Goal: Task Accomplishment & Management: Manage account settings

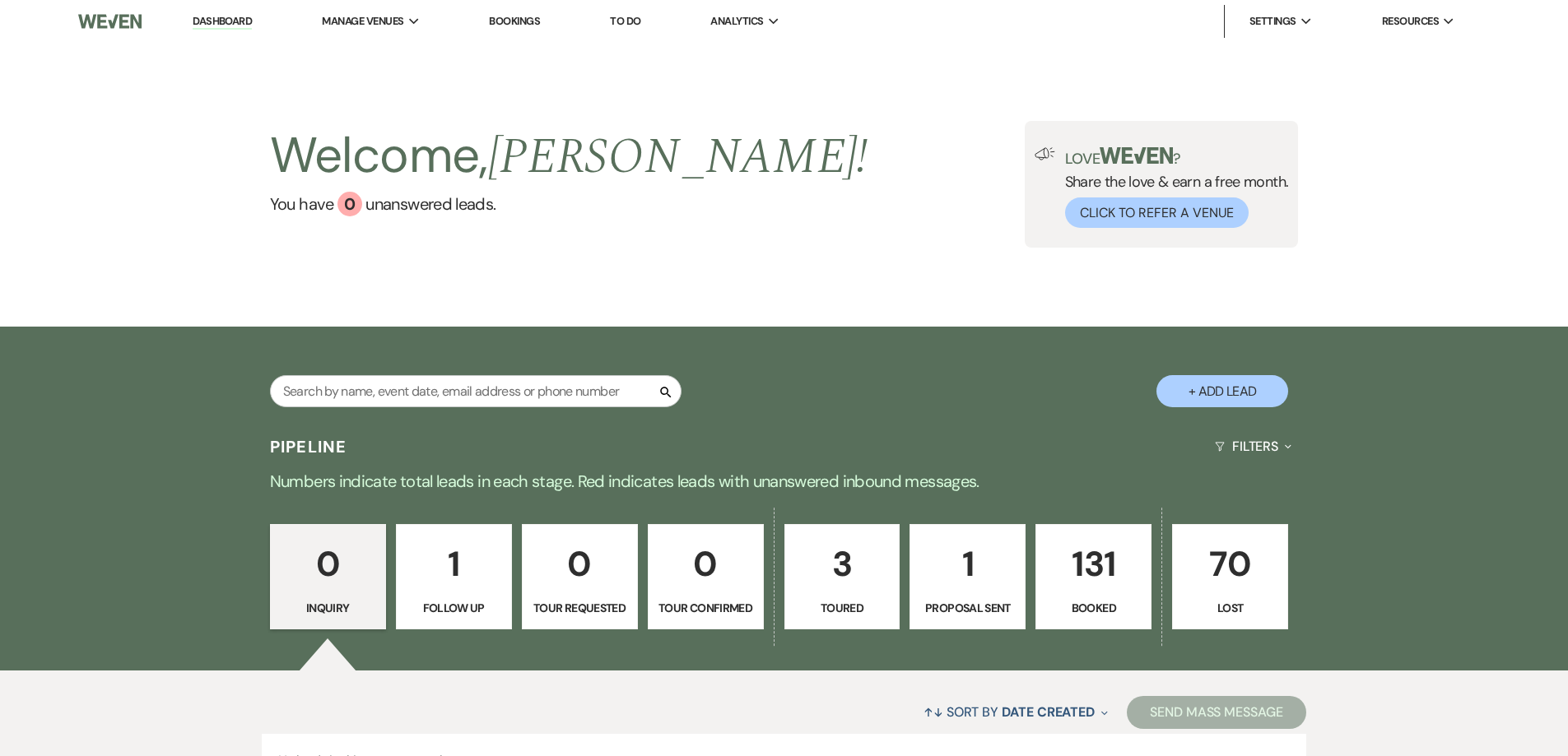
click at [1093, 570] on p "131" at bounding box center [1093, 564] width 94 height 55
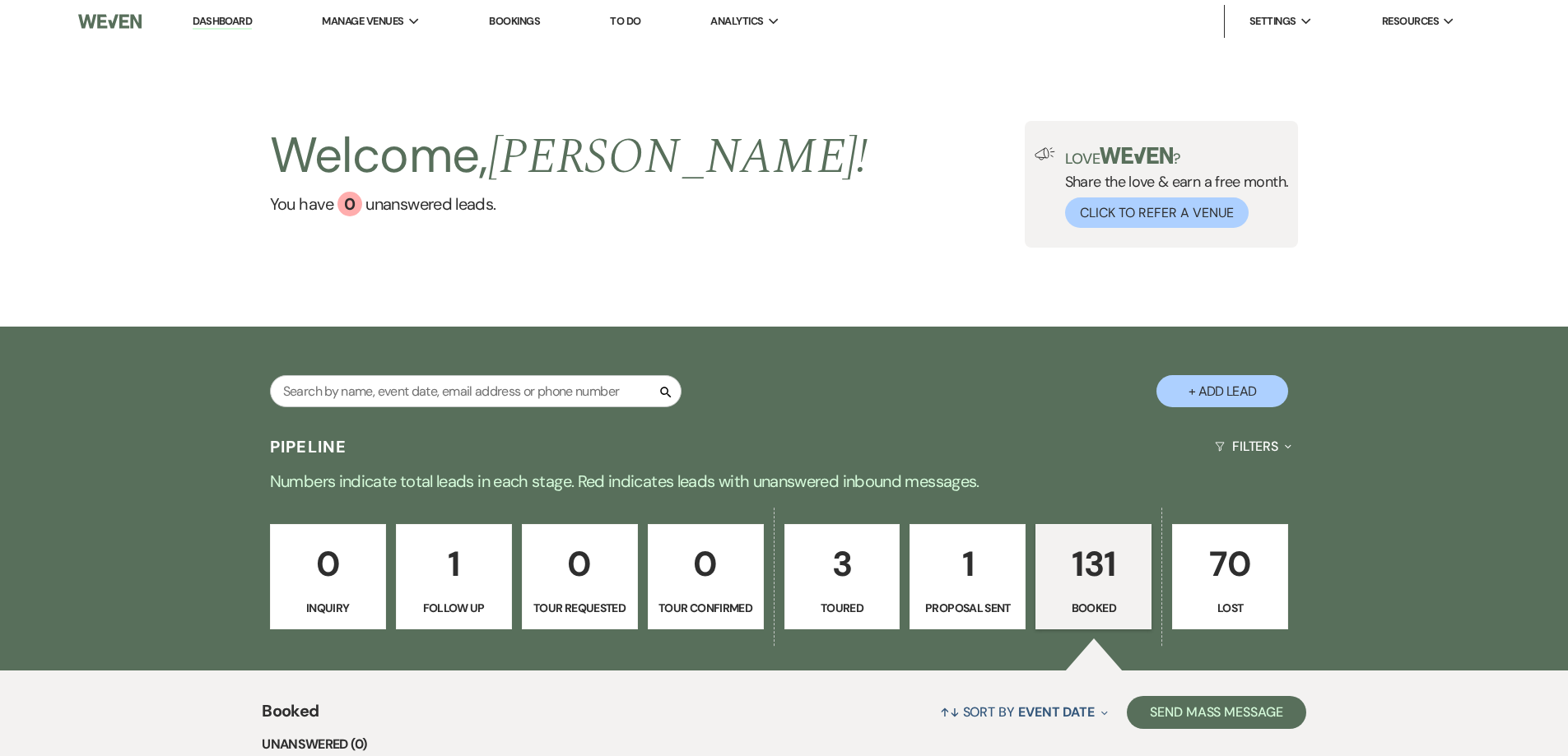
scroll to position [576, 0]
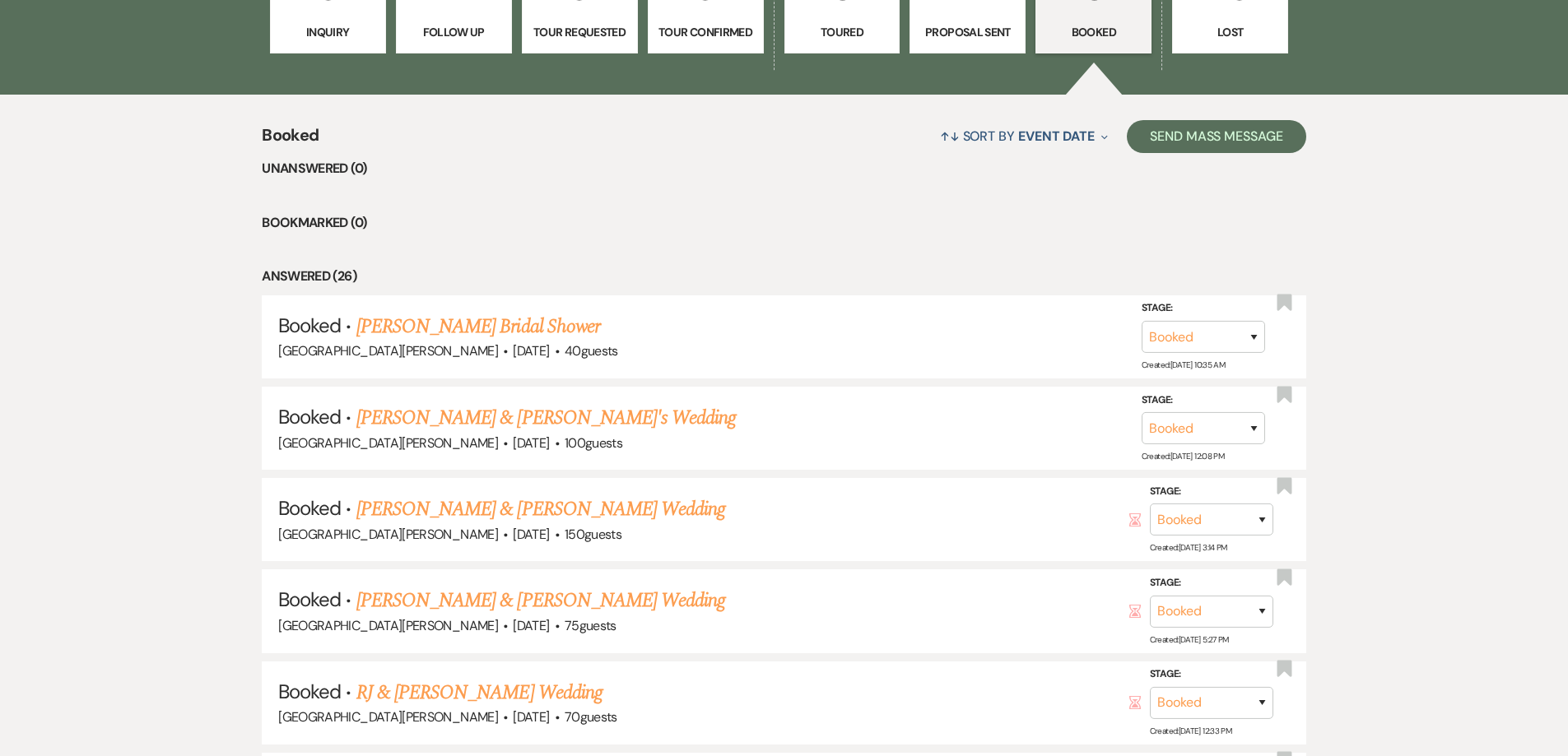
click at [498, 602] on link "[PERSON_NAME] & [PERSON_NAME] Wedding" at bounding box center [541, 600] width 369 height 29
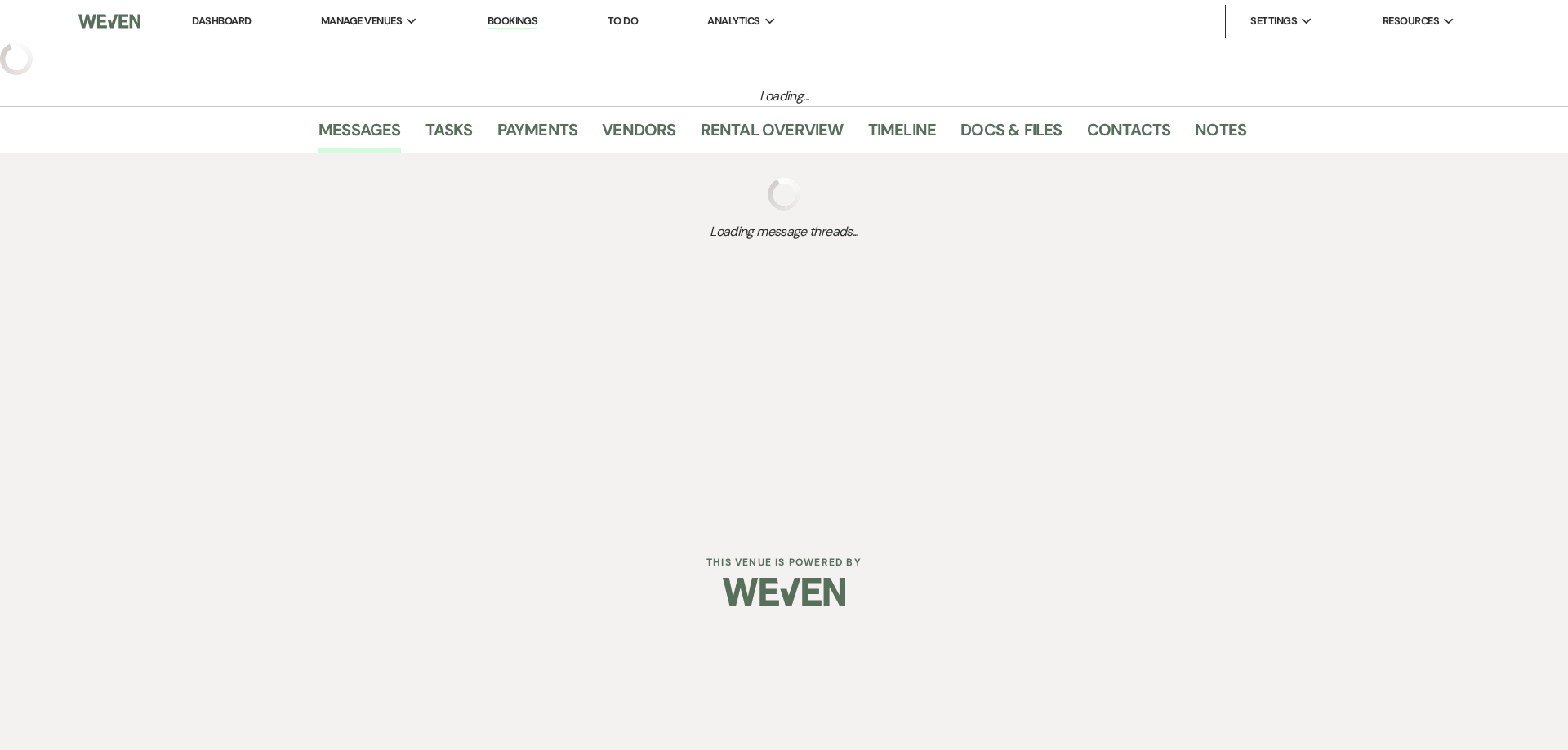
select select "8"
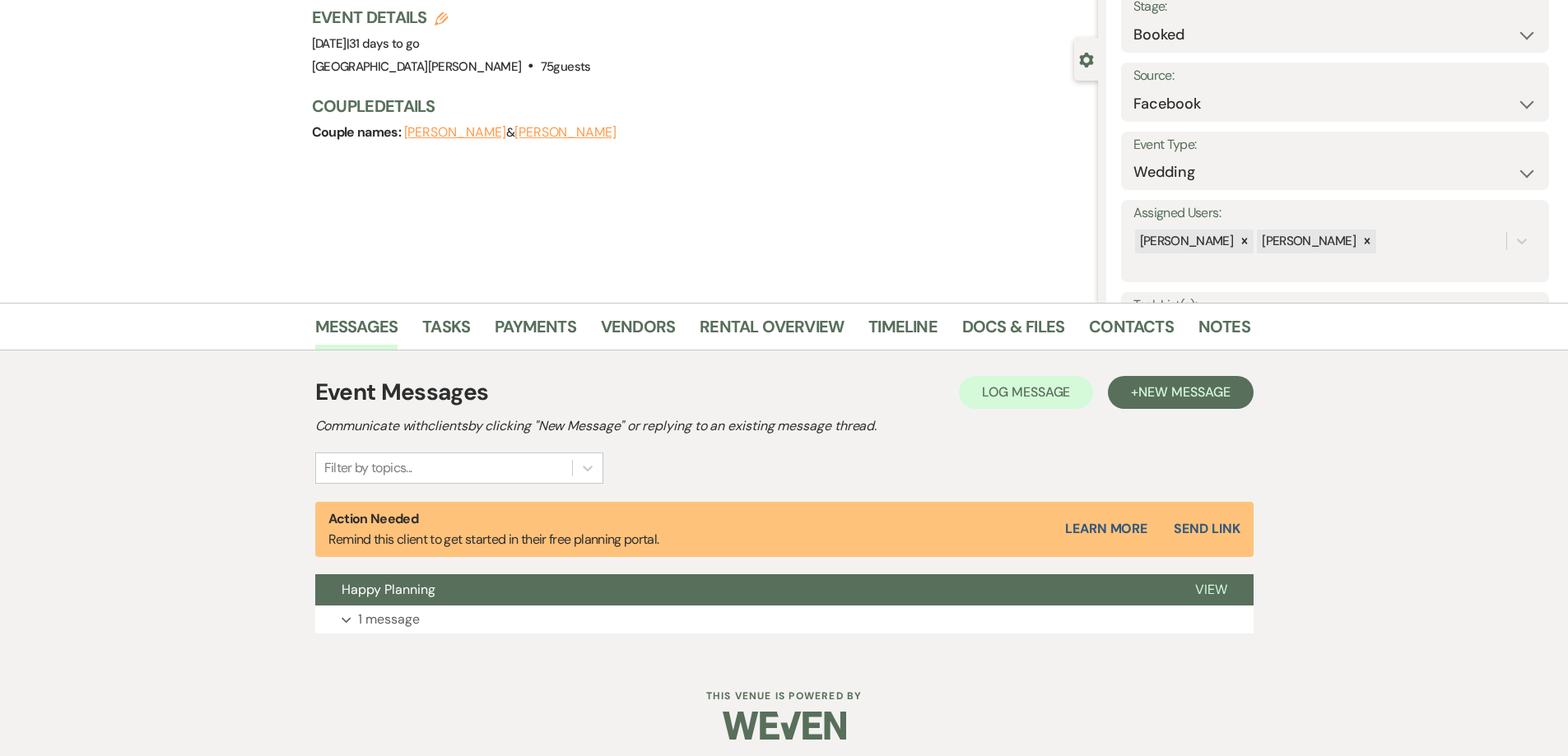
scroll to position [118, 0]
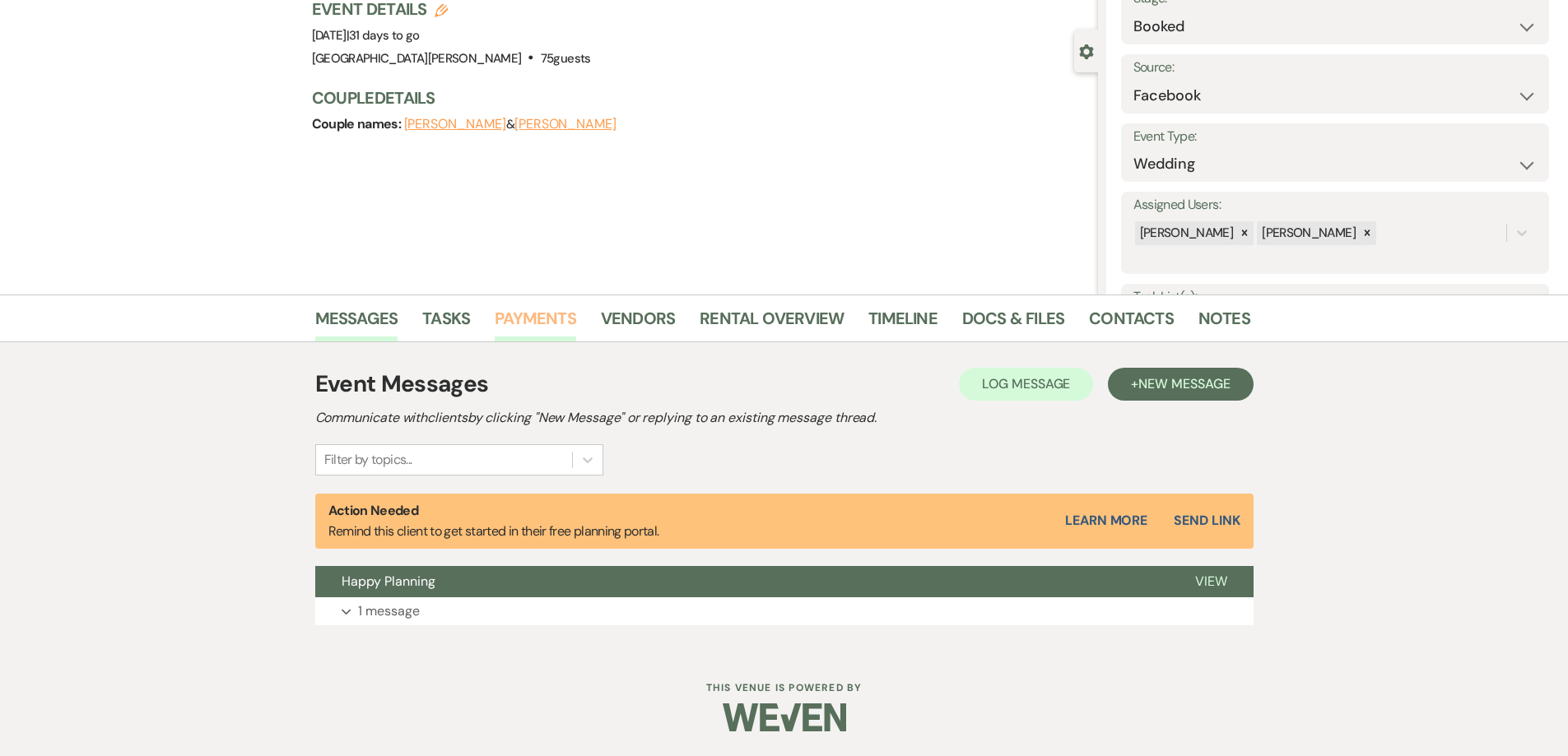
click at [524, 317] on link "Payments" at bounding box center [535, 323] width 81 height 37
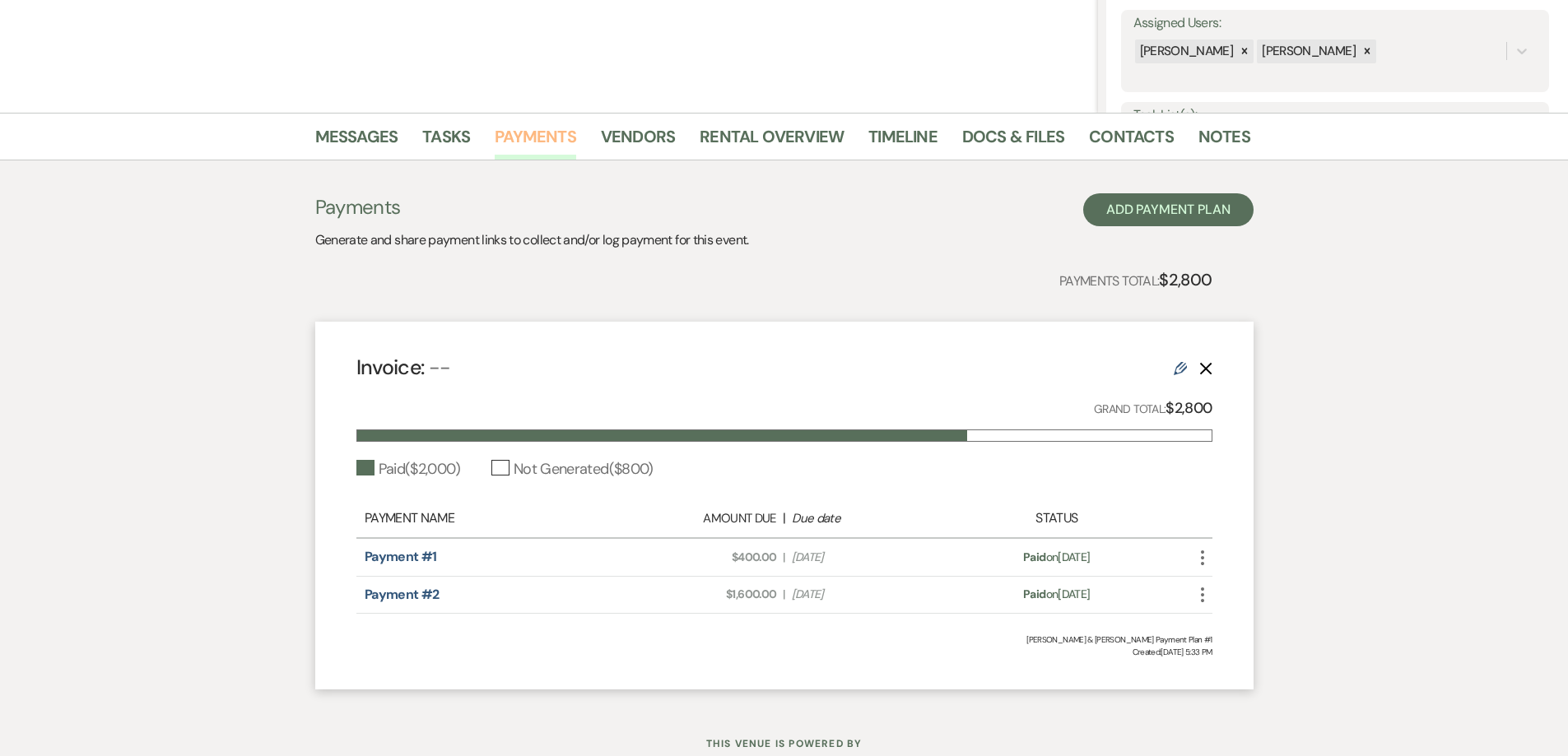
scroll to position [329, 0]
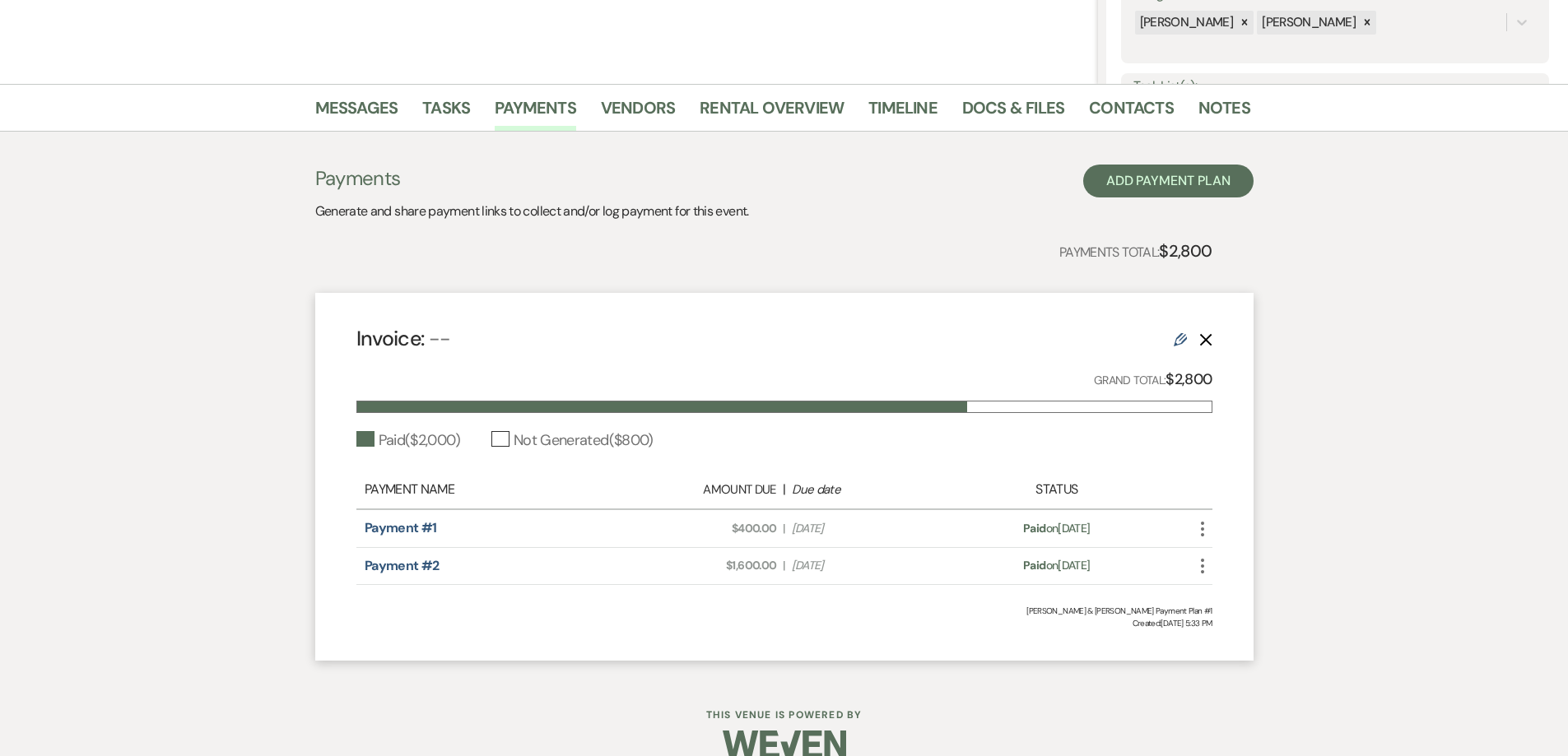
click at [1203, 566] on use "button" at bounding box center [1203, 565] width 4 height 15
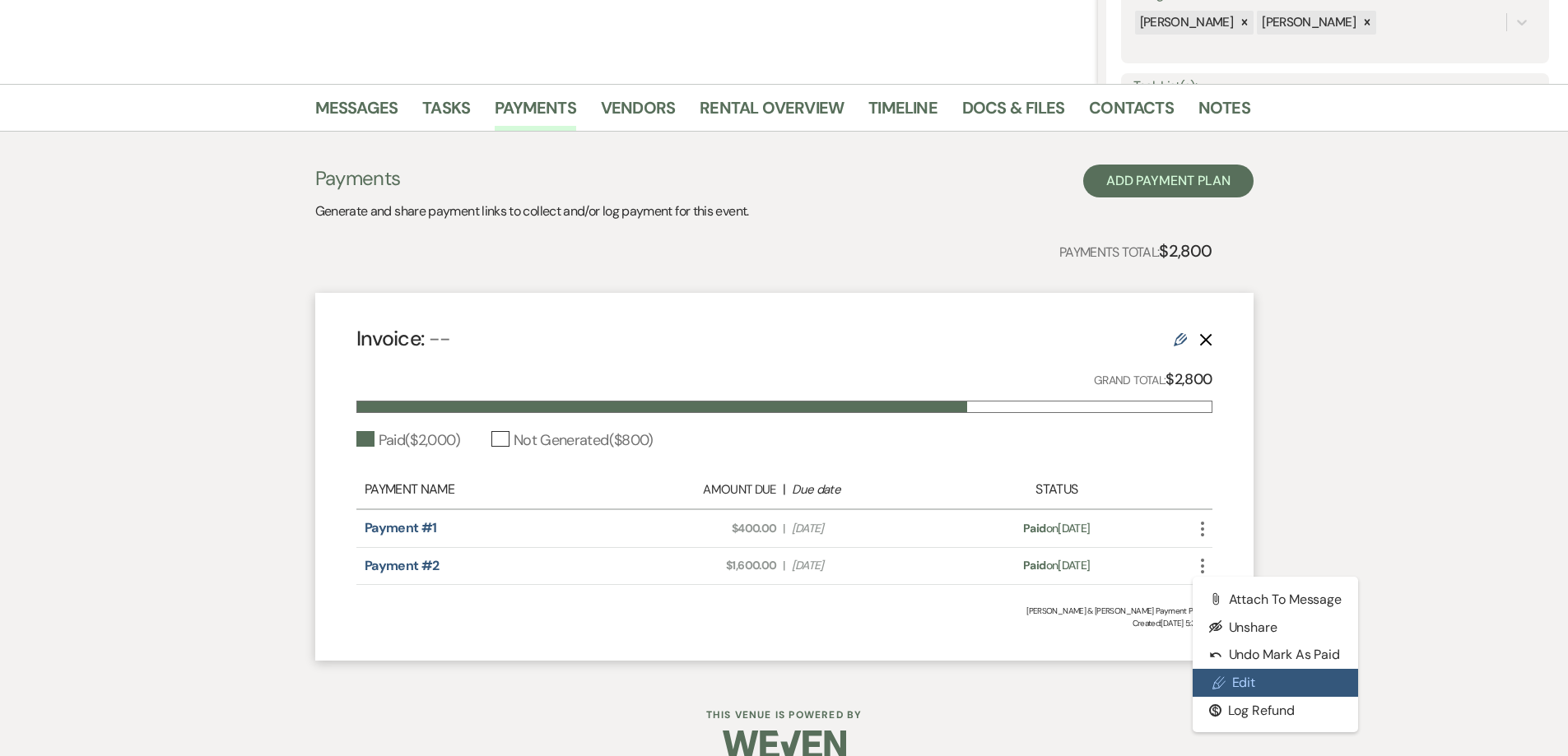
click at [1248, 680] on link "Pencil Edit" at bounding box center [1276, 682] width 167 height 28
select select "1"
select select "true"
select select "1"
select select "true"
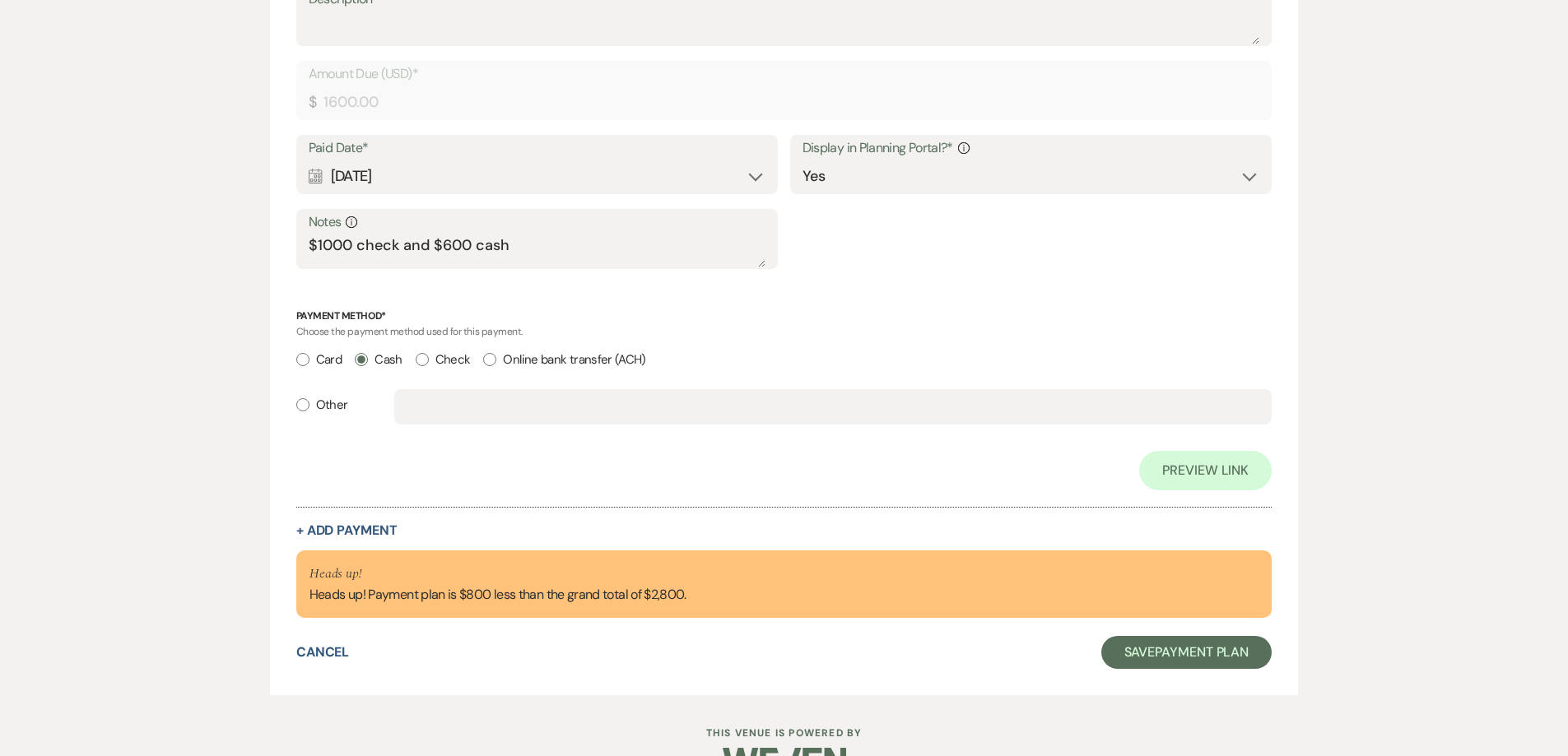
scroll to position [1273, 0]
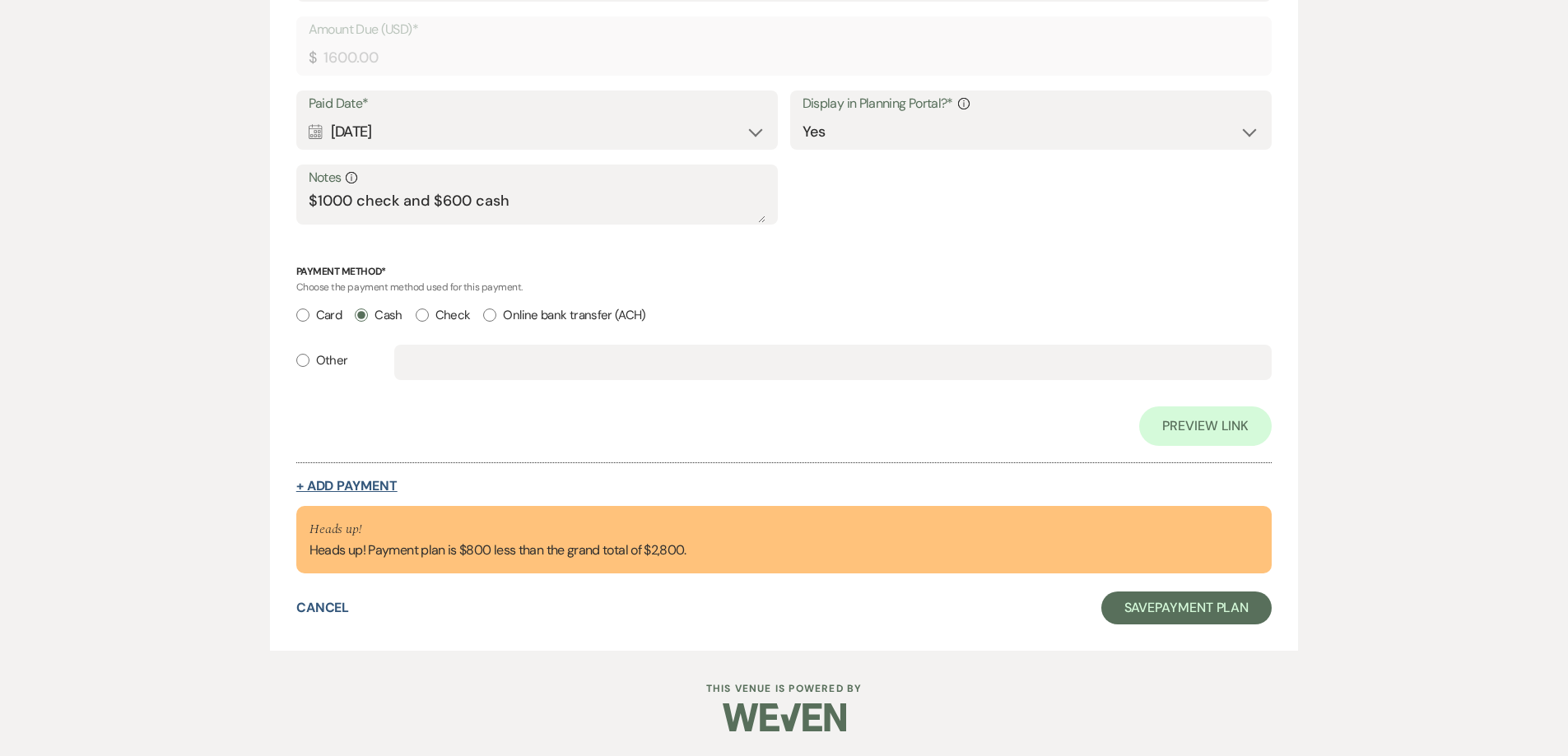
click at [357, 480] on button "+ Add Payment" at bounding box center [347, 486] width 102 height 13
select select "2"
select select "flat"
select select "true"
select select "client"
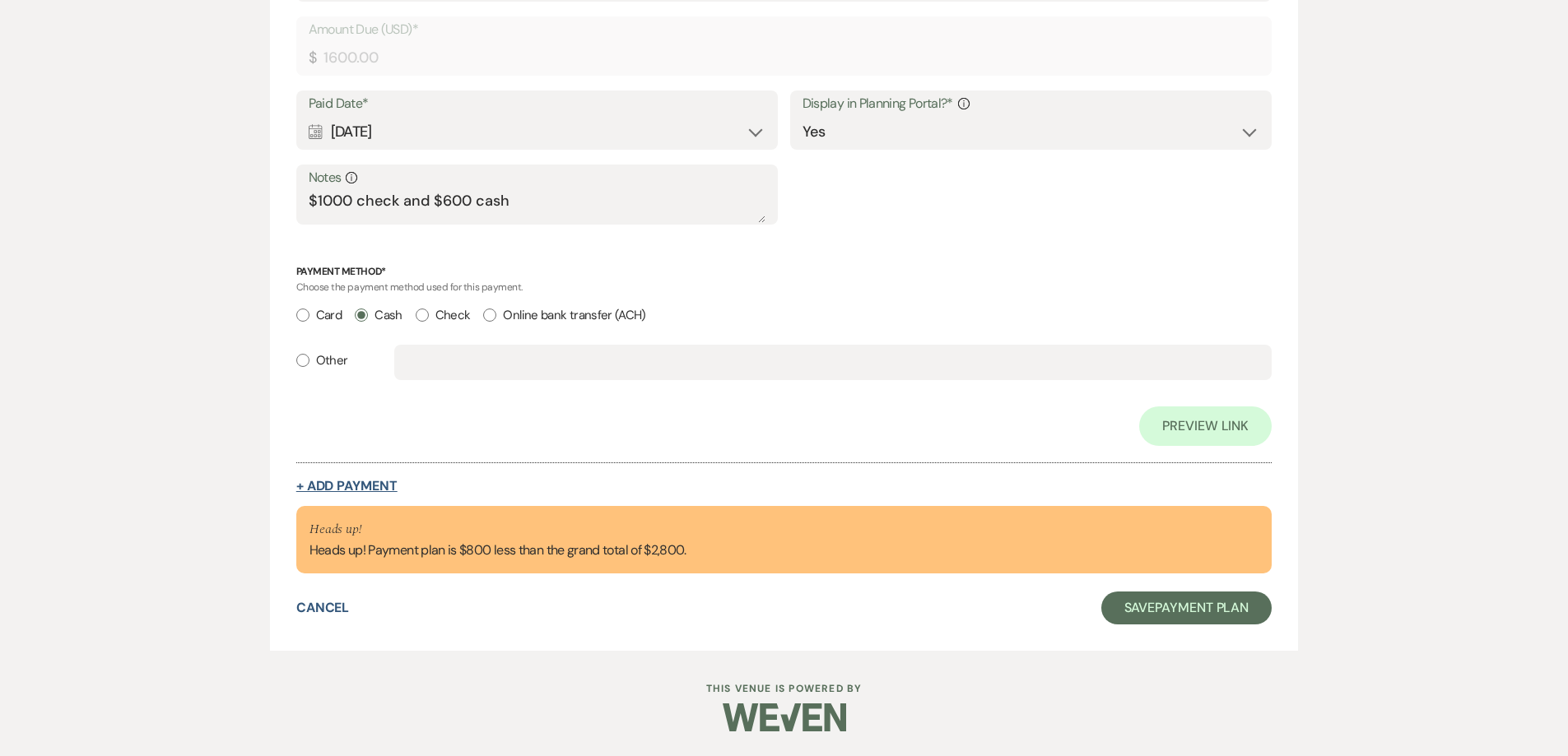
select select "weeks"
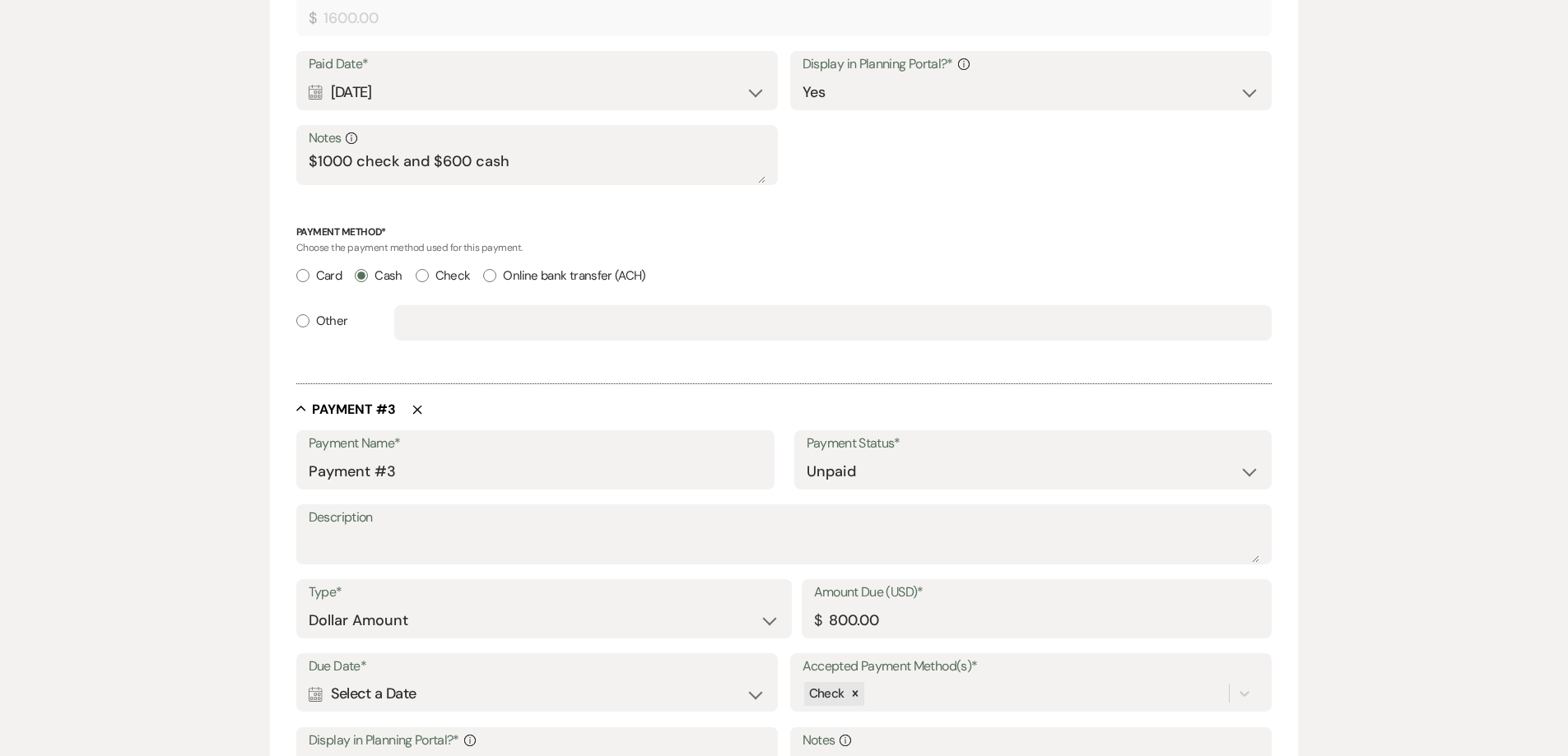
scroll to position [1234, 0]
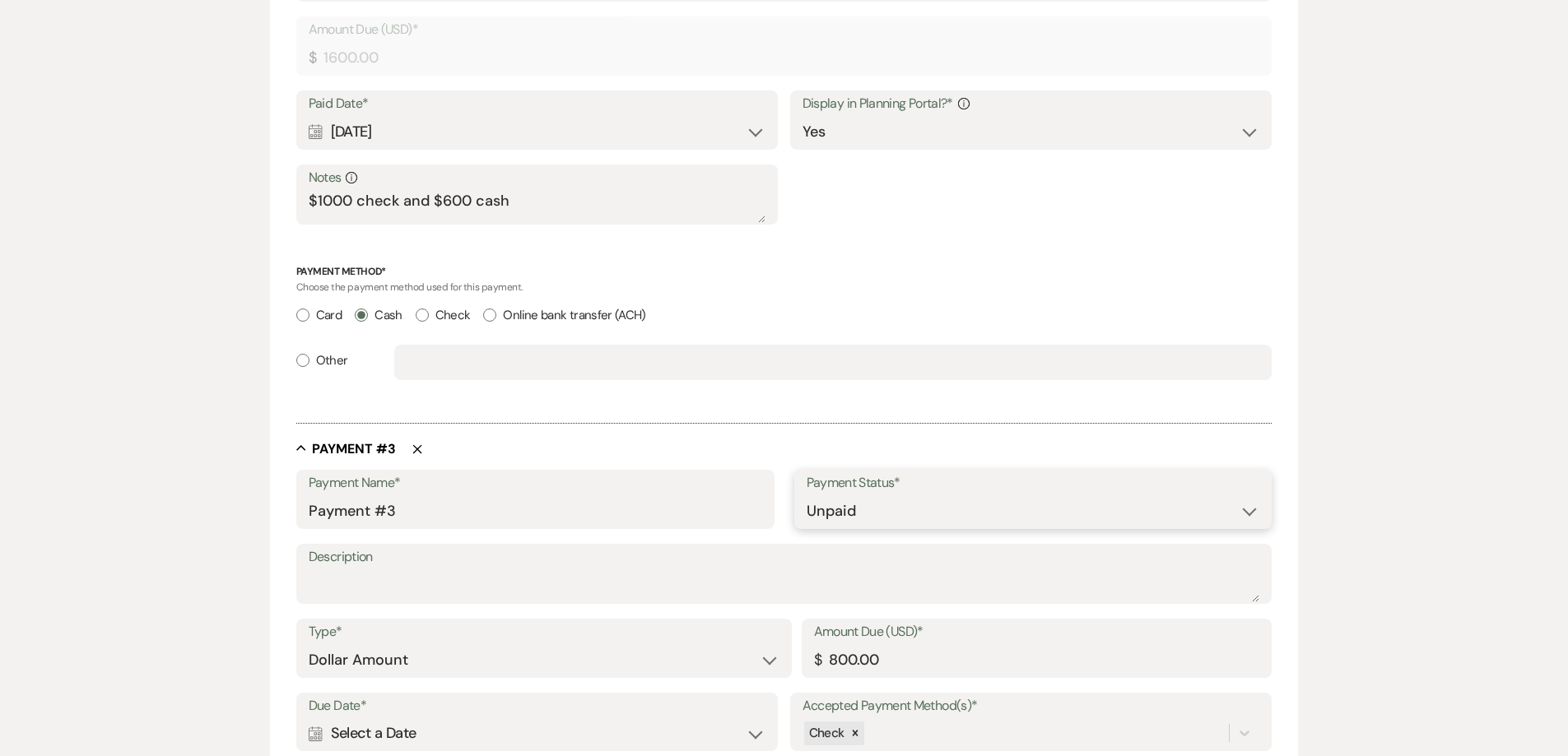
click at [851, 505] on select "Paid Unpaid" at bounding box center [1033, 511] width 453 height 32
select select "1"
click at [806, 495] on select "Paid Unpaid" at bounding box center [1033, 511] width 453 height 32
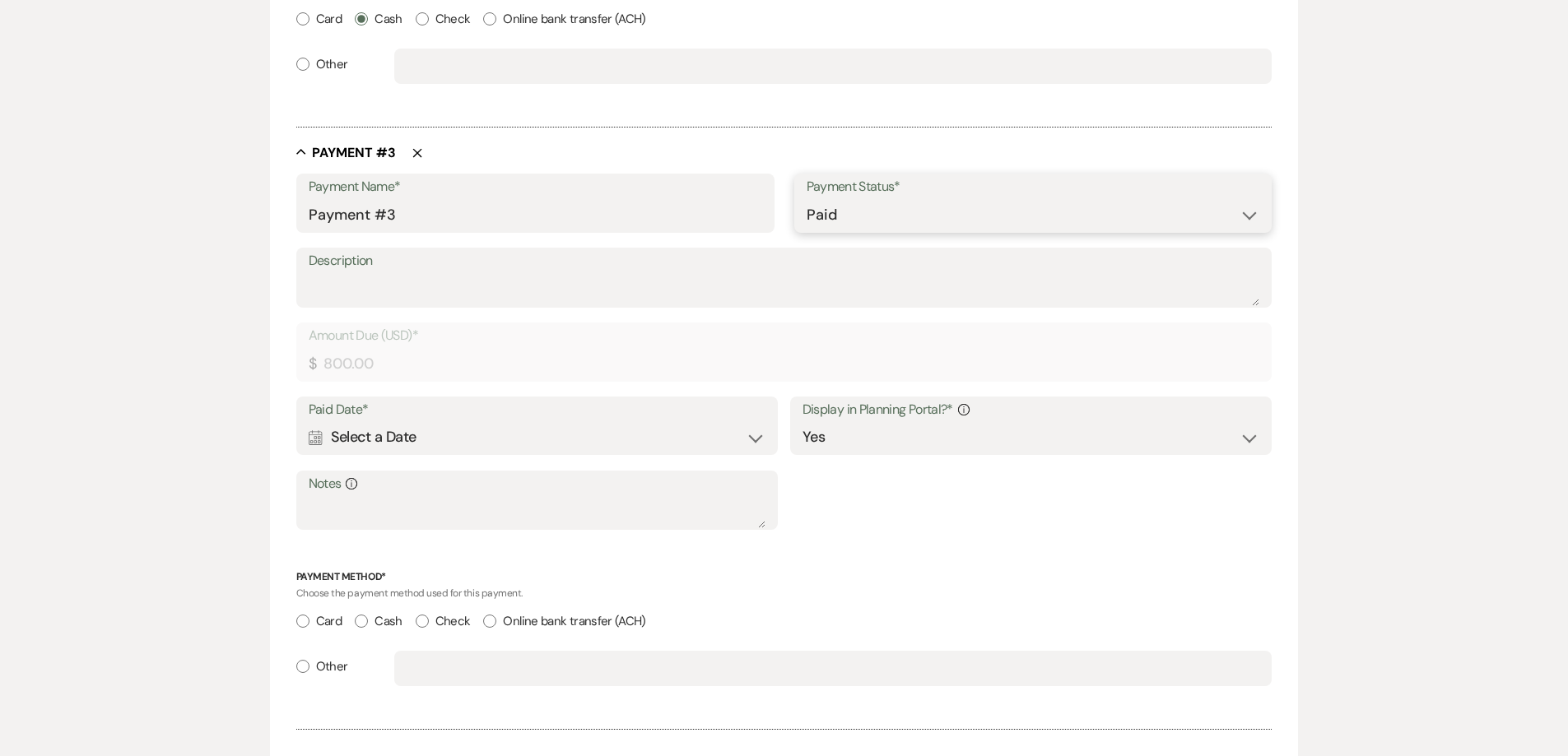
scroll to position [1563, 0]
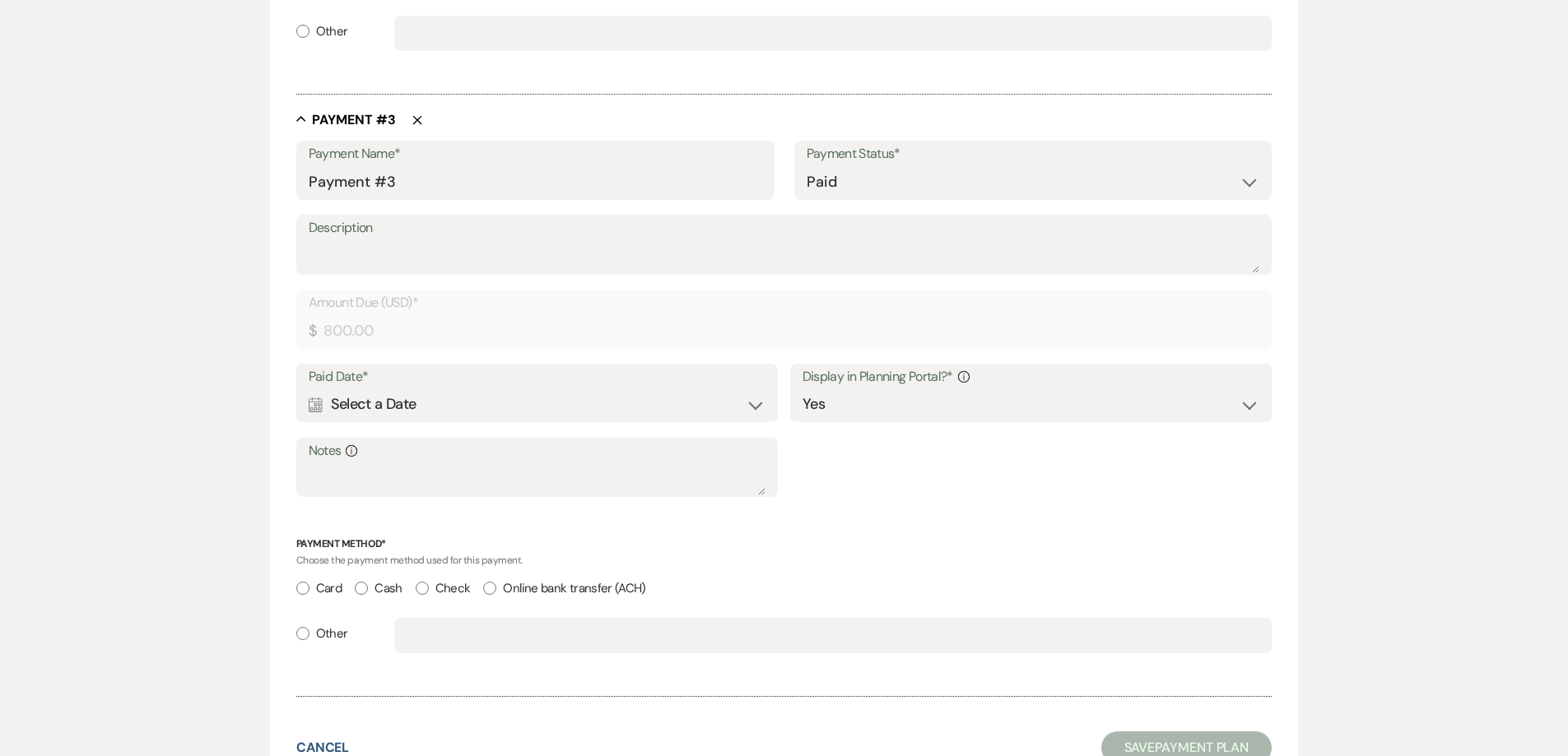
click at [460, 392] on div "Calendar Select a Date Expand" at bounding box center [537, 404] width 458 height 32
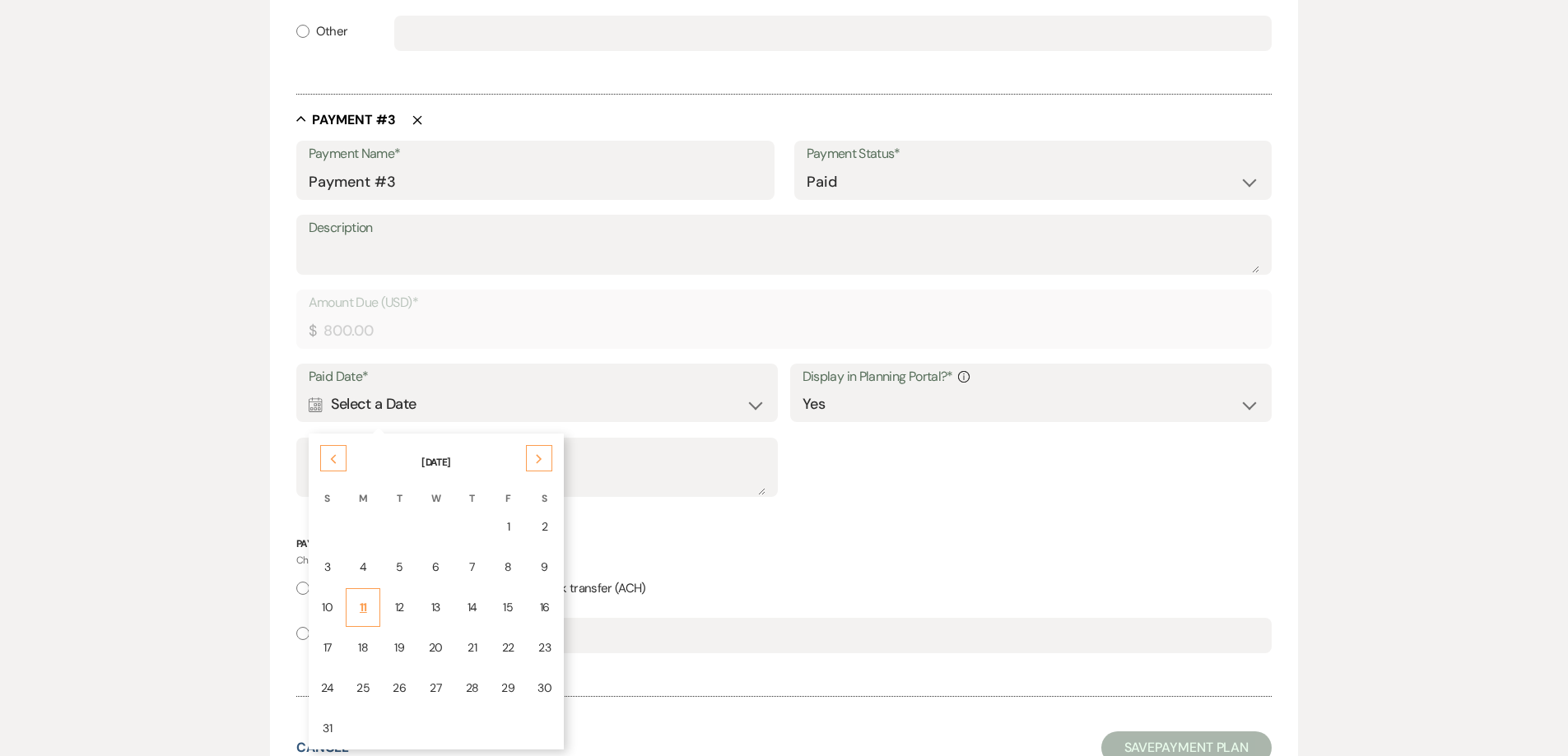
click at [363, 608] on div "11" at bounding box center [363, 607] width 13 height 17
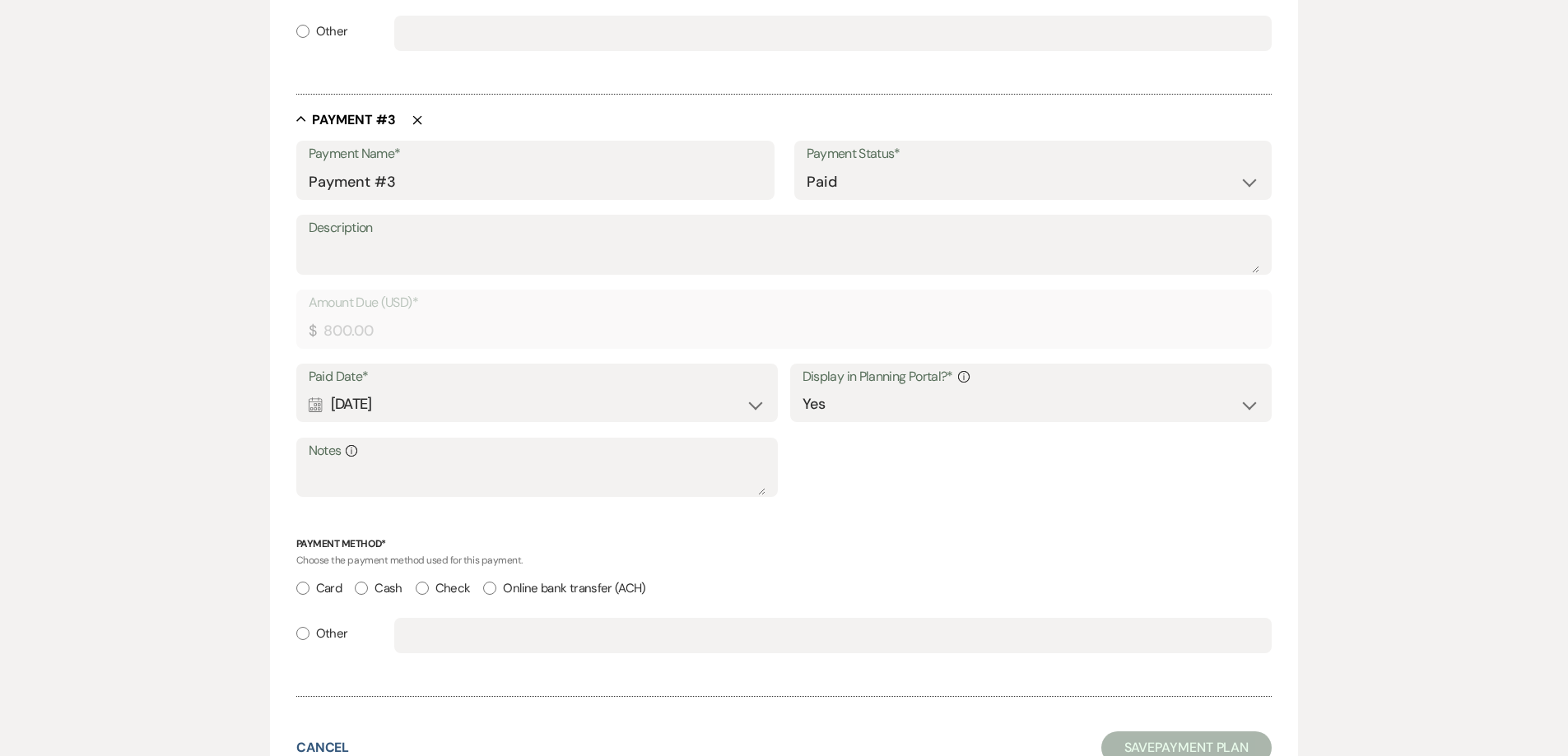
click at [425, 589] on input "Check" at bounding box center [422, 588] width 13 height 13
radio input "true"
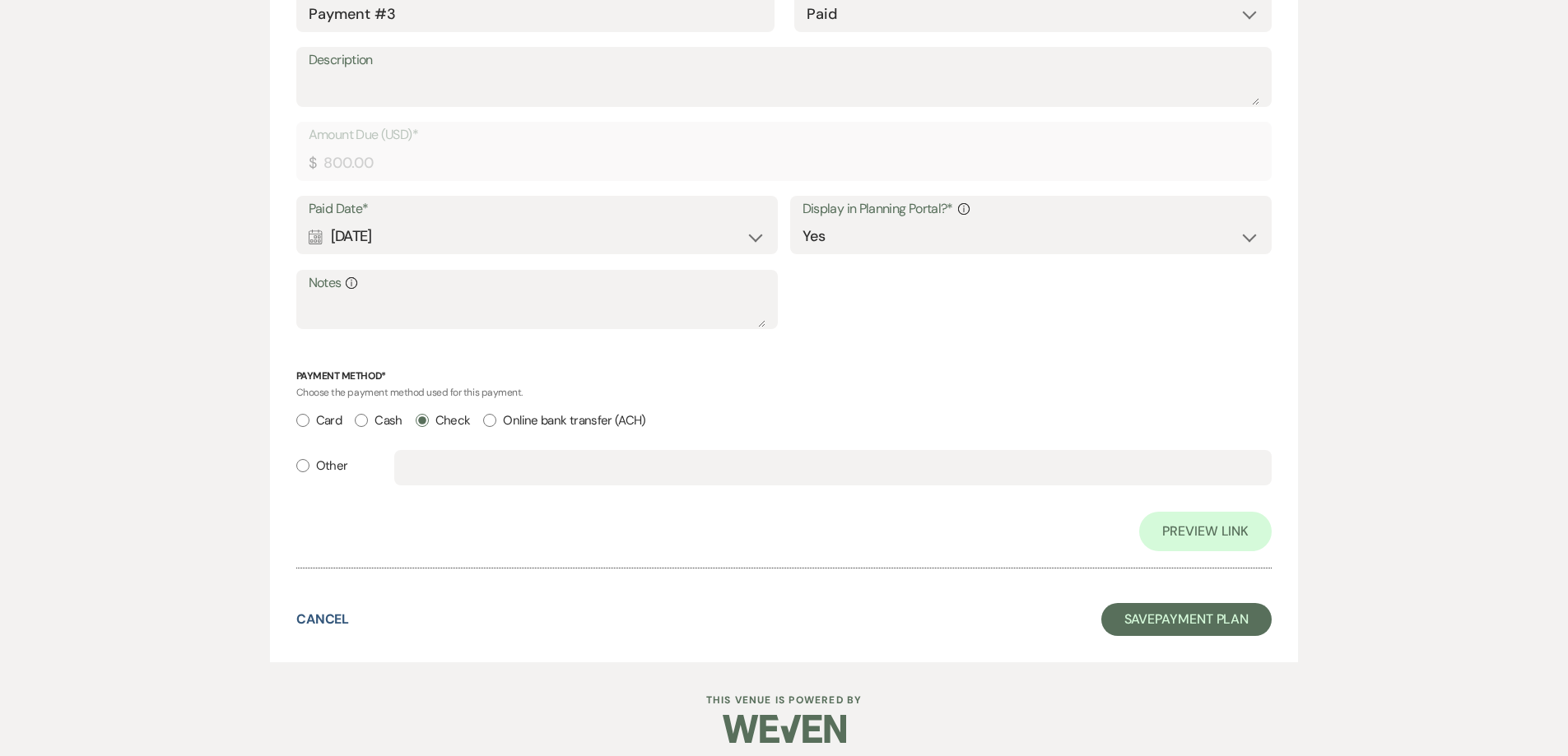
scroll to position [1821, 0]
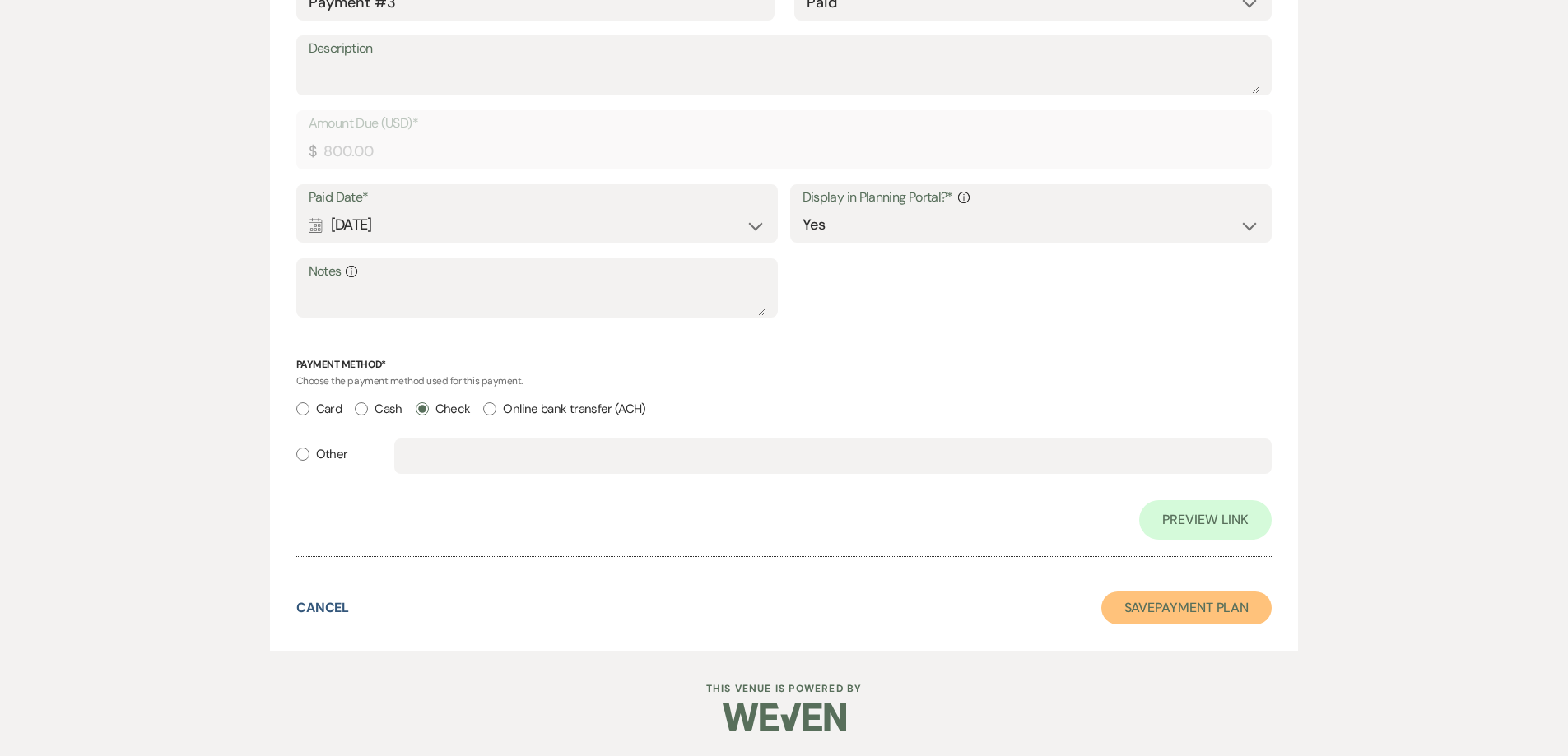
click at [1187, 609] on button "Save Payment Plan" at bounding box center [1187, 607] width 171 height 33
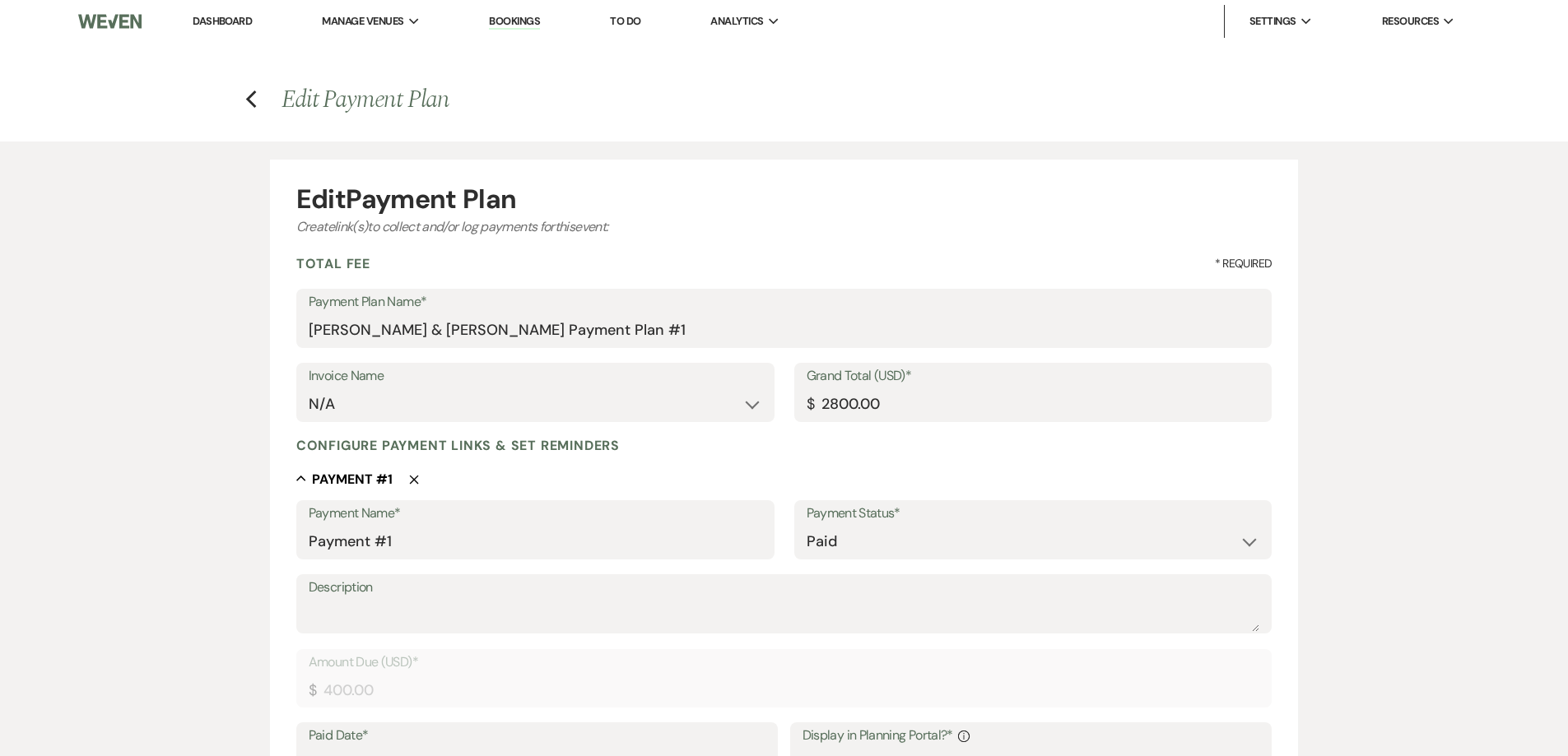
select select "8"
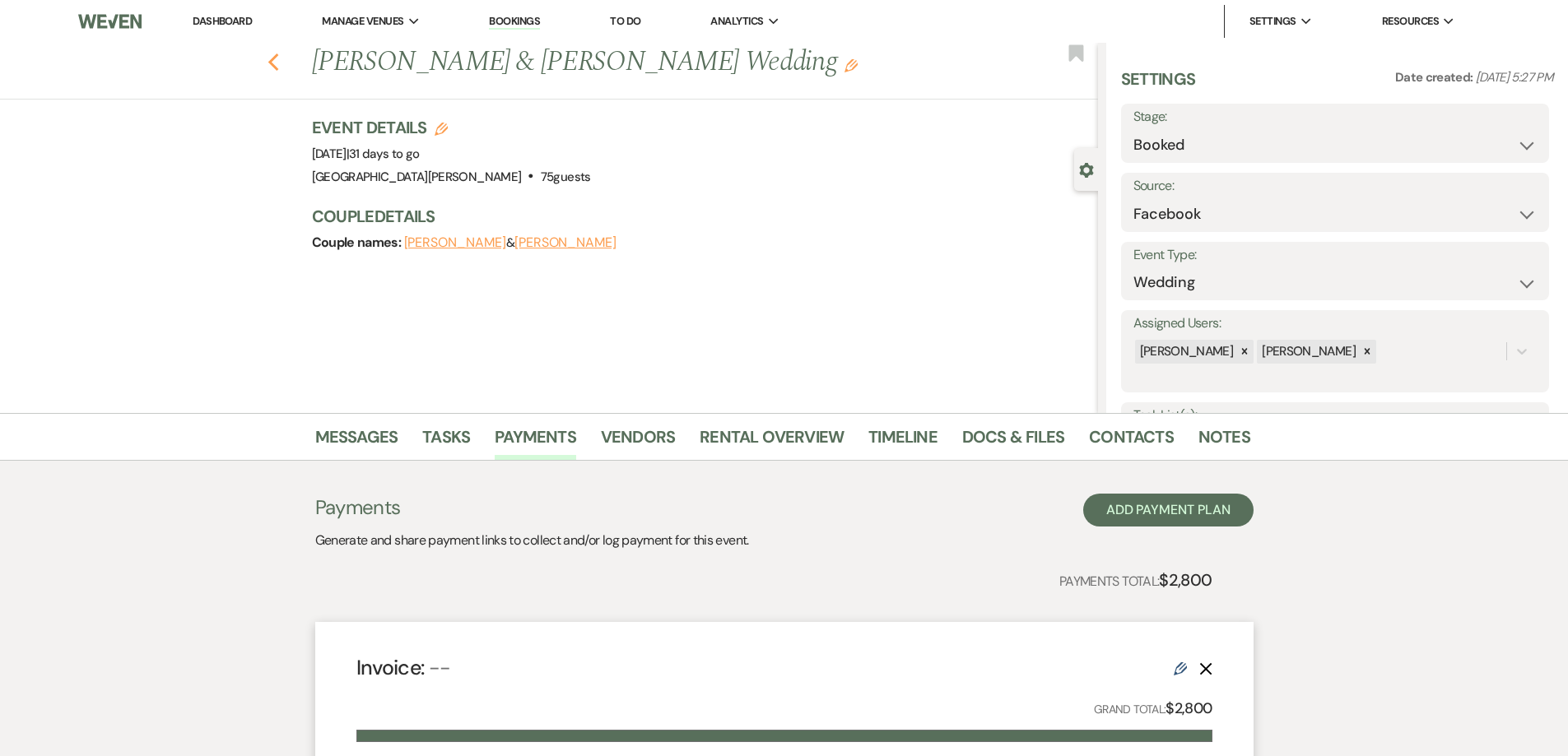
click at [278, 59] on use "button" at bounding box center [273, 62] width 11 height 18
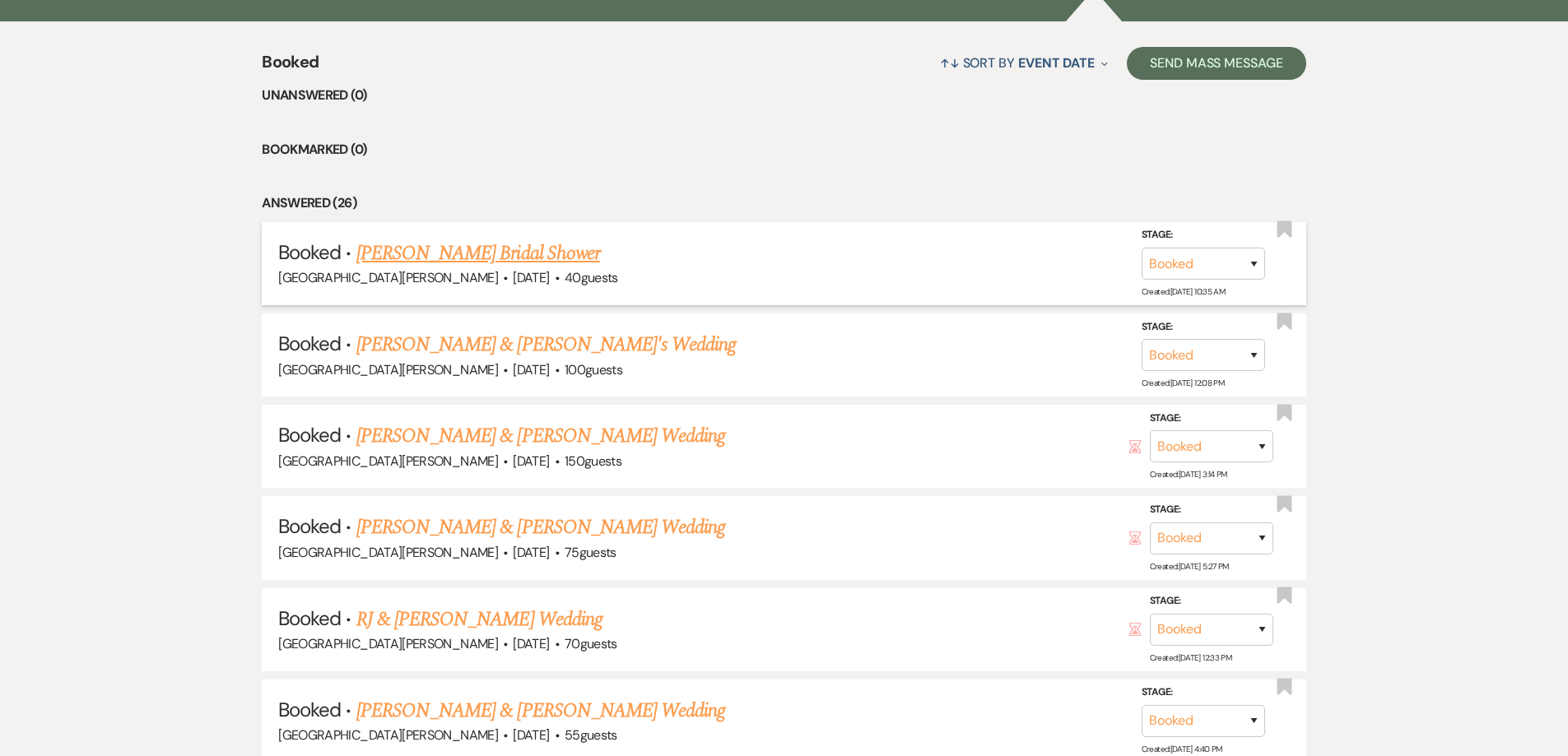
scroll to position [658, 0]
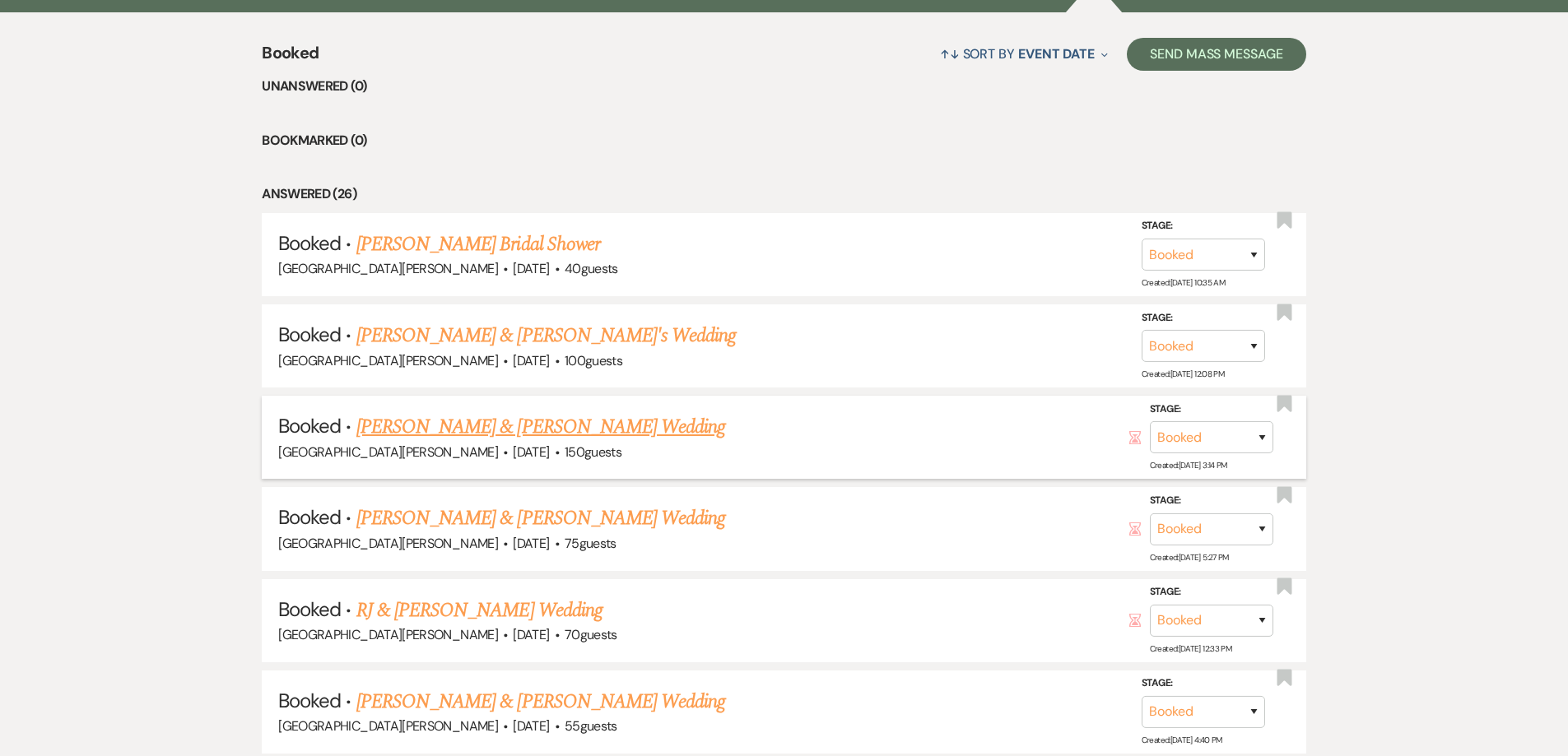
click at [519, 426] on link "[PERSON_NAME] & [PERSON_NAME] Wedding" at bounding box center [541, 427] width 369 height 29
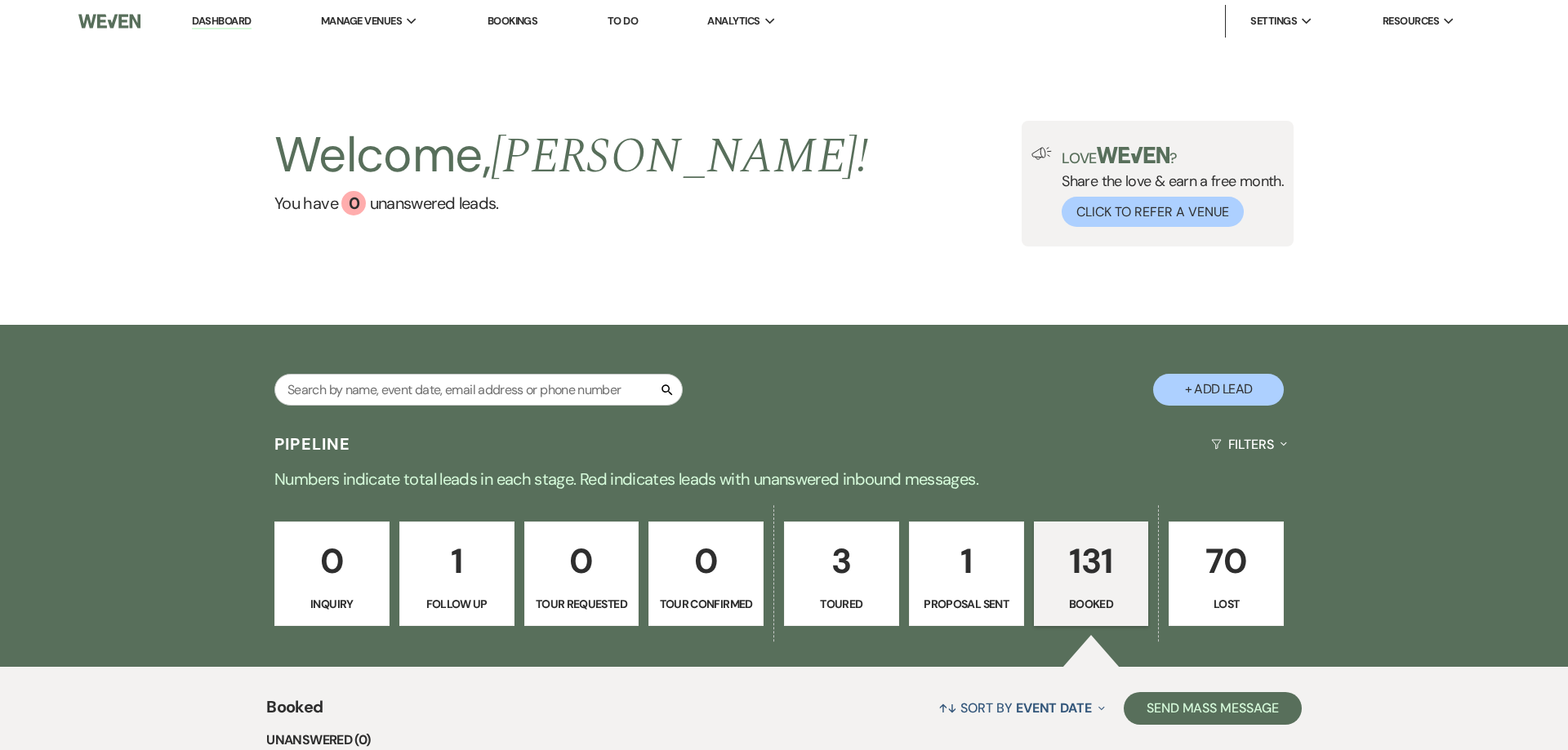
select select "22"
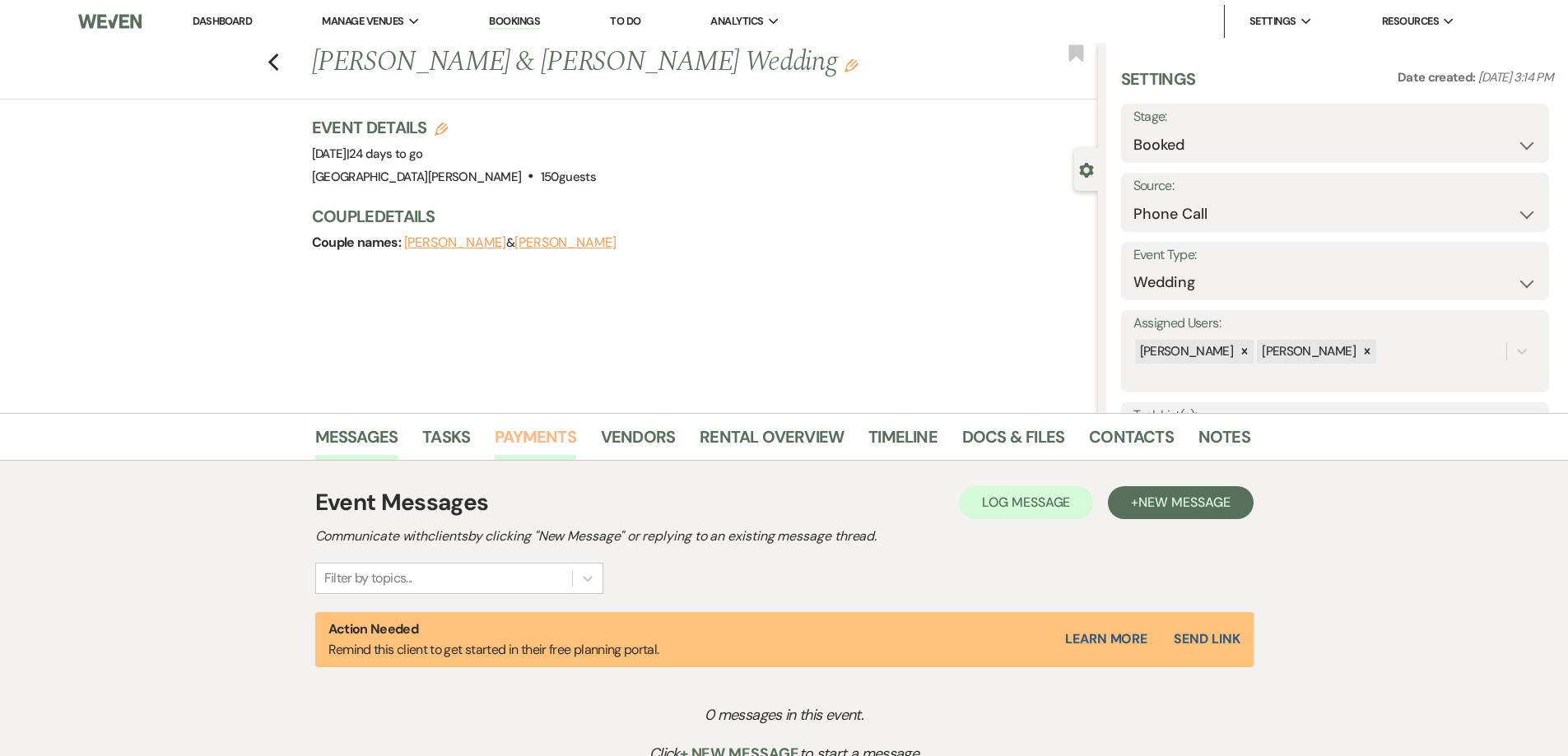
click at [537, 433] on link "Payments" at bounding box center [535, 442] width 81 height 37
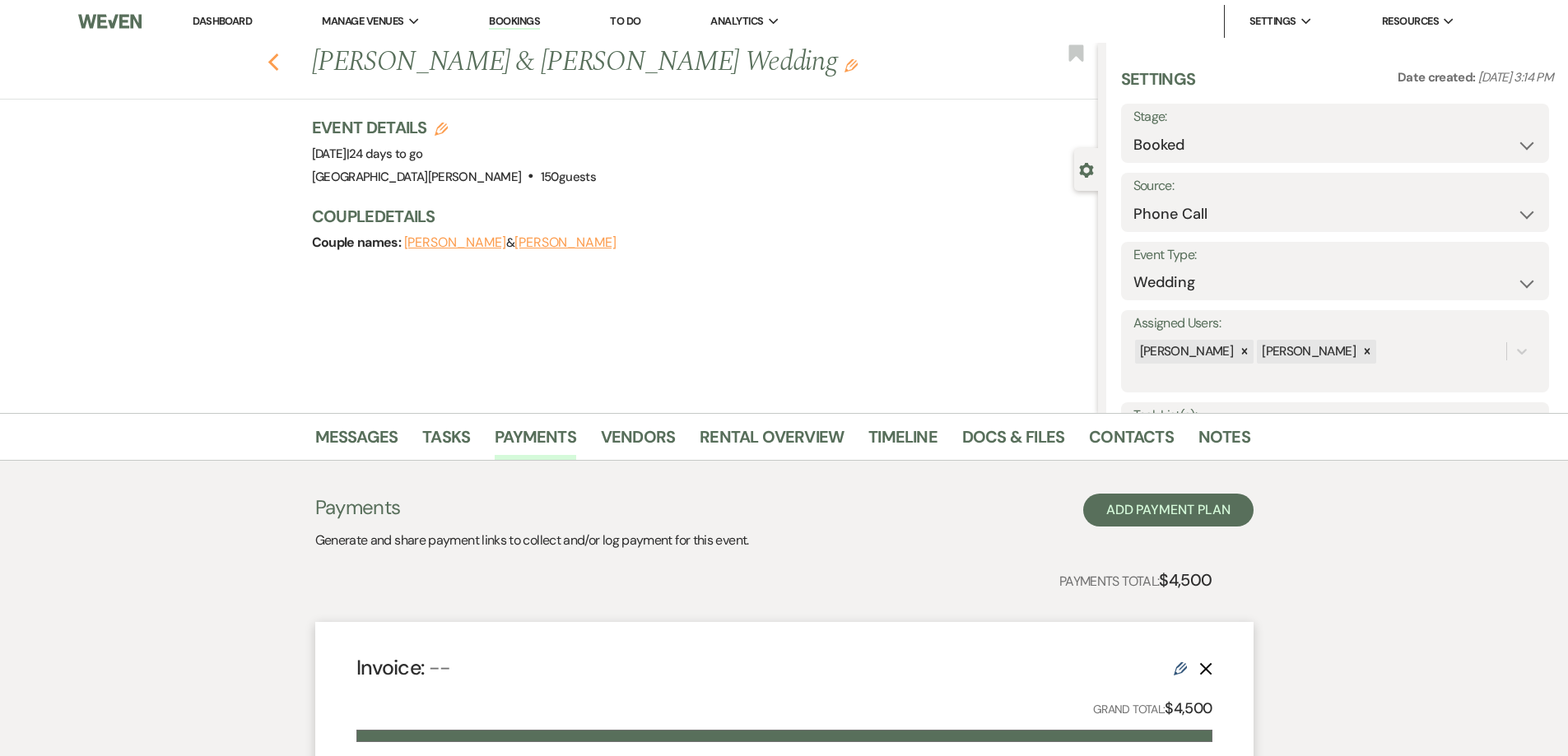
click at [278, 61] on use "button" at bounding box center [273, 62] width 11 height 18
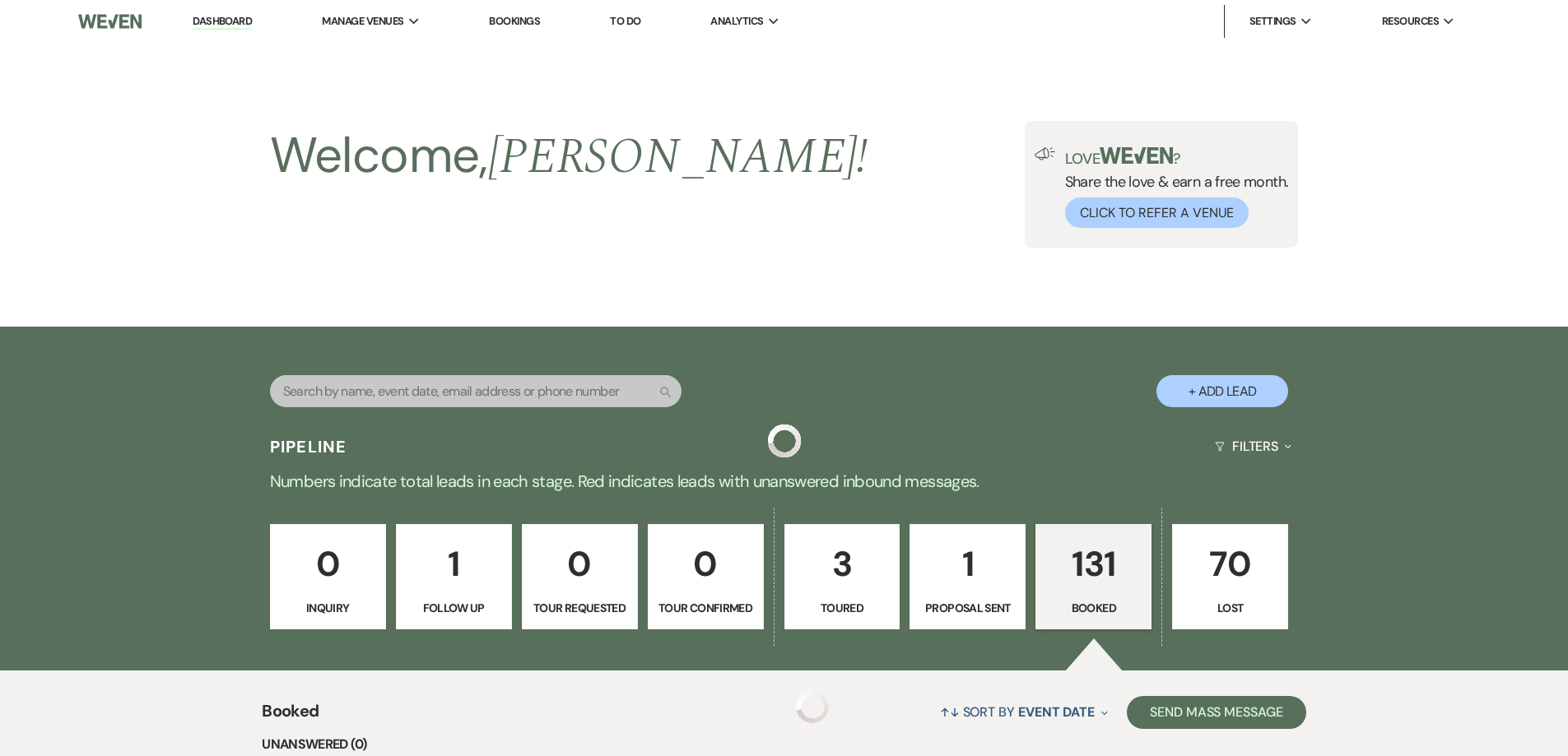
scroll to position [658, 0]
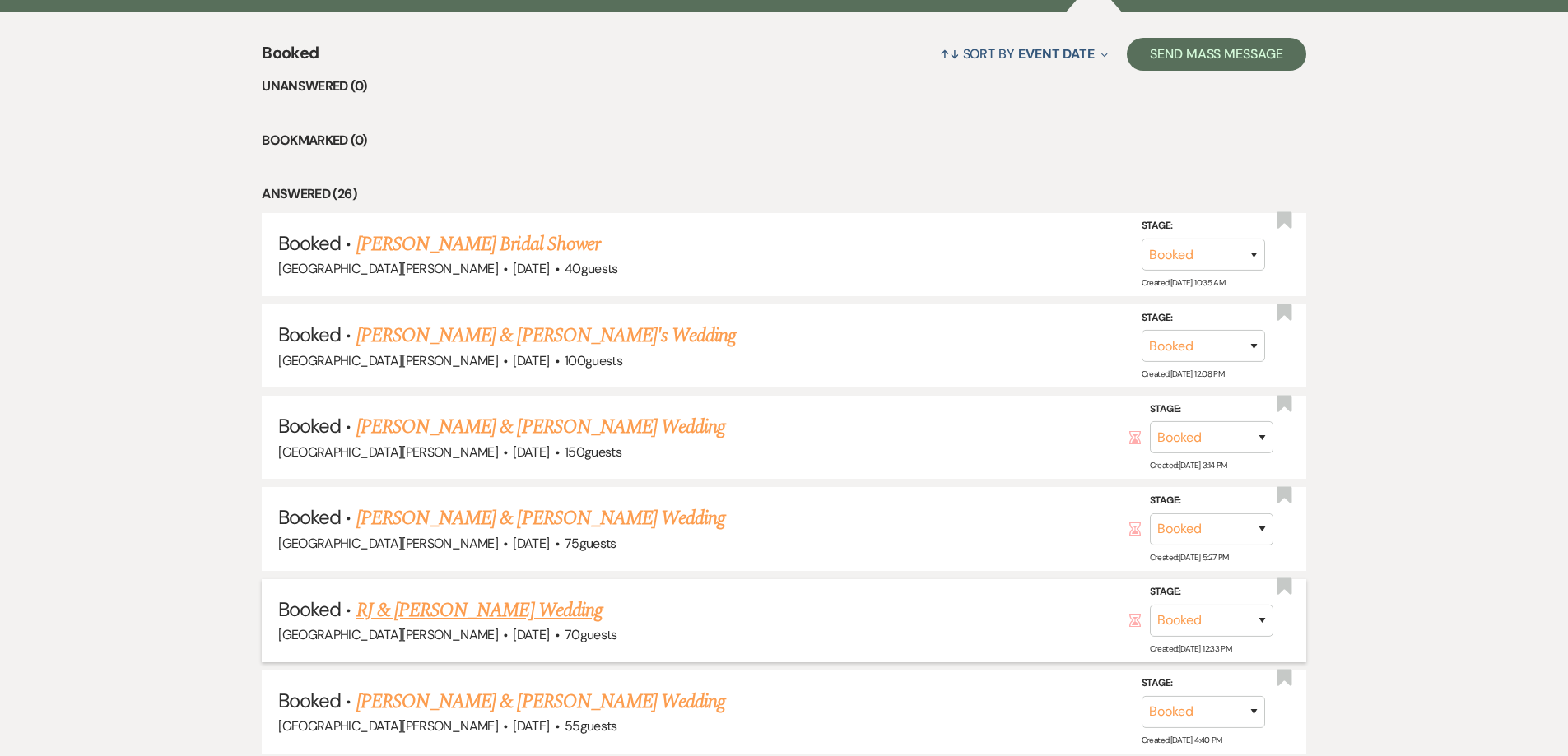
click at [470, 606] on link "RJ & [PERSON_NAME] Wedding" at bounding box center [479, 610] width 246 height 29
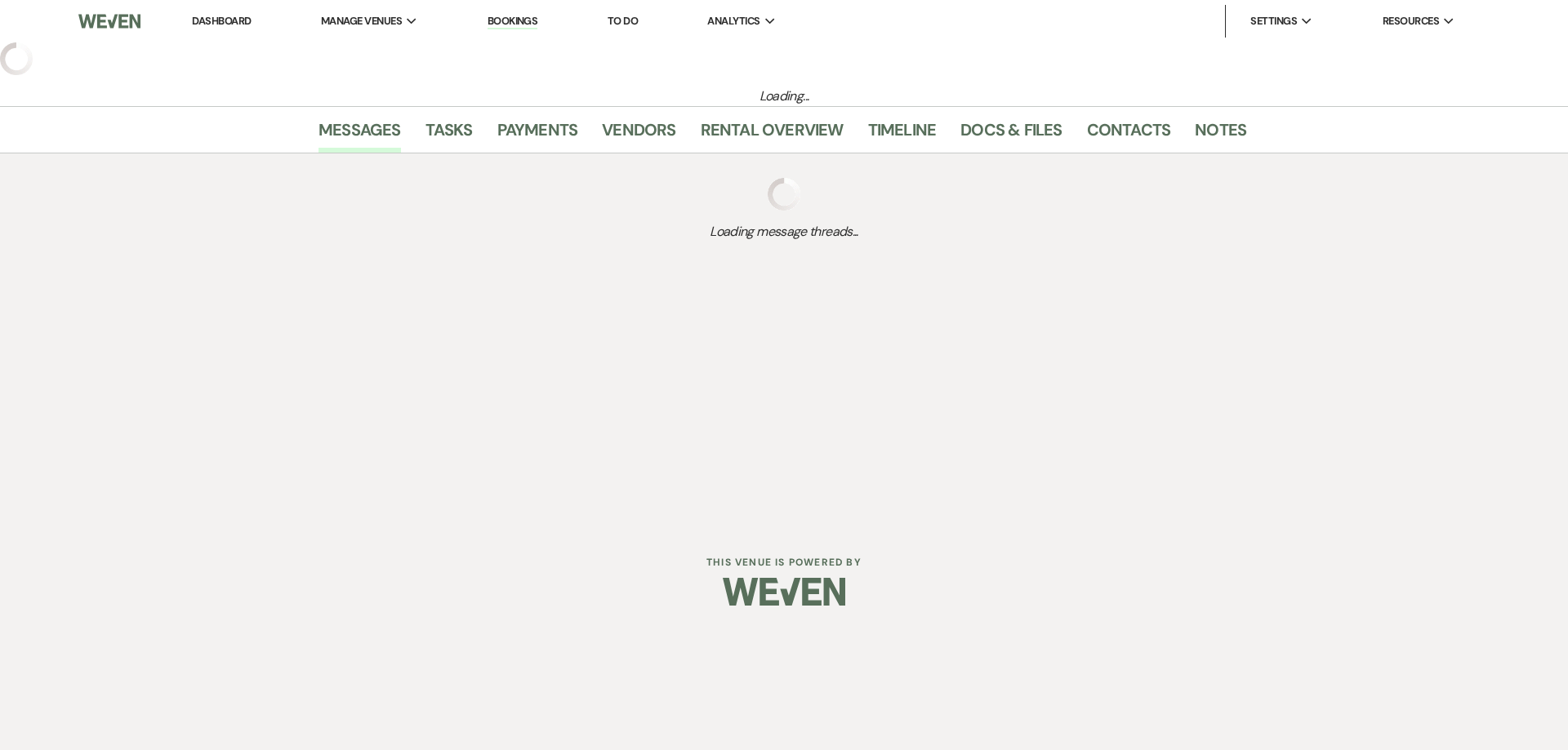
select select "5"
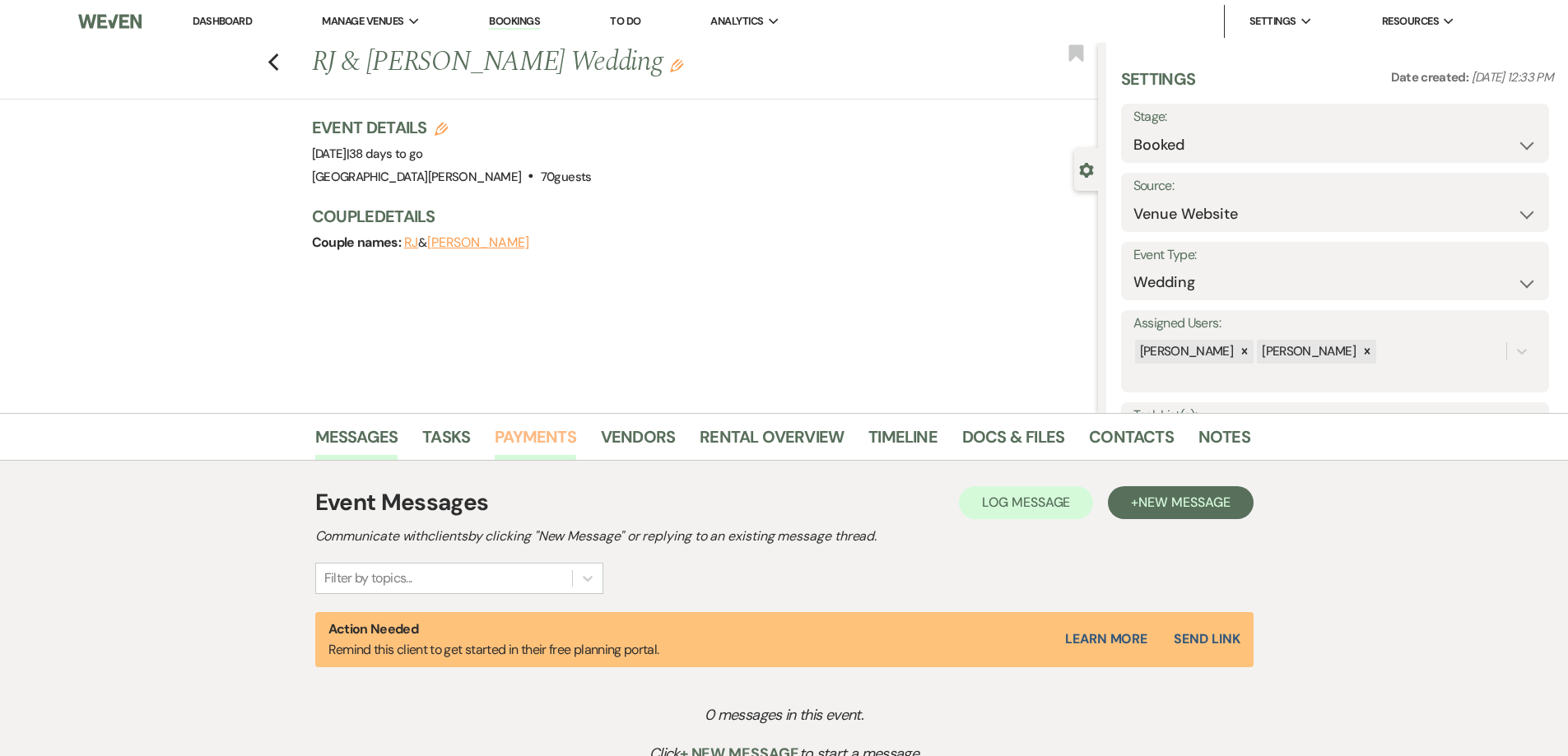
click at [543, 430] on link "Payments" at bounding box center [535, 442] width 81 height 37
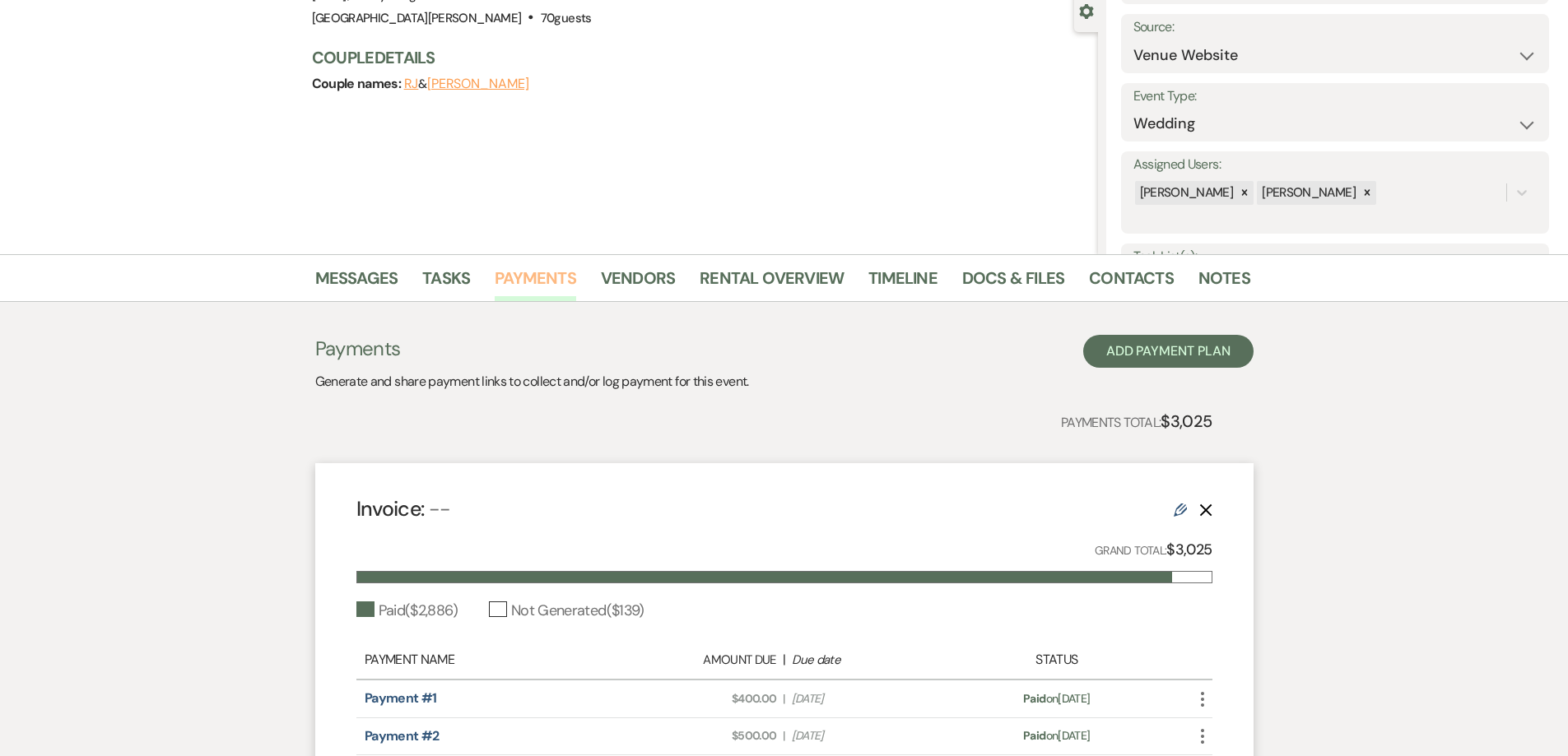
scroll to position [165, 0]
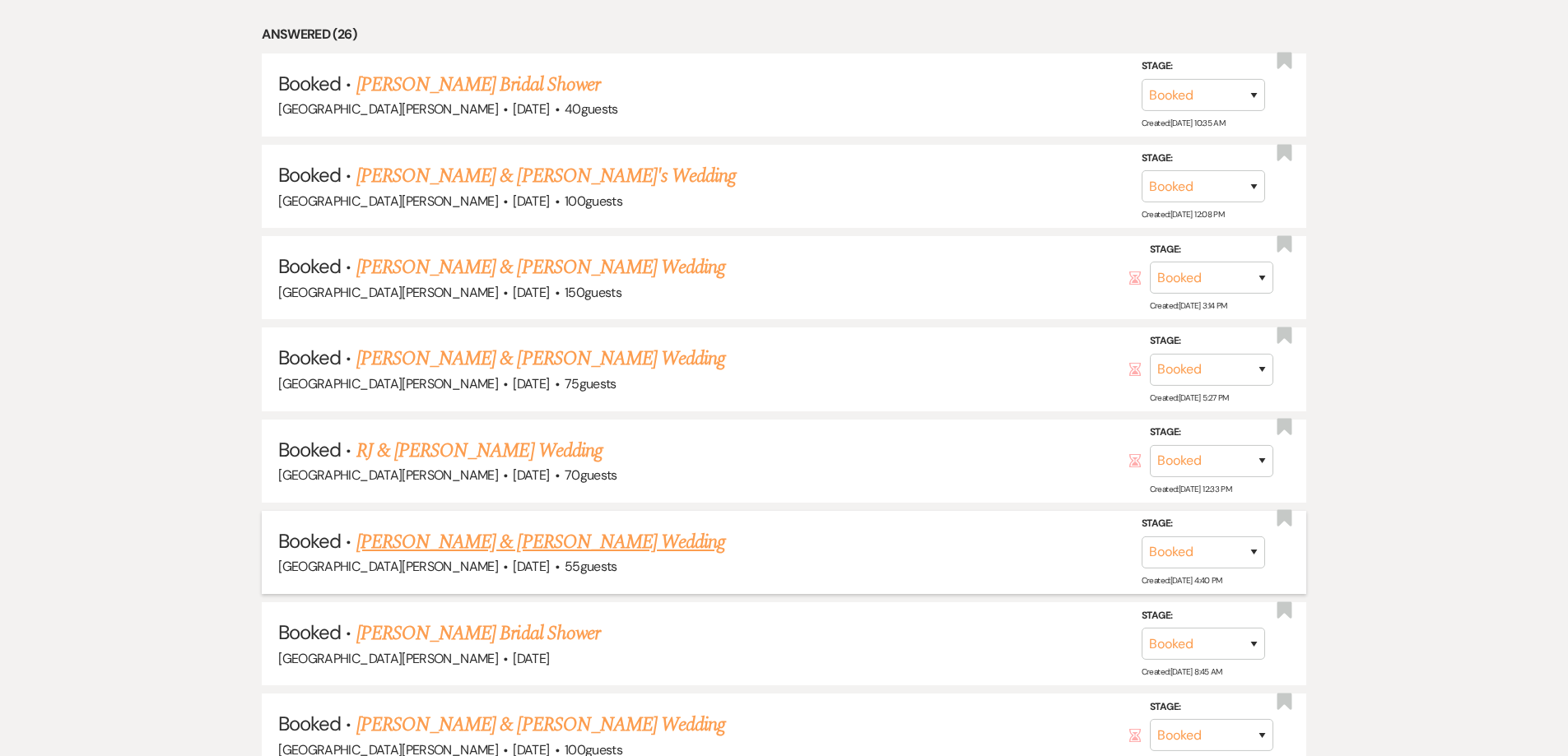
scroll to position [823, 0]
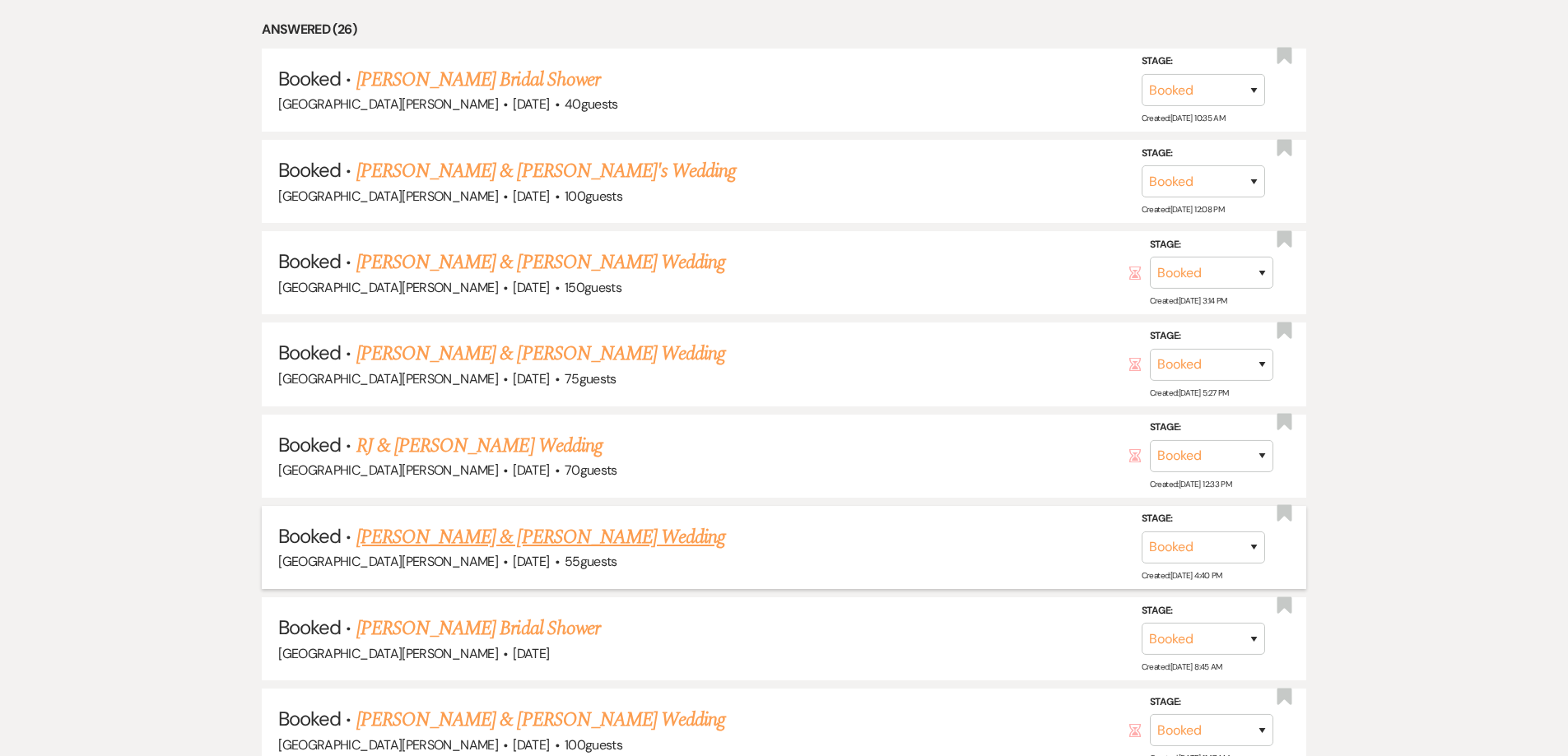
click at [489, 535] on link "[PERSON_NAME] & [PERSON_NAME] Wedding" at bounding box center [541, 537] width 369 height 29
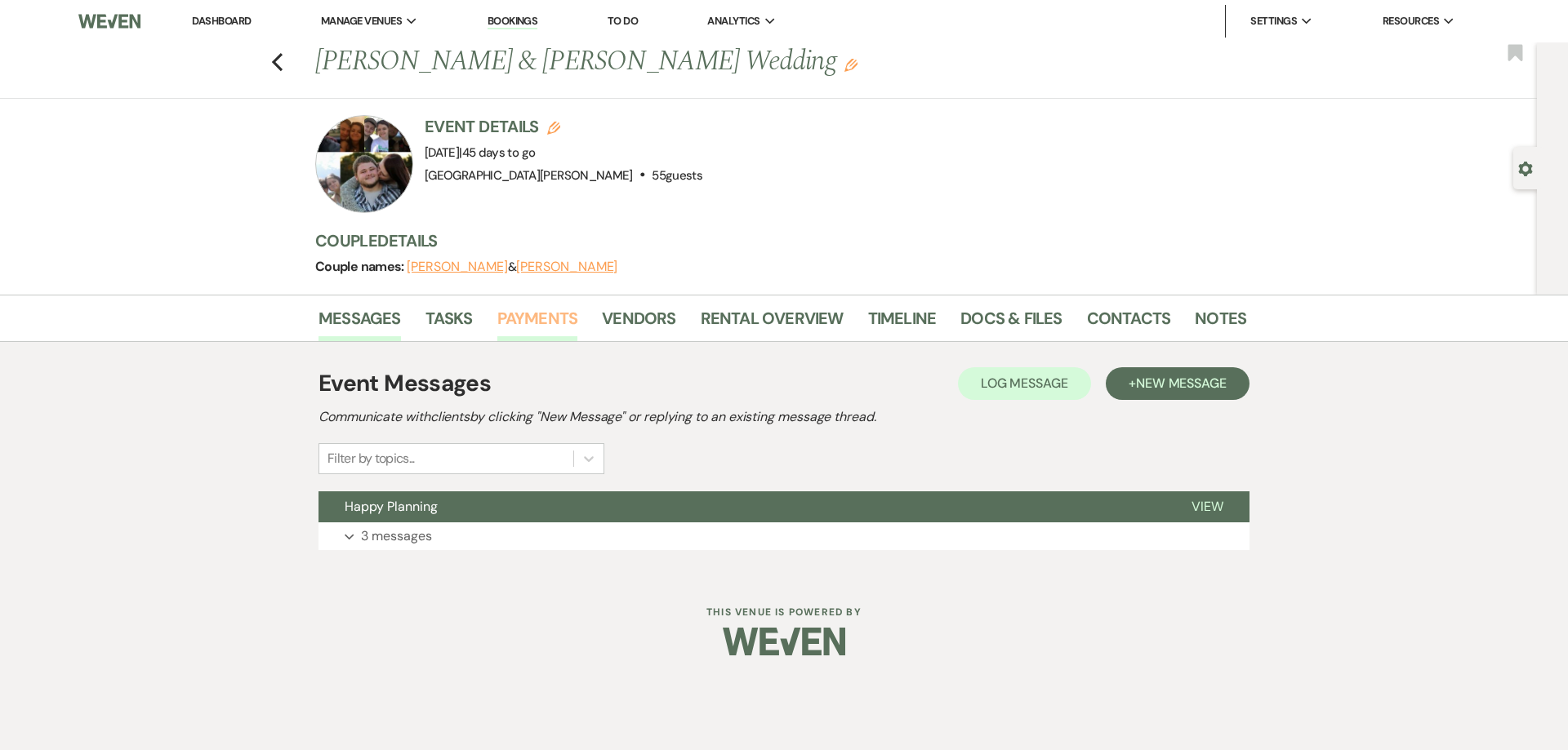
click at [536, 316] on link "Payments" at bounding box center [537, 323] width 80 height 36
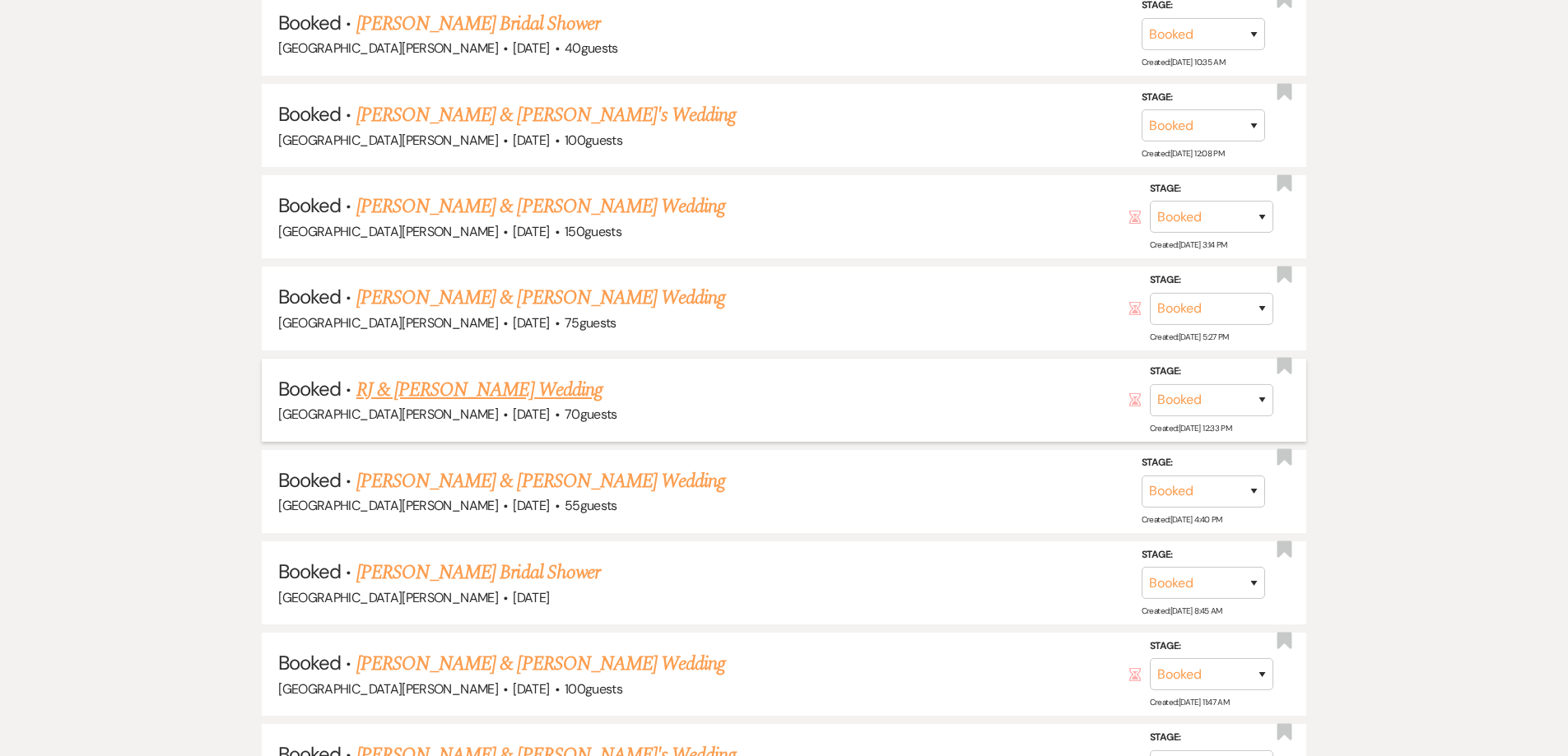
scroll to position [988, 0]
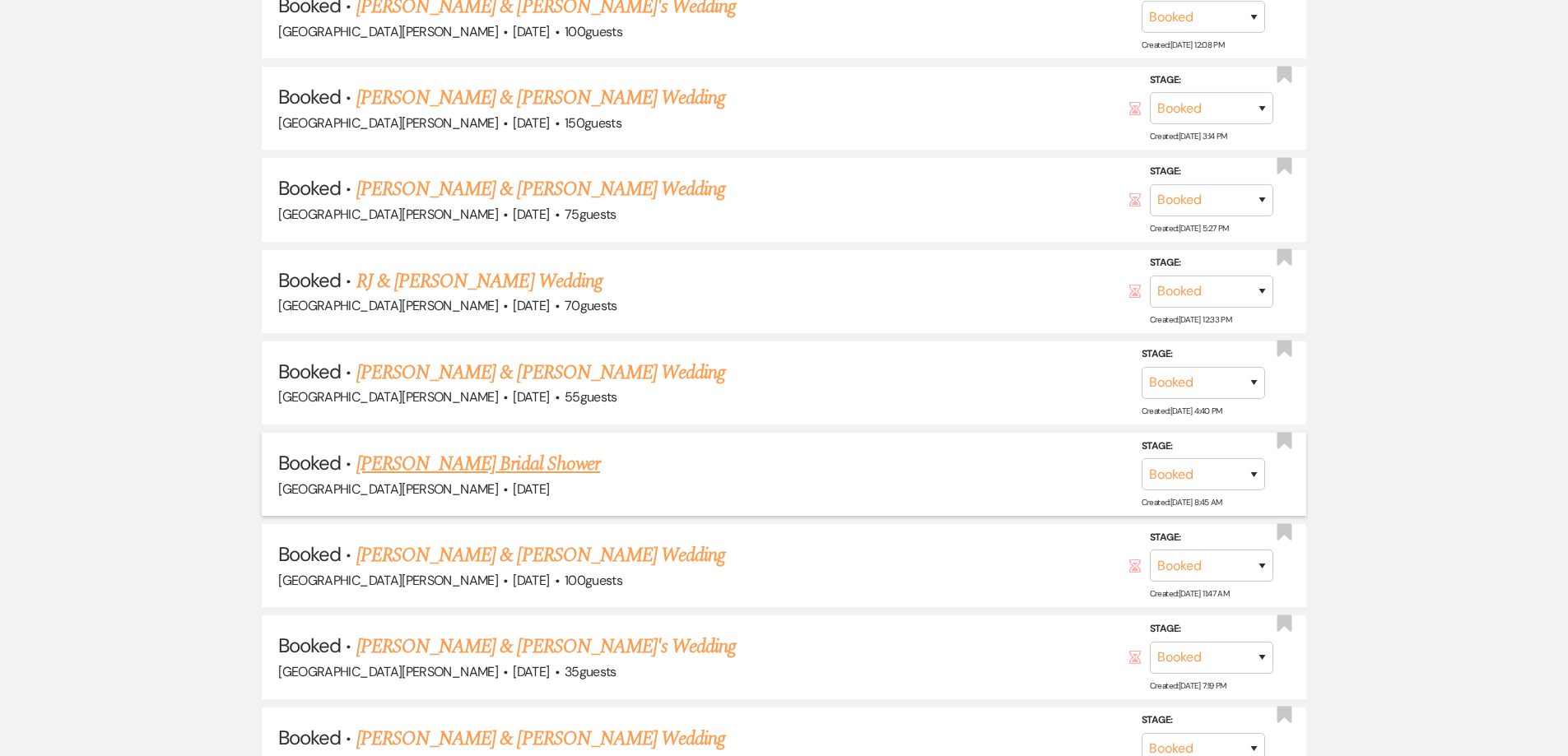
click at [448, 463] on link "[PERSON_NAME] Bridal Shower" at bounding box center [478, 463] width 243 height 29
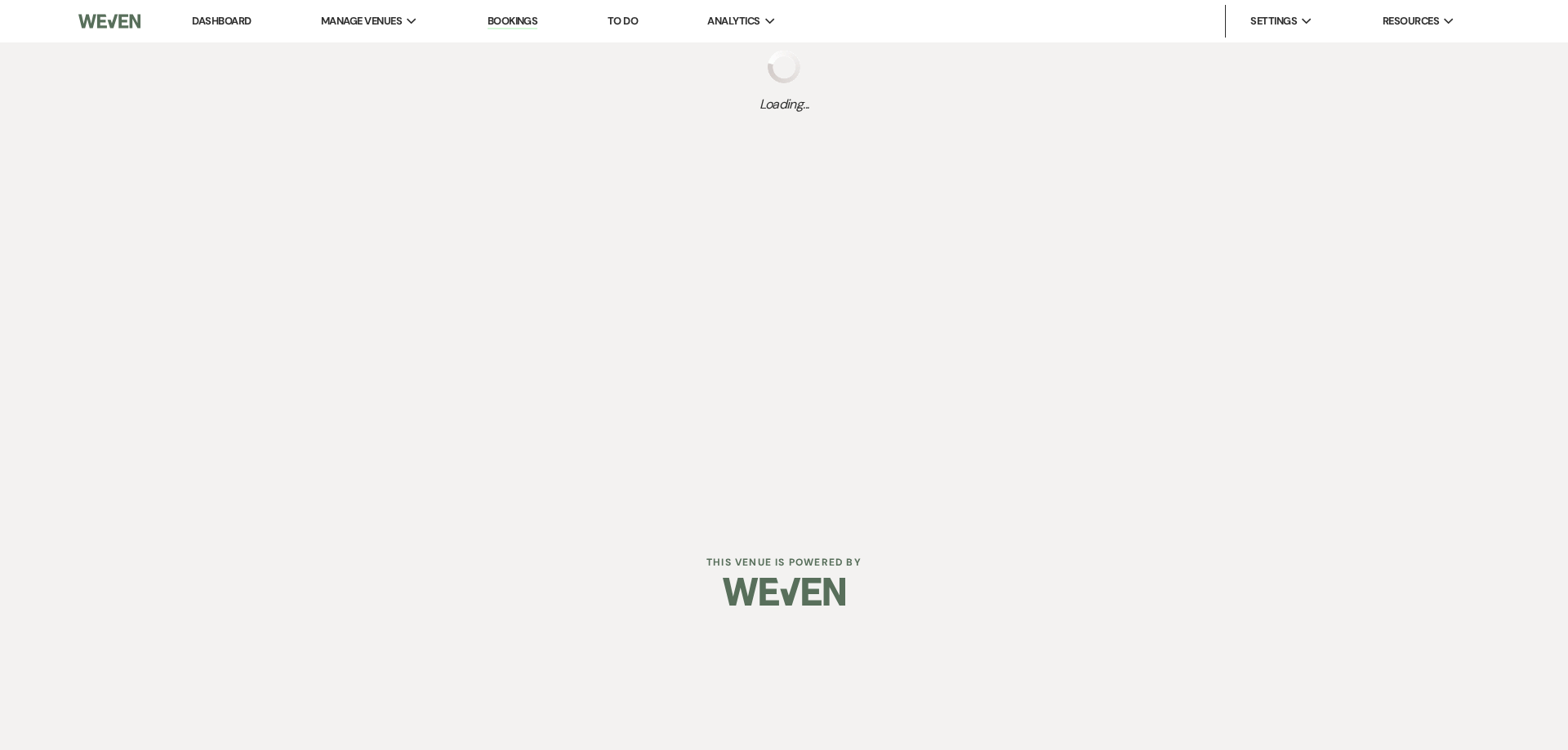
select select "20"
select select "5"
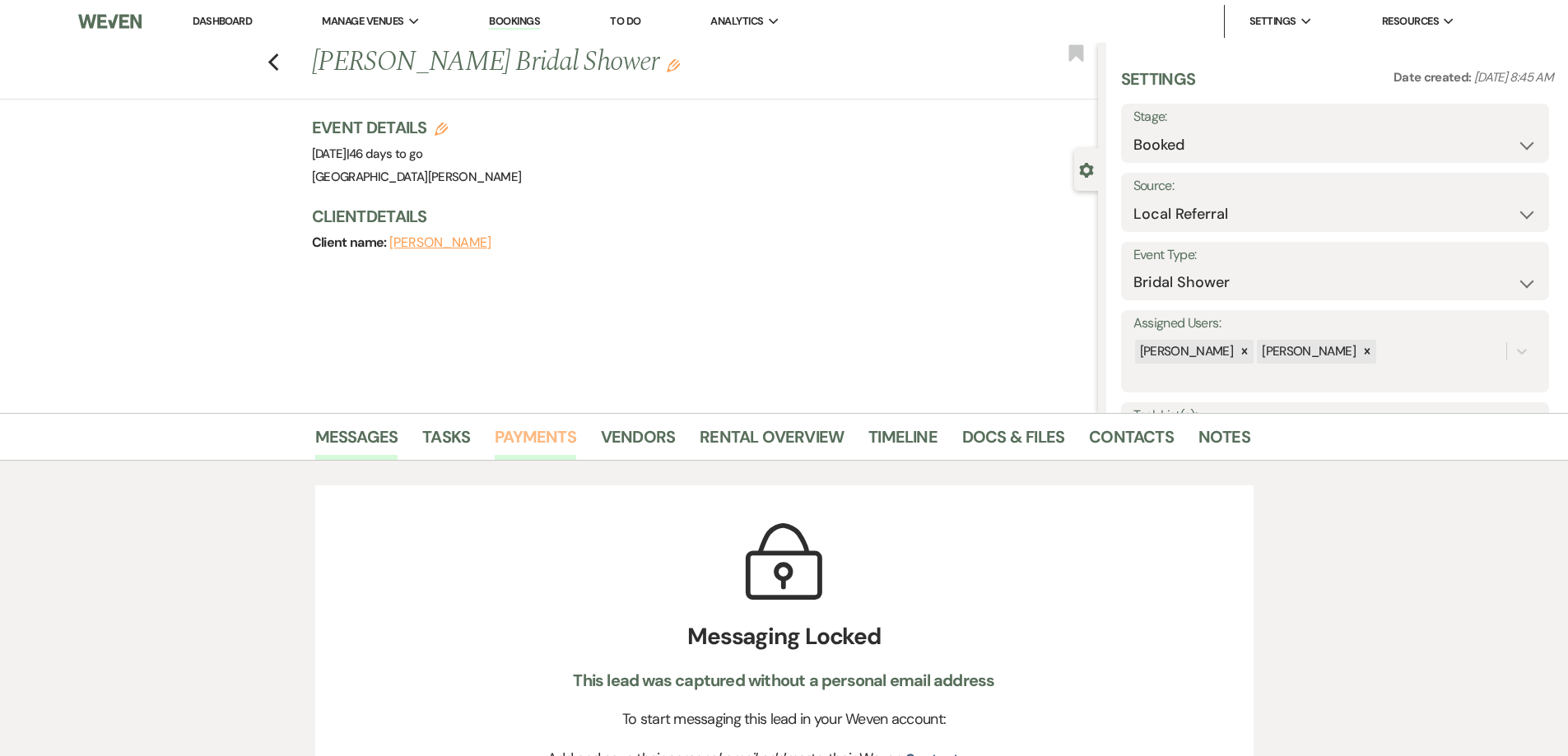
click at [533, 431] on link "Payments" at bounding box center [535, 442] width 81 height 37
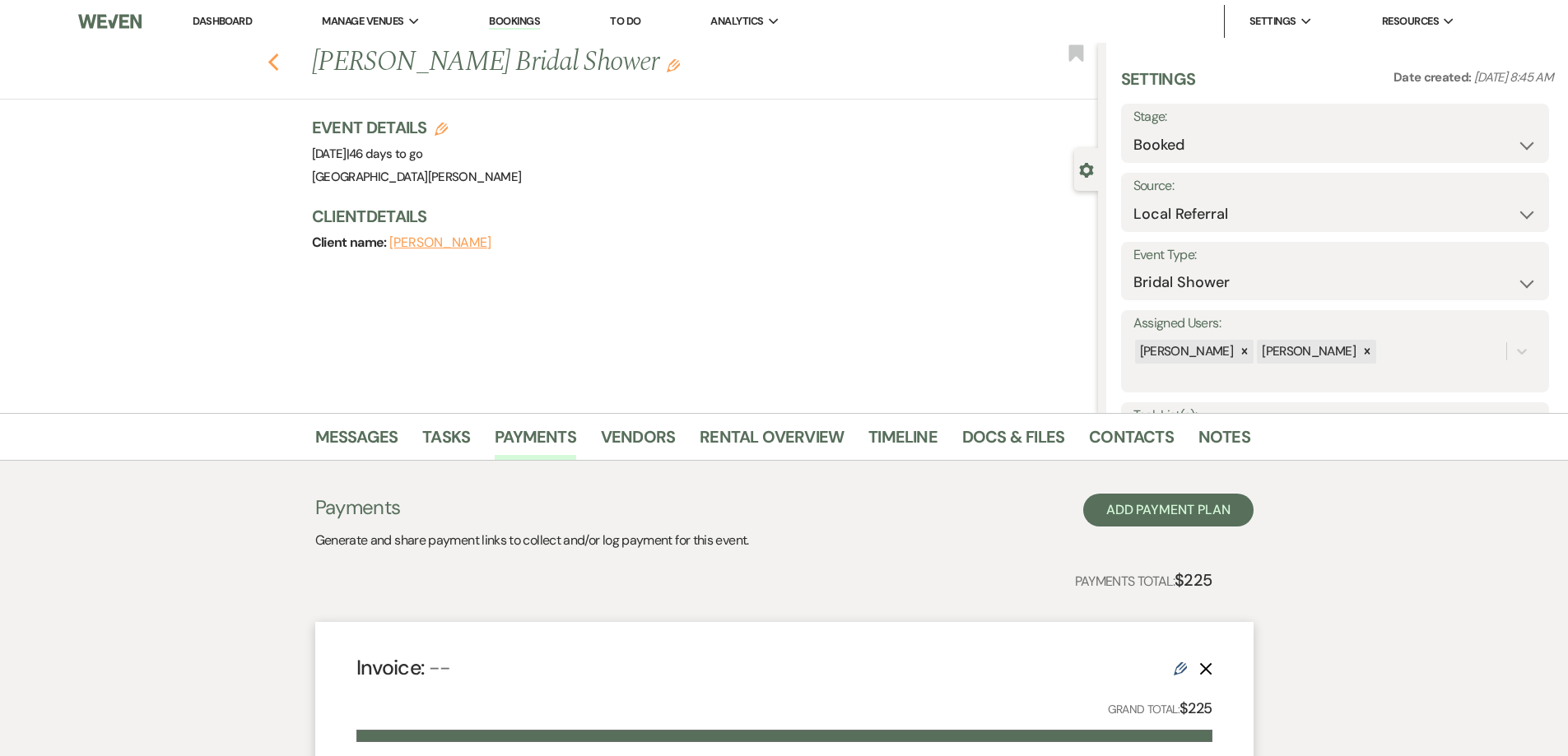
click at [279, 61] on icon "Previous" at bounding box center [274, 62] width 12 height 20
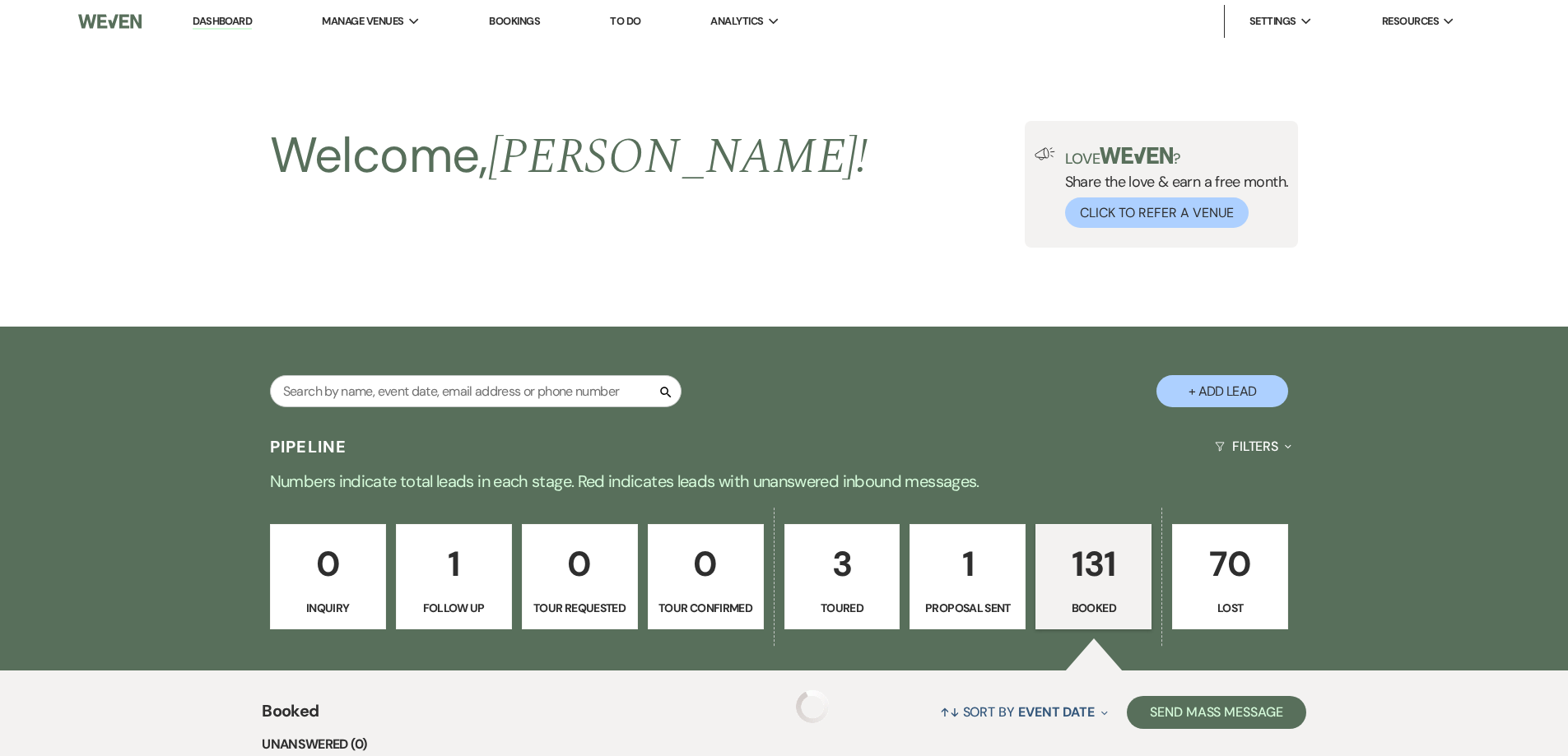
scroll to position [988, 0]
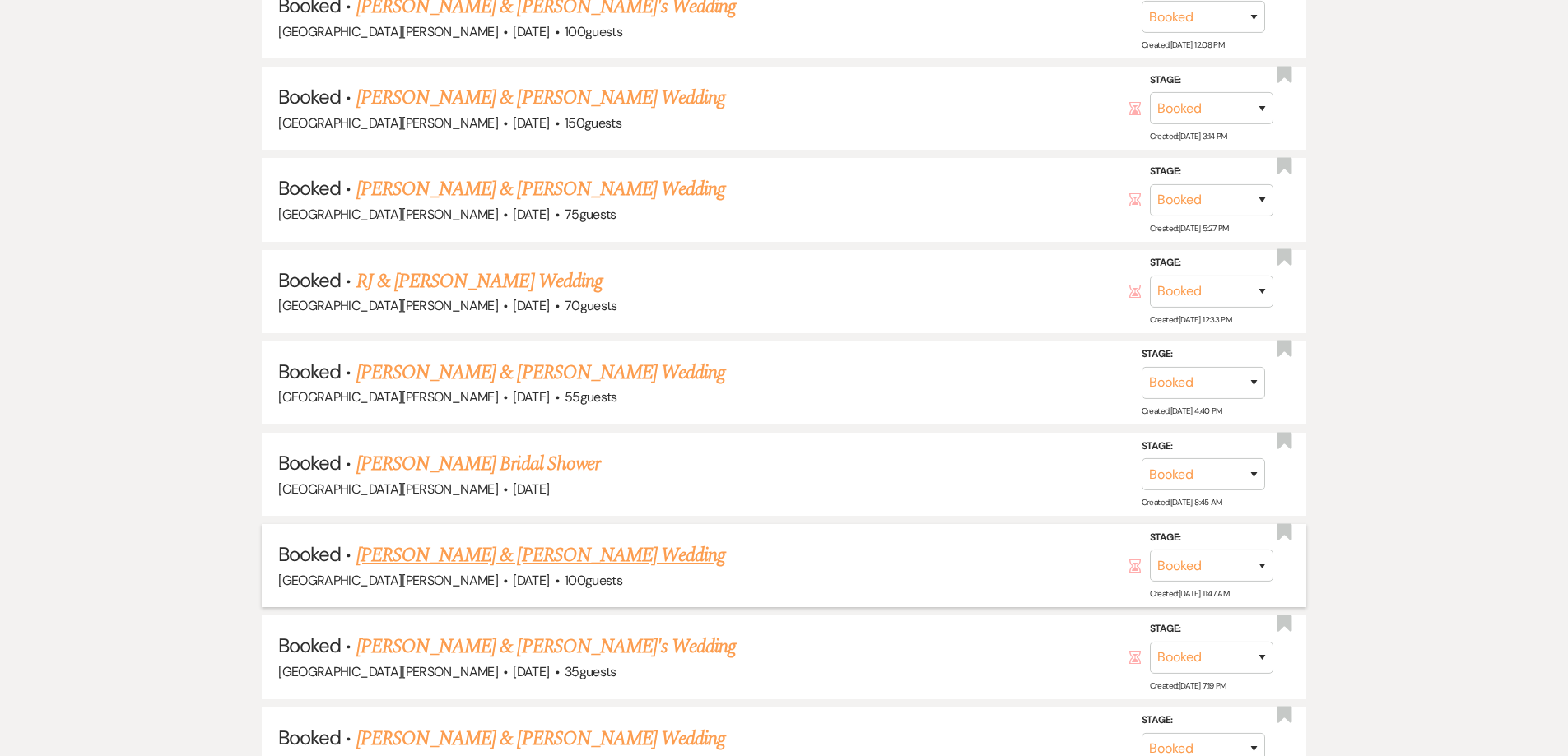
click at [562, 552] on link "[PERSON_NAME] & [PERSON_NAME] Wedding" at bounding box center [541, 555] width 369 height 29
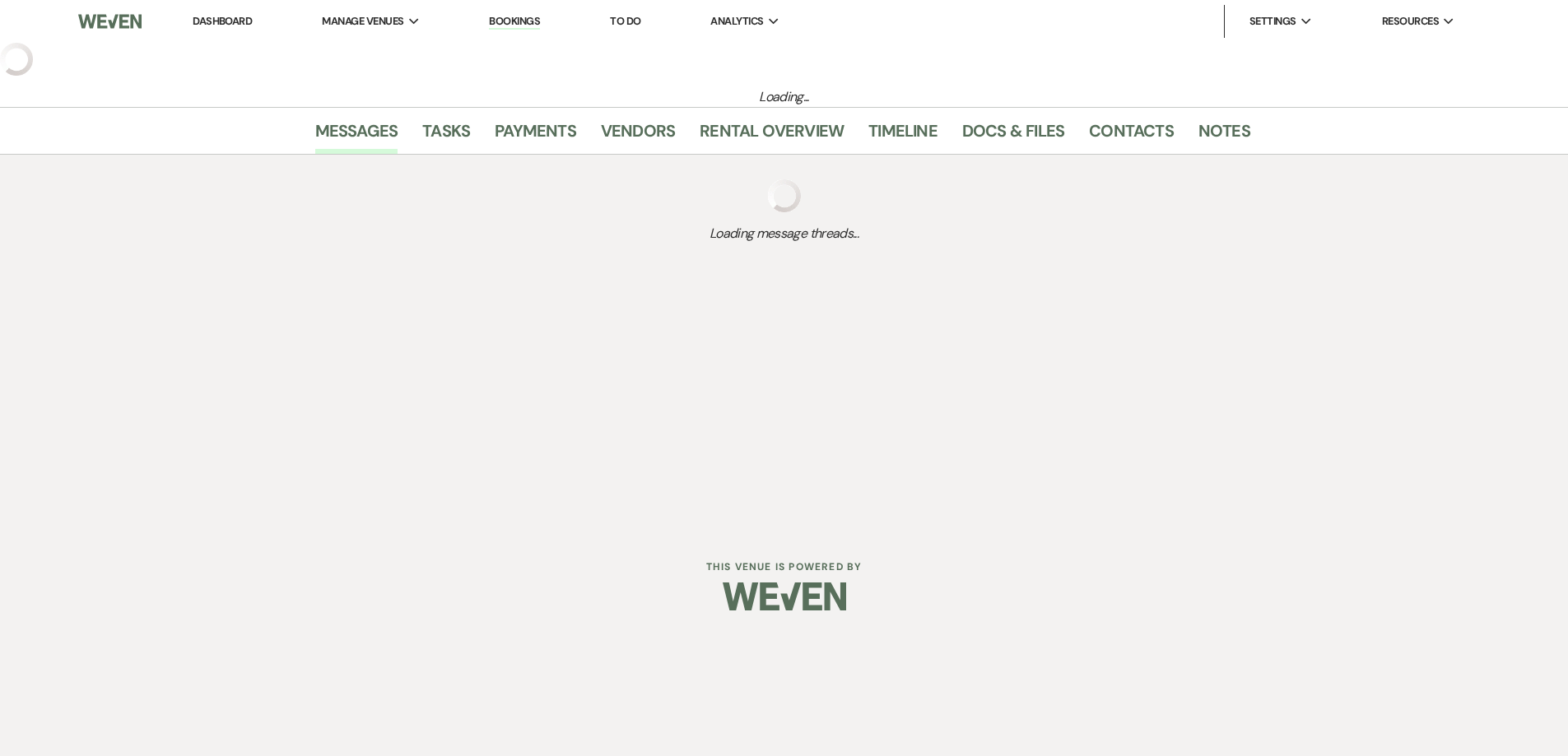
select select "5"
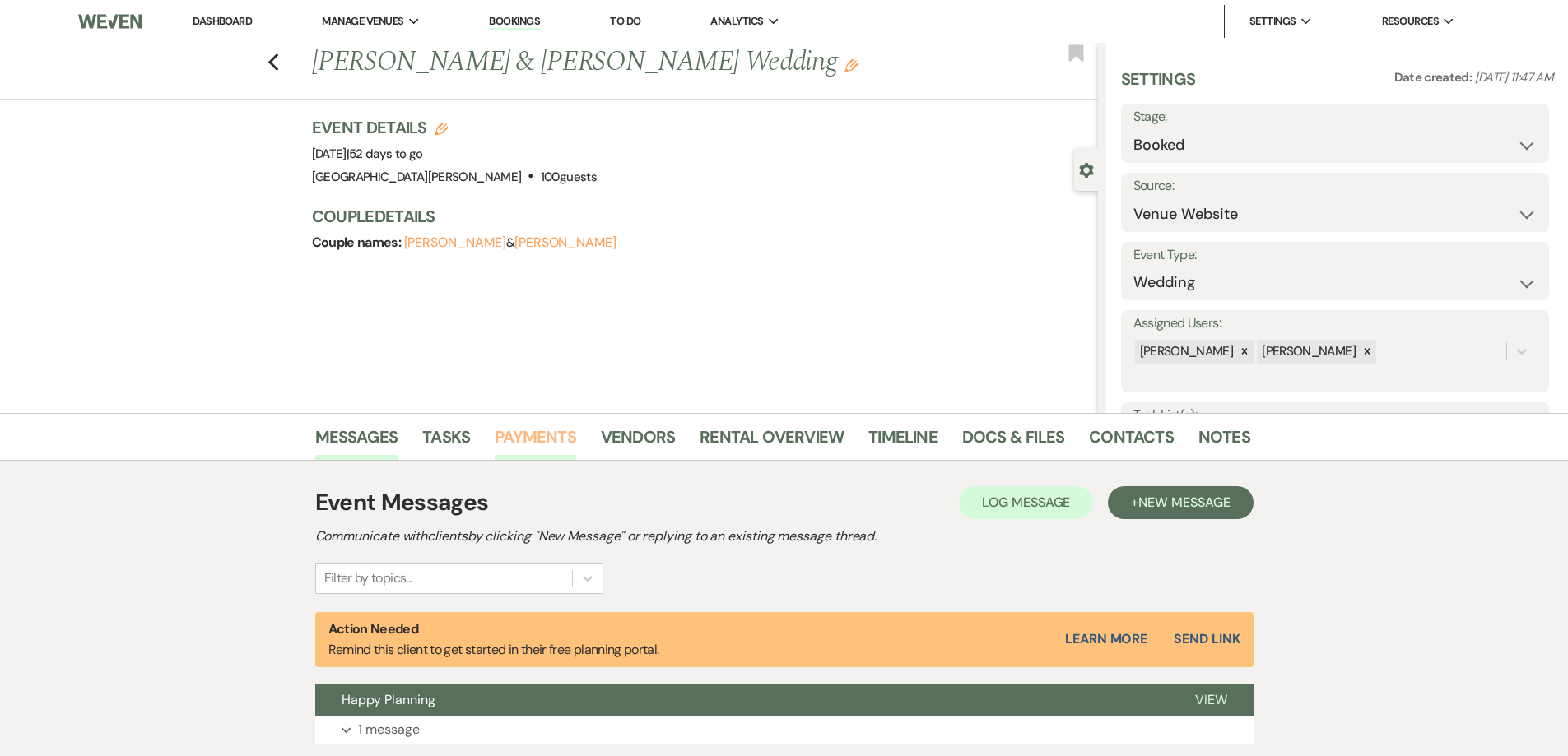
click at [535, 435] on link "Payments" at bounding box center [535, 442] width 81 height 37
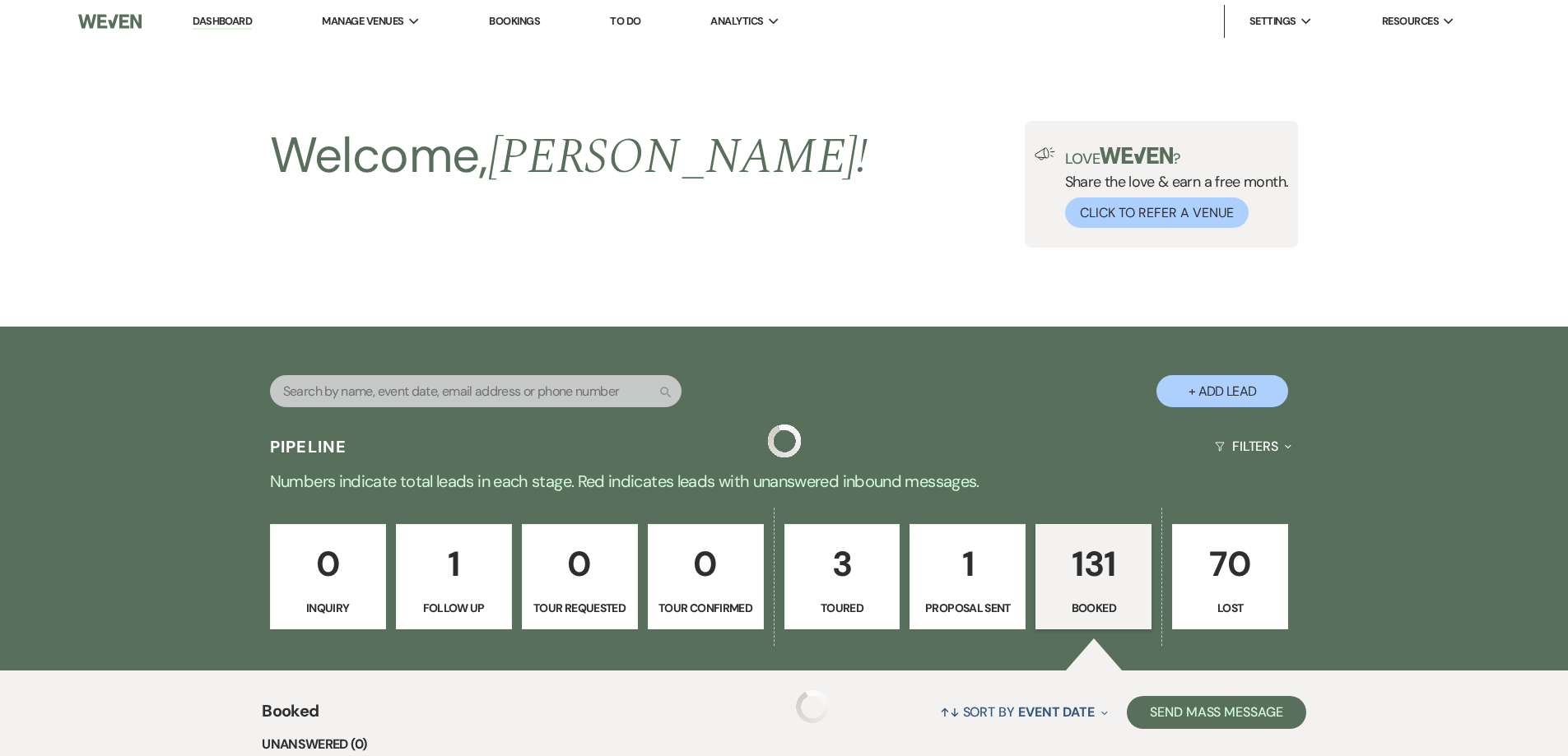
scroll to position [988, 0]
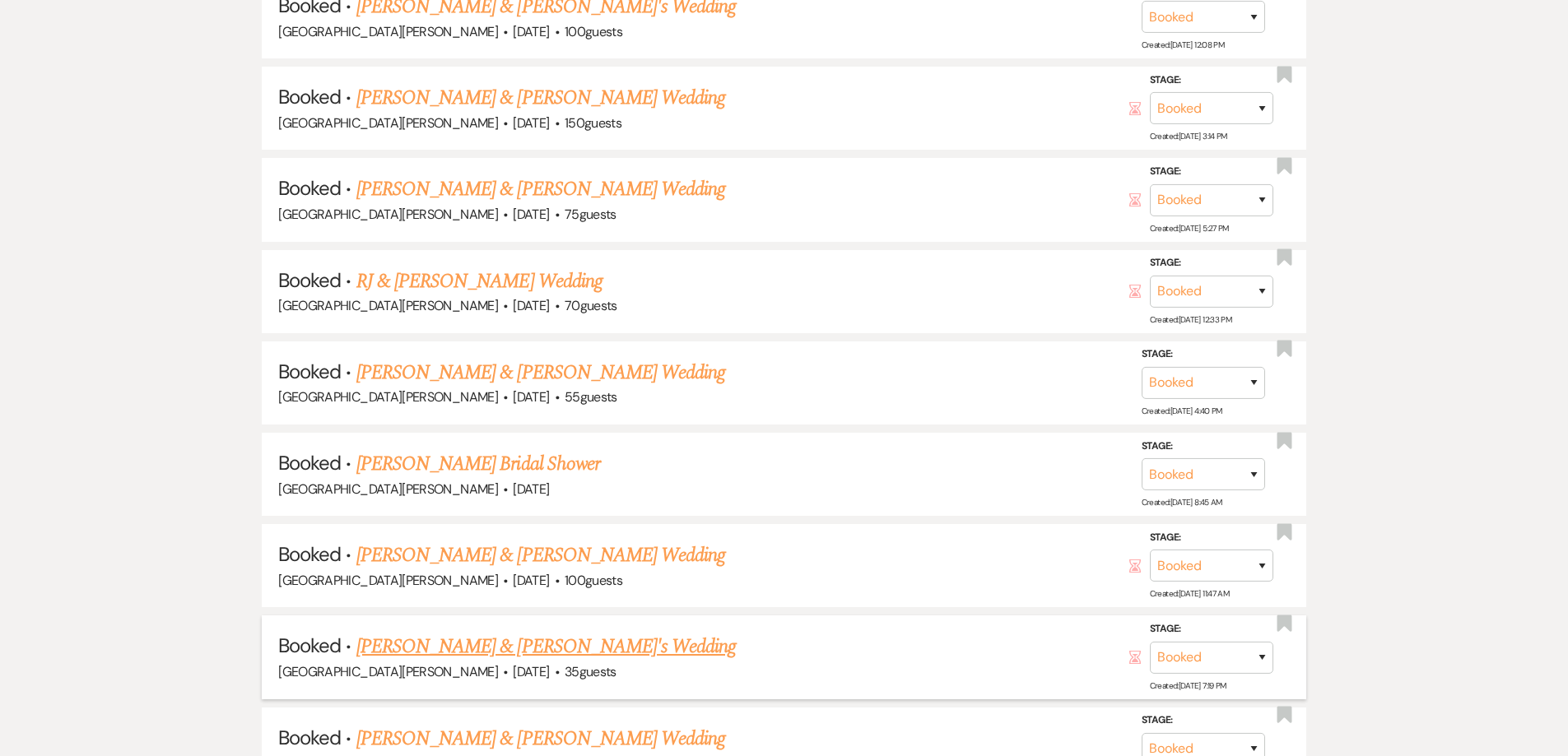
click at [480, 647] on link "[PERSON_NAME] & [PERSON_NAME]'s Wedding" at bounding box center [546, 646] width 380 height 29
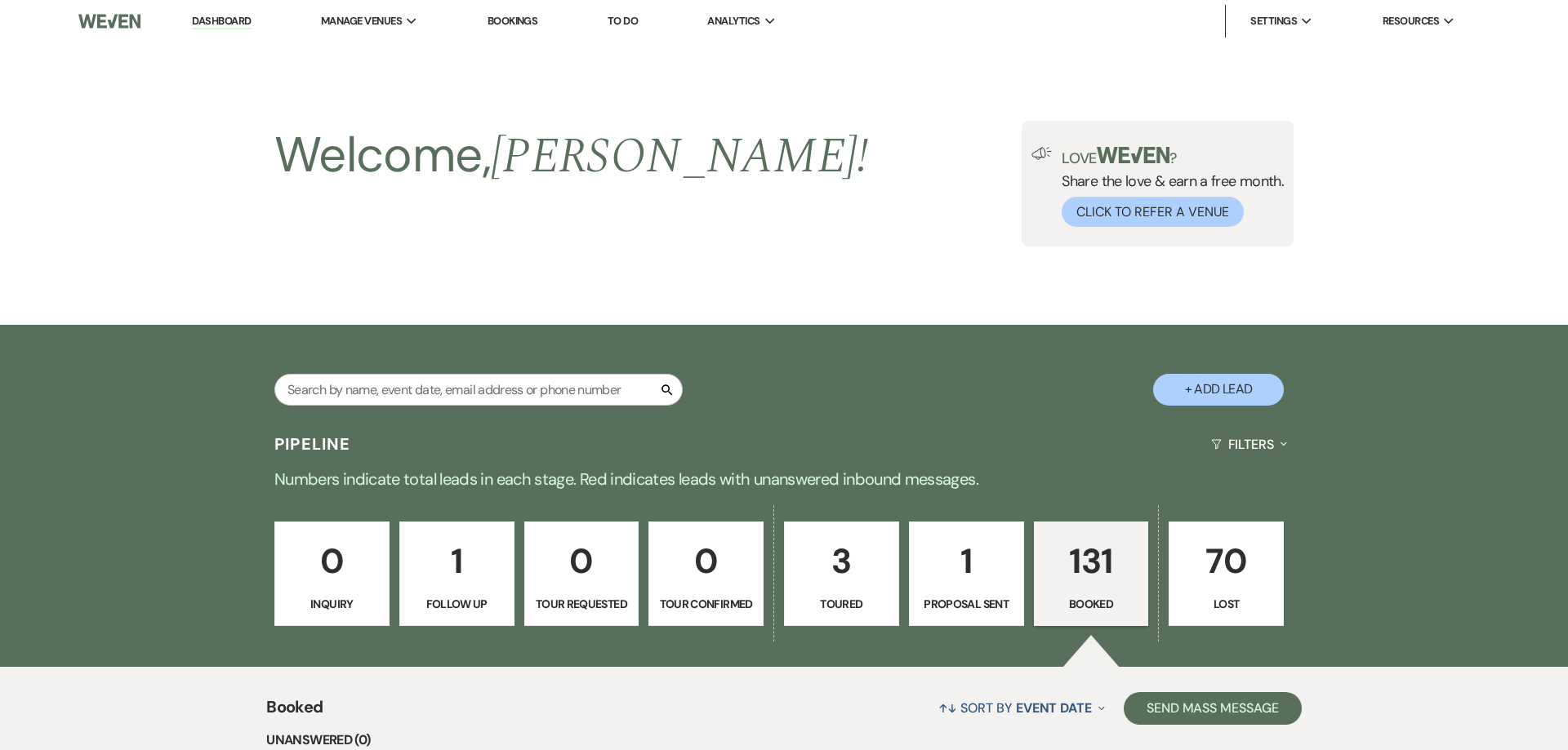
select select "5"
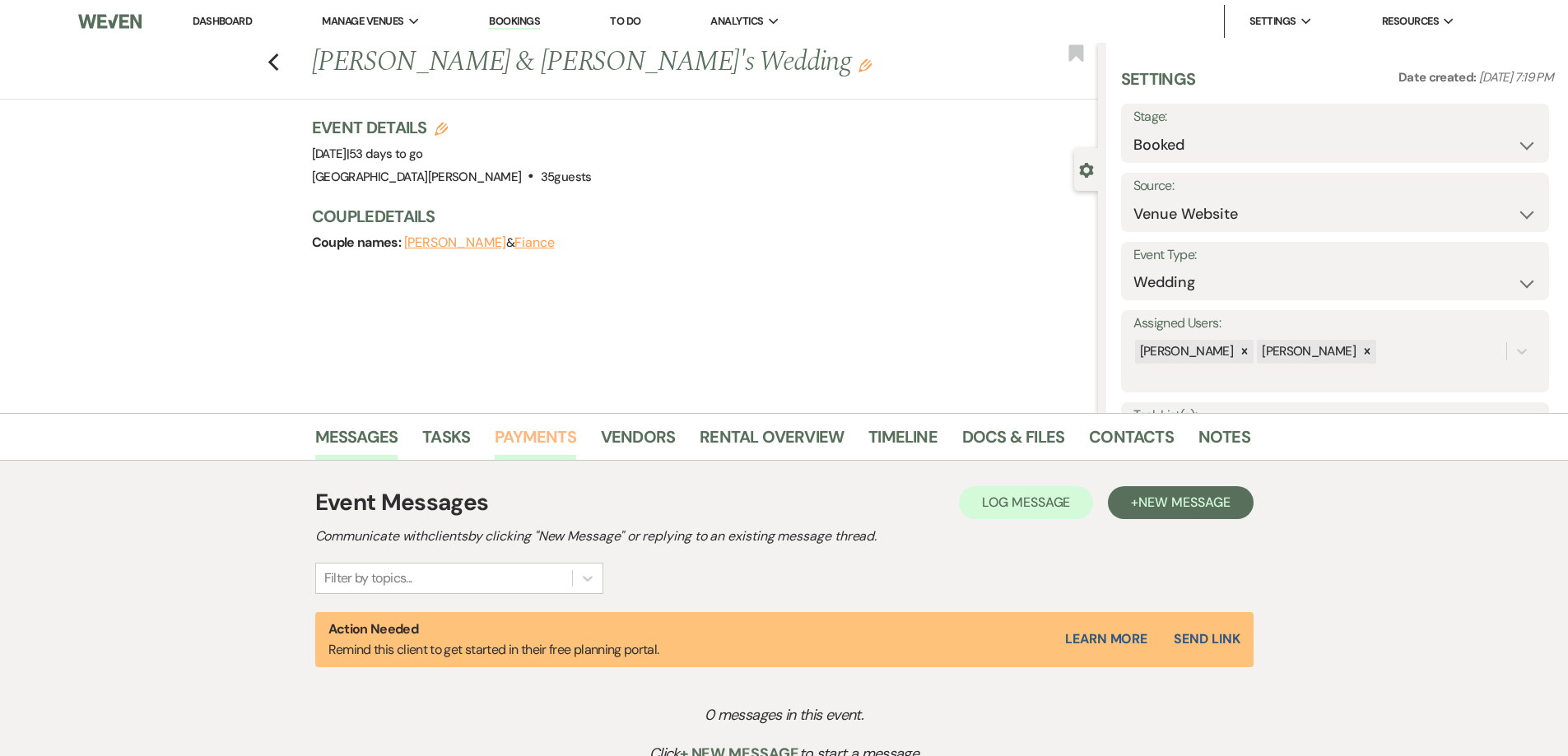
click at [519, 429] on link "Payments" at bounding box center [535, 442] width 81 height 37
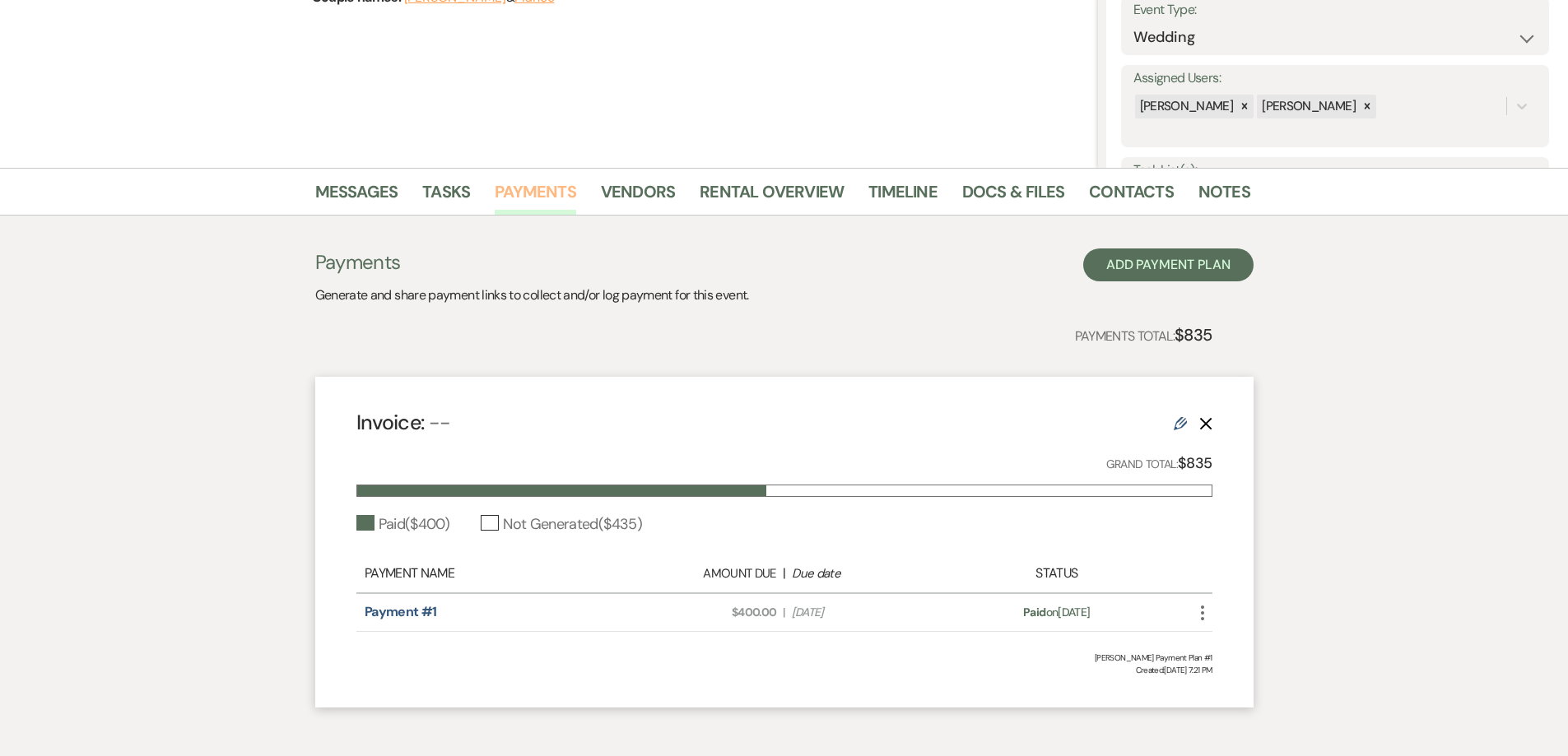
scroll to position [247, 0]
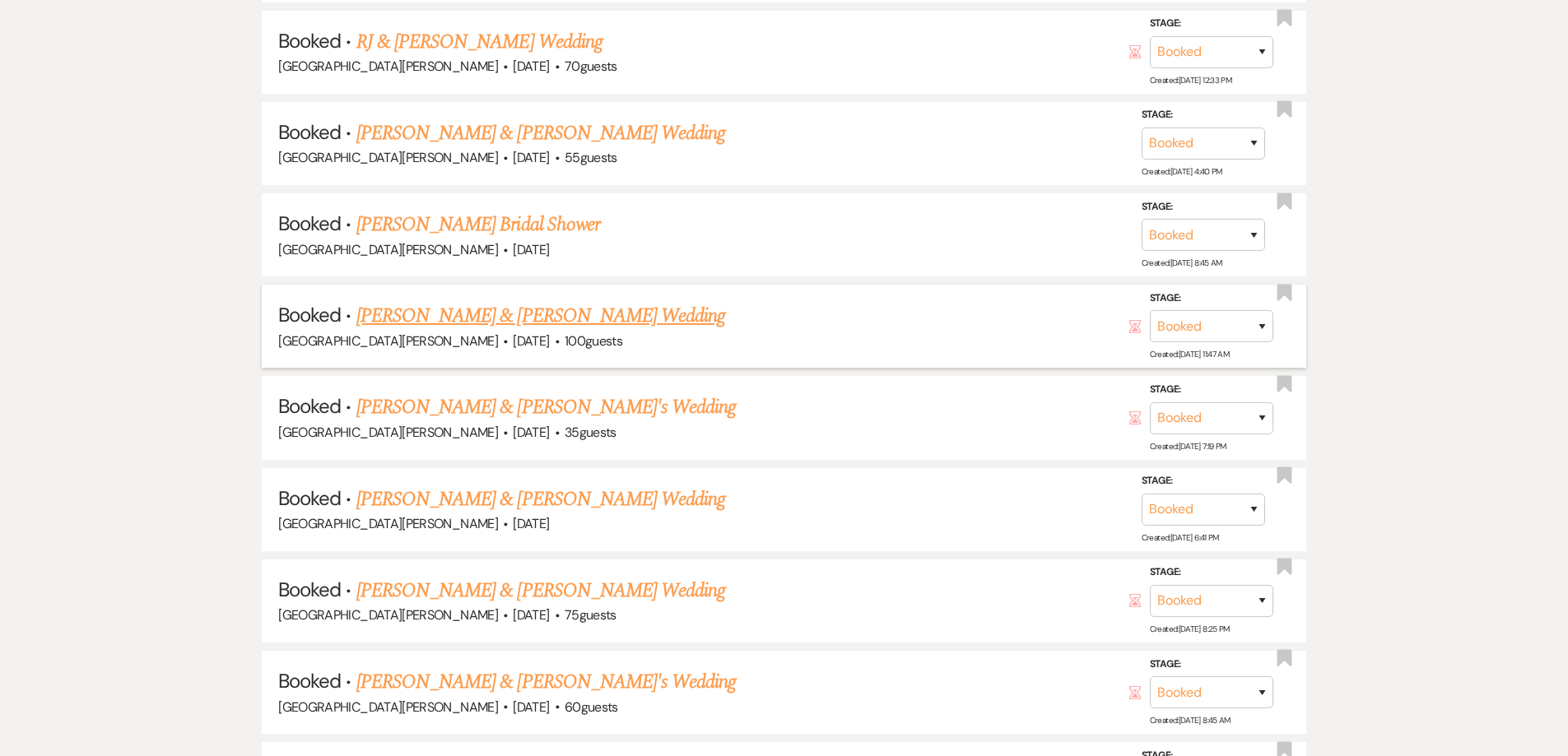
scroll to position [1234, 0]
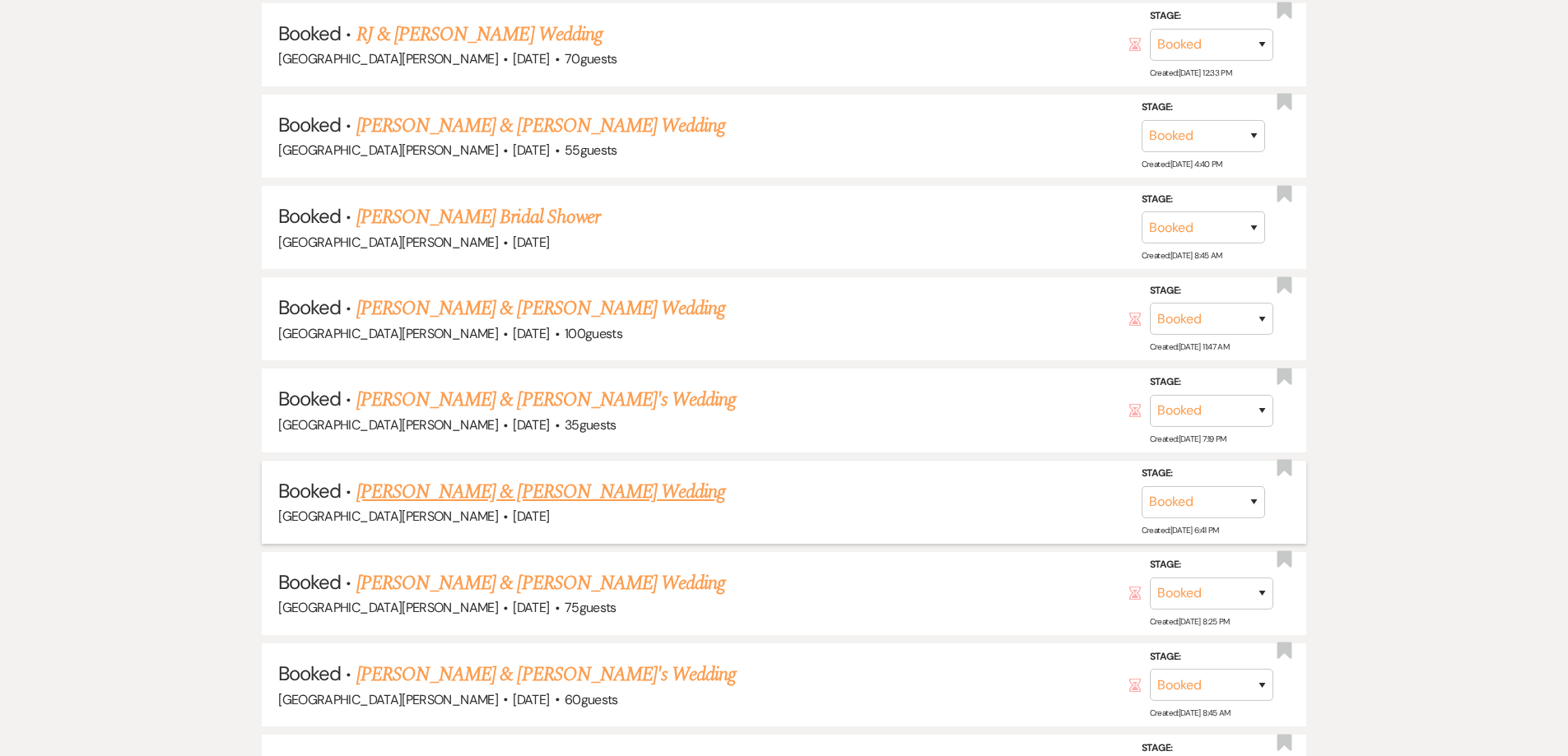
click at [520, 492] on link "[PERSON_NAME] & [PERSON_NAME] Wedding" at bounding box center [541, 492] width 369 height 29
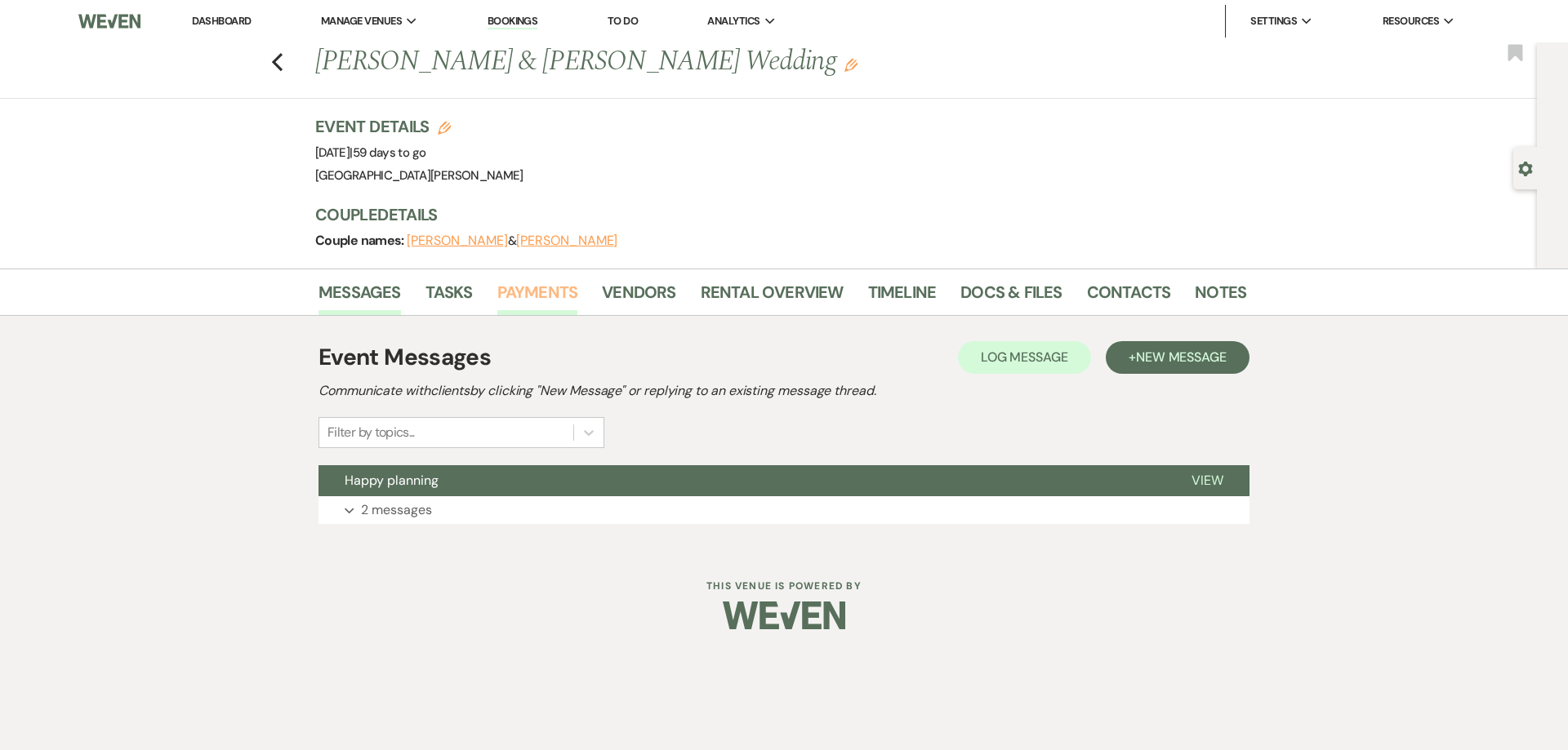
click at [537, 293] on link "Payments" at bounding box center [537, 297] width 80 height 36
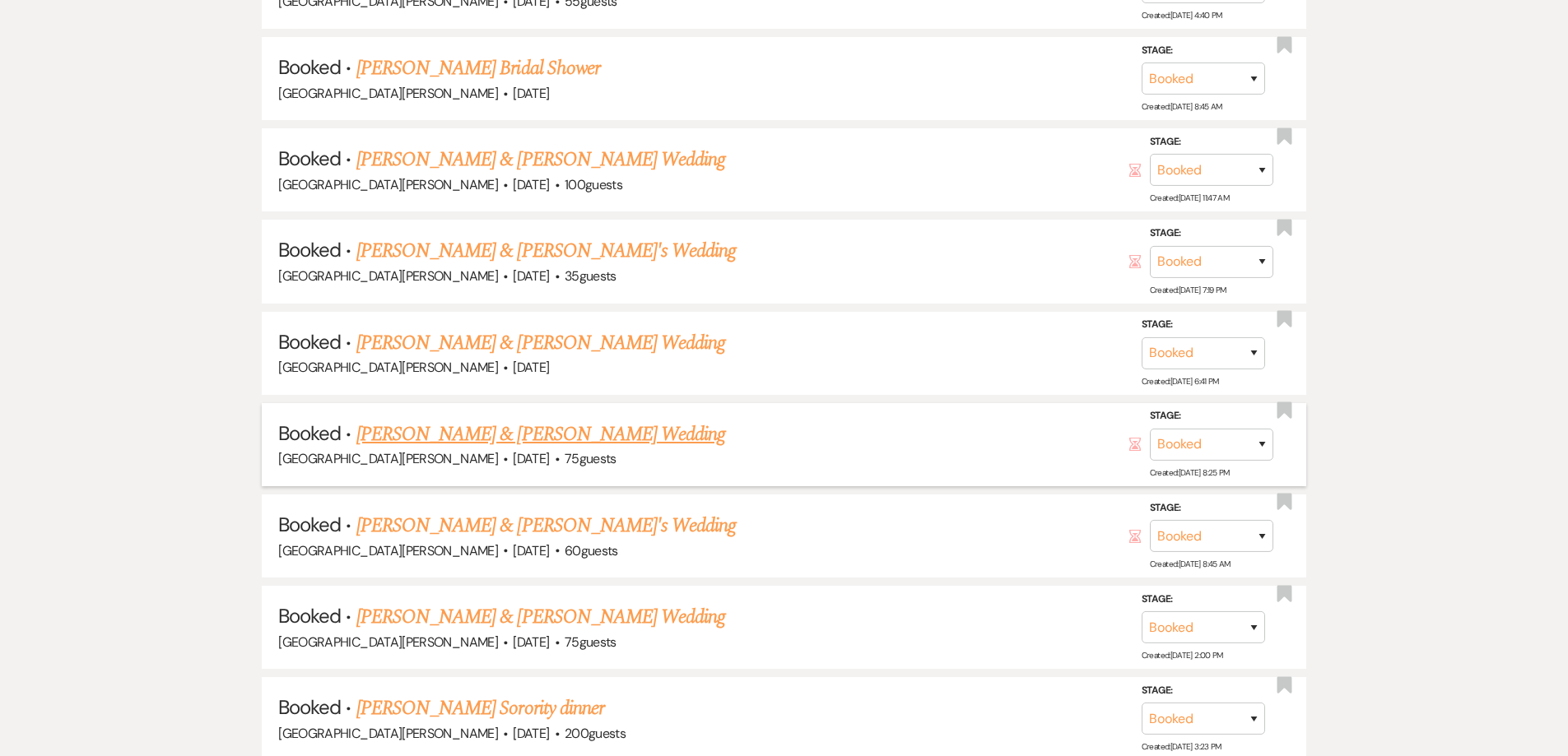
scroll to position [1399, 0]
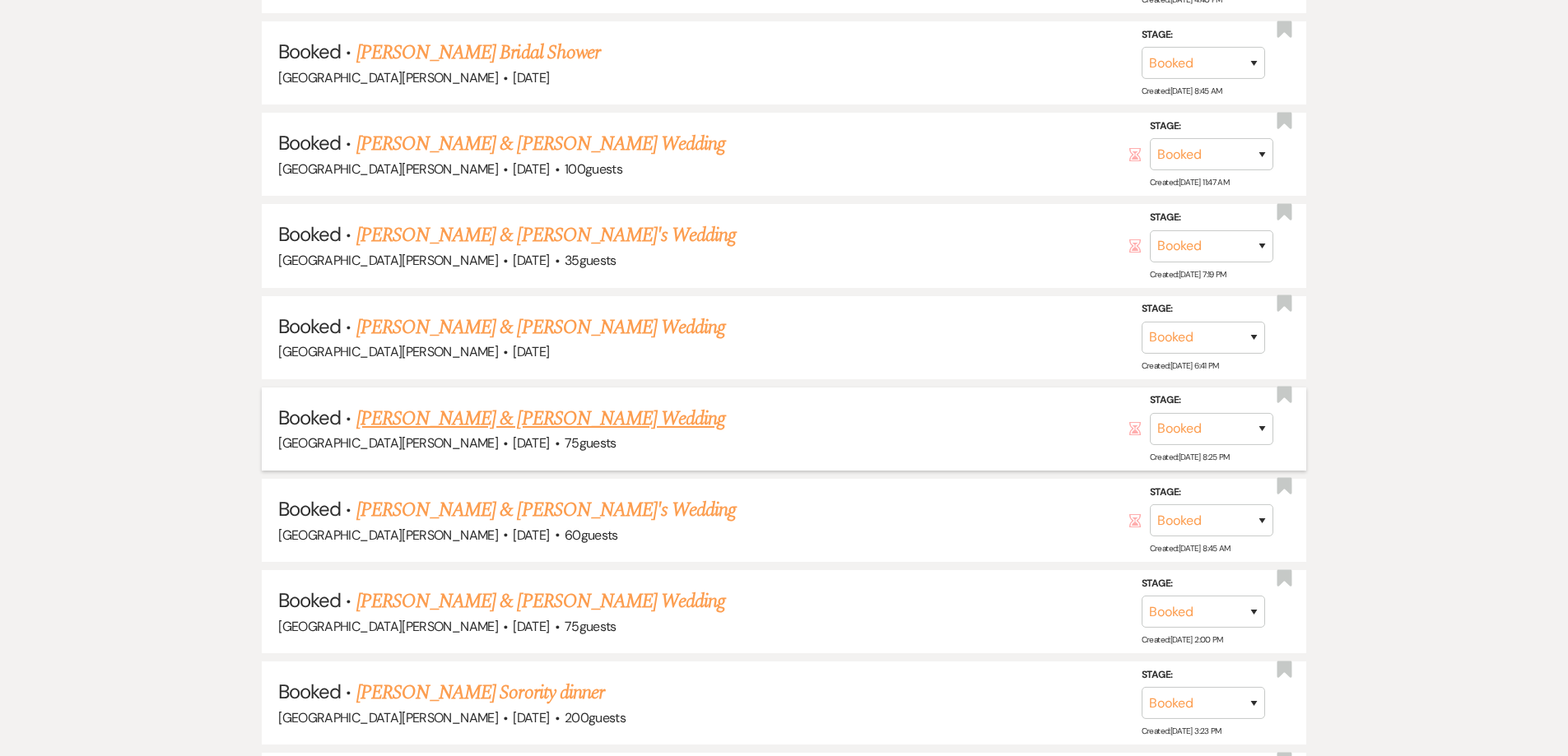
click at [561, 417] on link "[PERSON_NAME] & [PERSON_NAME] Wedding" at bounding box center [541, 419] width 369 height 29
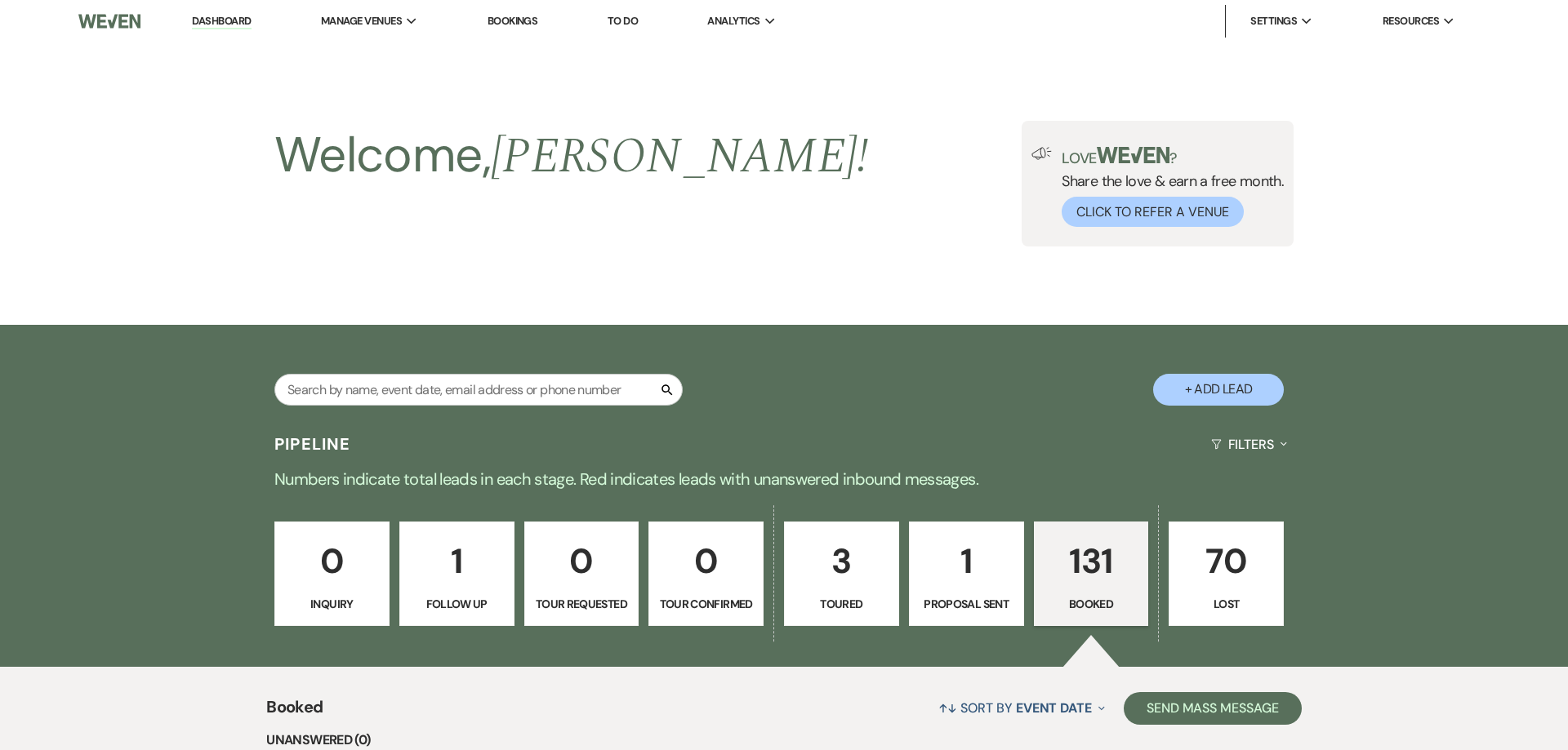
select select "12"
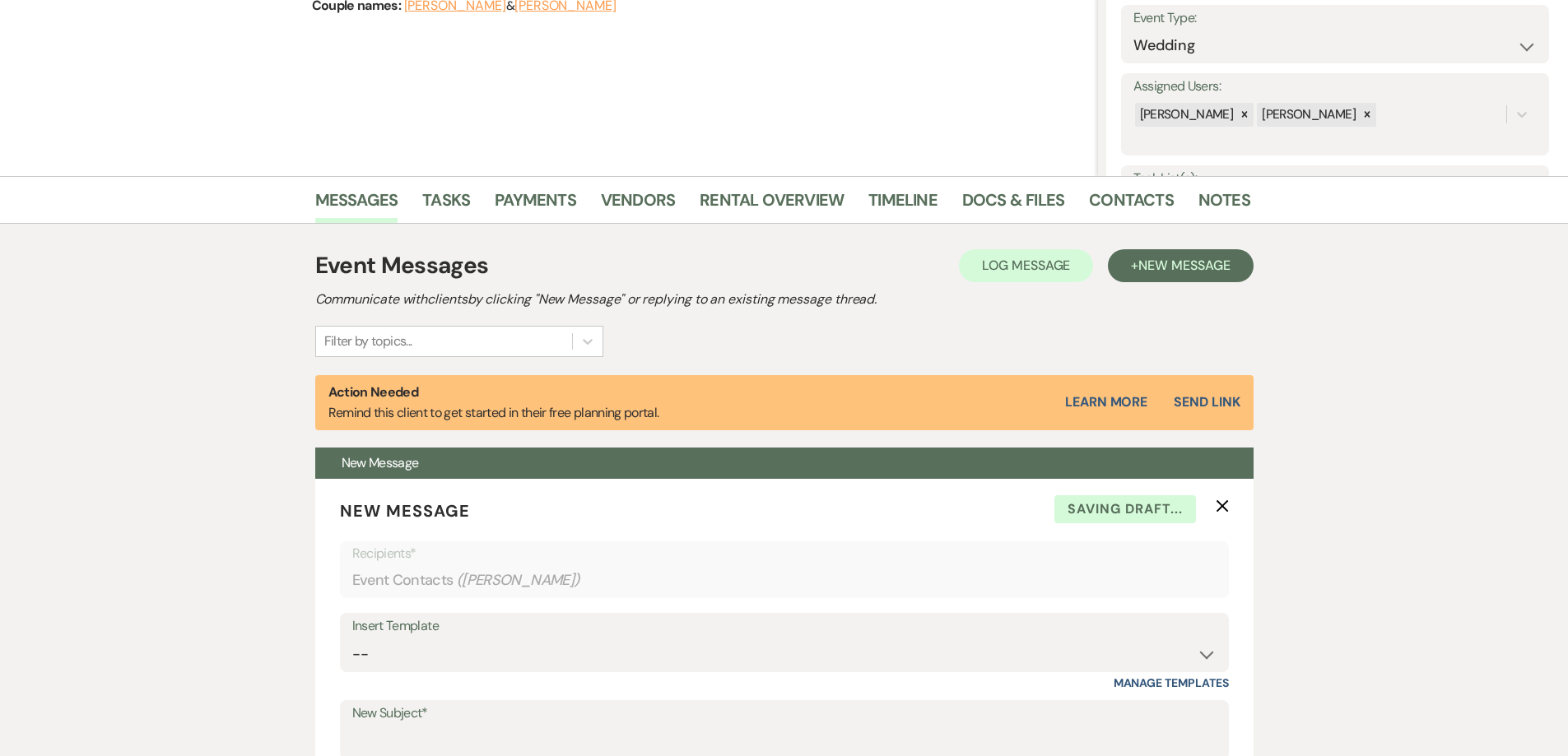
scroll to position [247, 0]
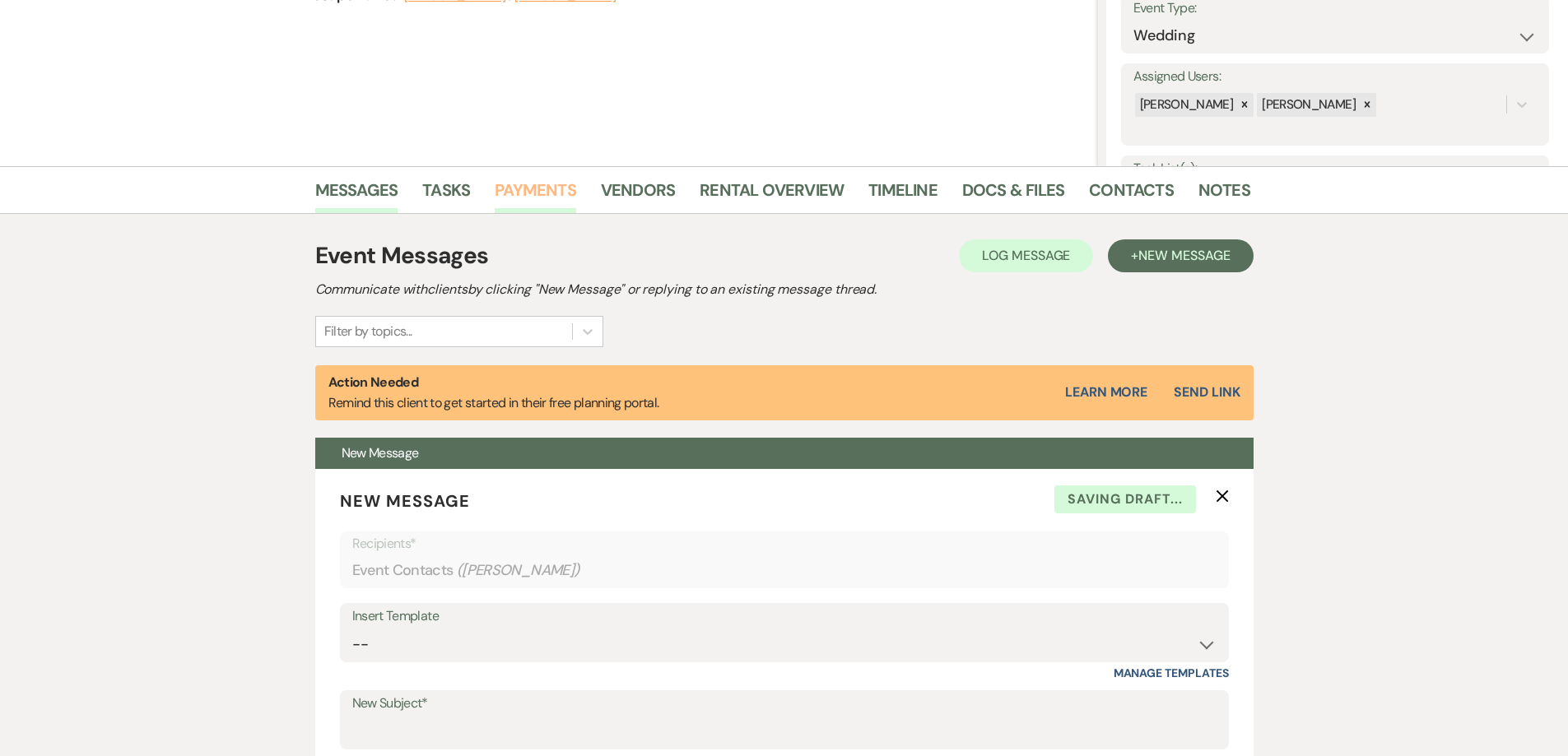
click at [525, 185] on link "Payments" at bounding box center [535, 195] width 81 height 37
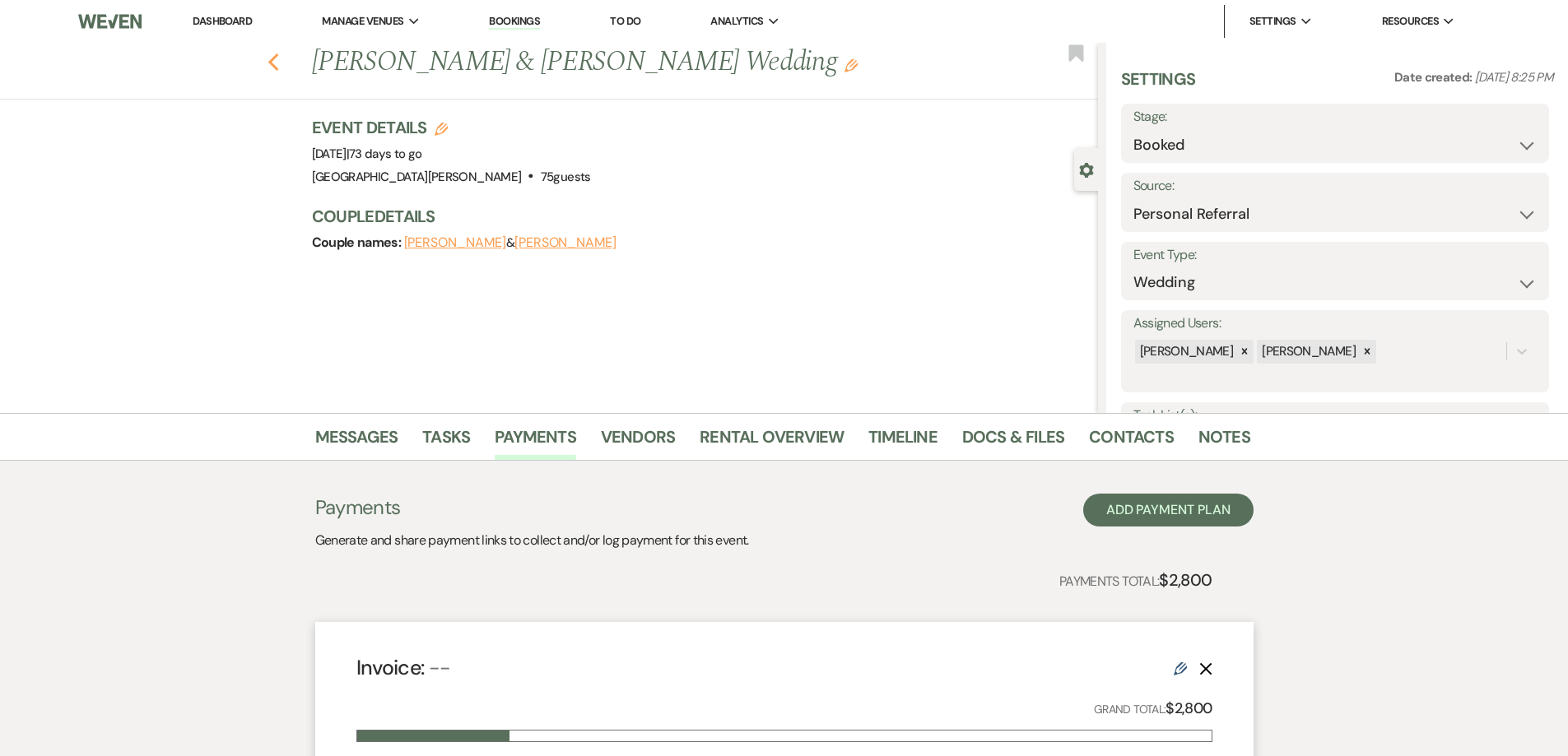
click at [277, 61] on use "button" at bounding box center [273, 62] width 11 height 18
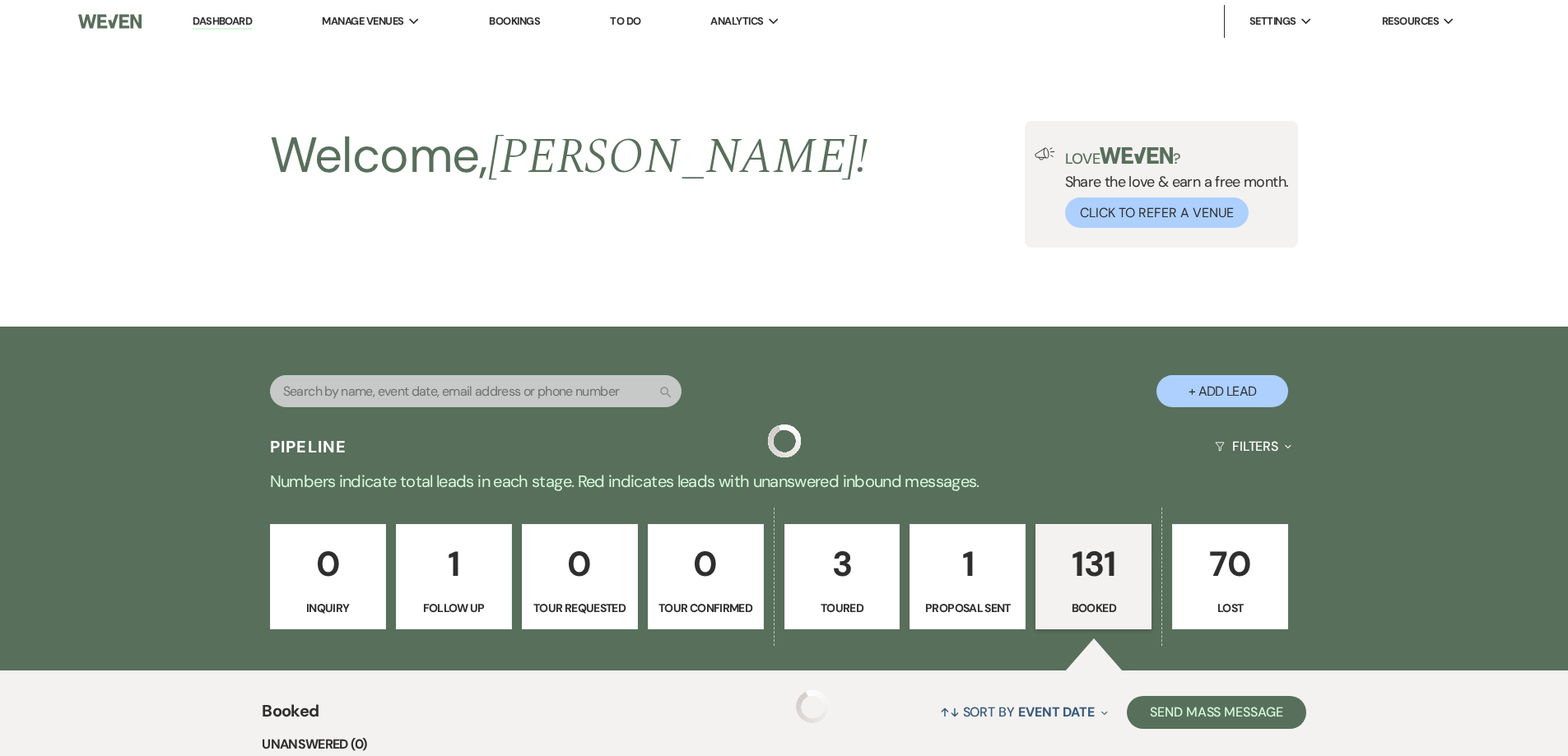
scroll to position [1399, 0]
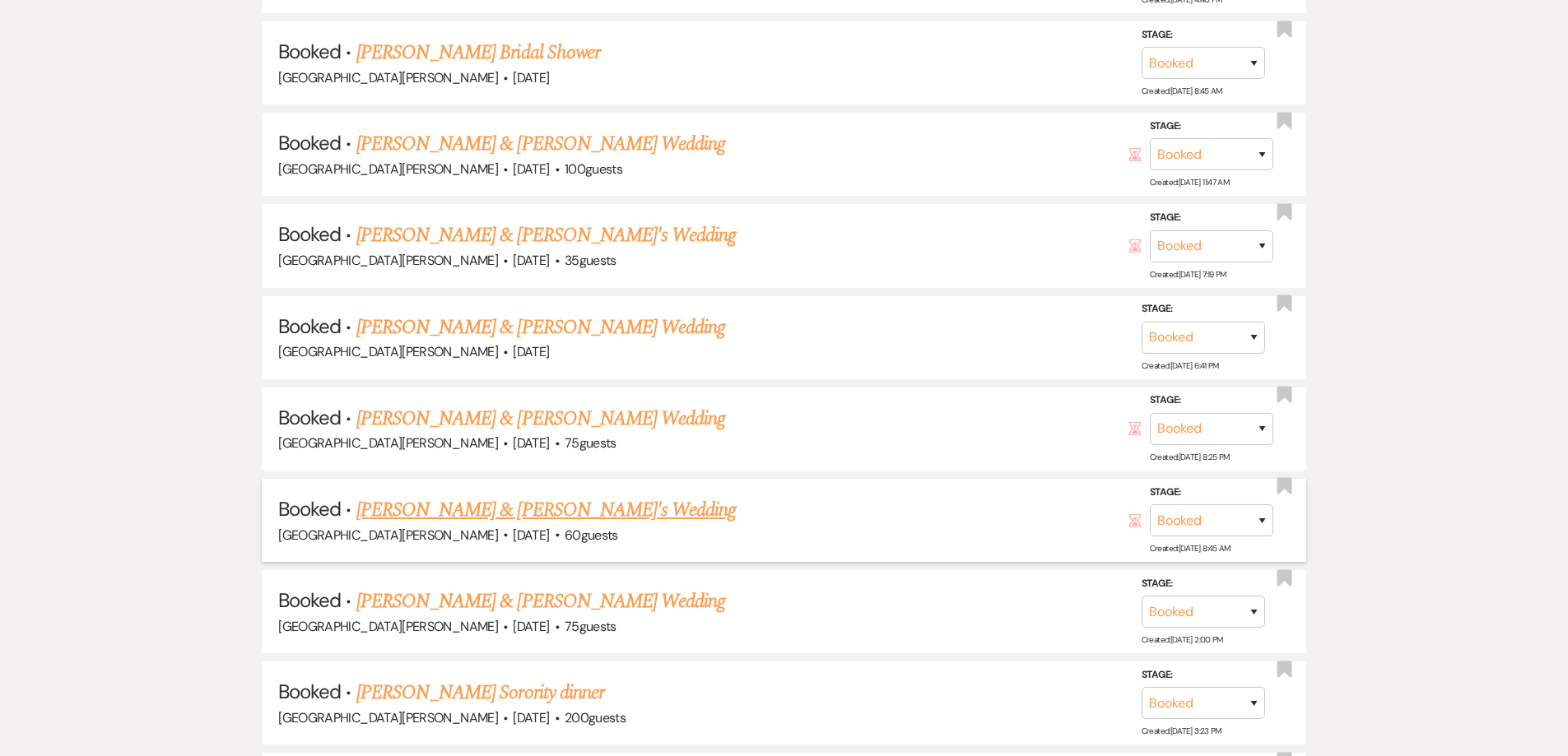
click at [502, 514] on link "[PERSON_NAME] & [PERSON_NAME]'s Wedding" at bounding box center [546, 509] width 380 height 29
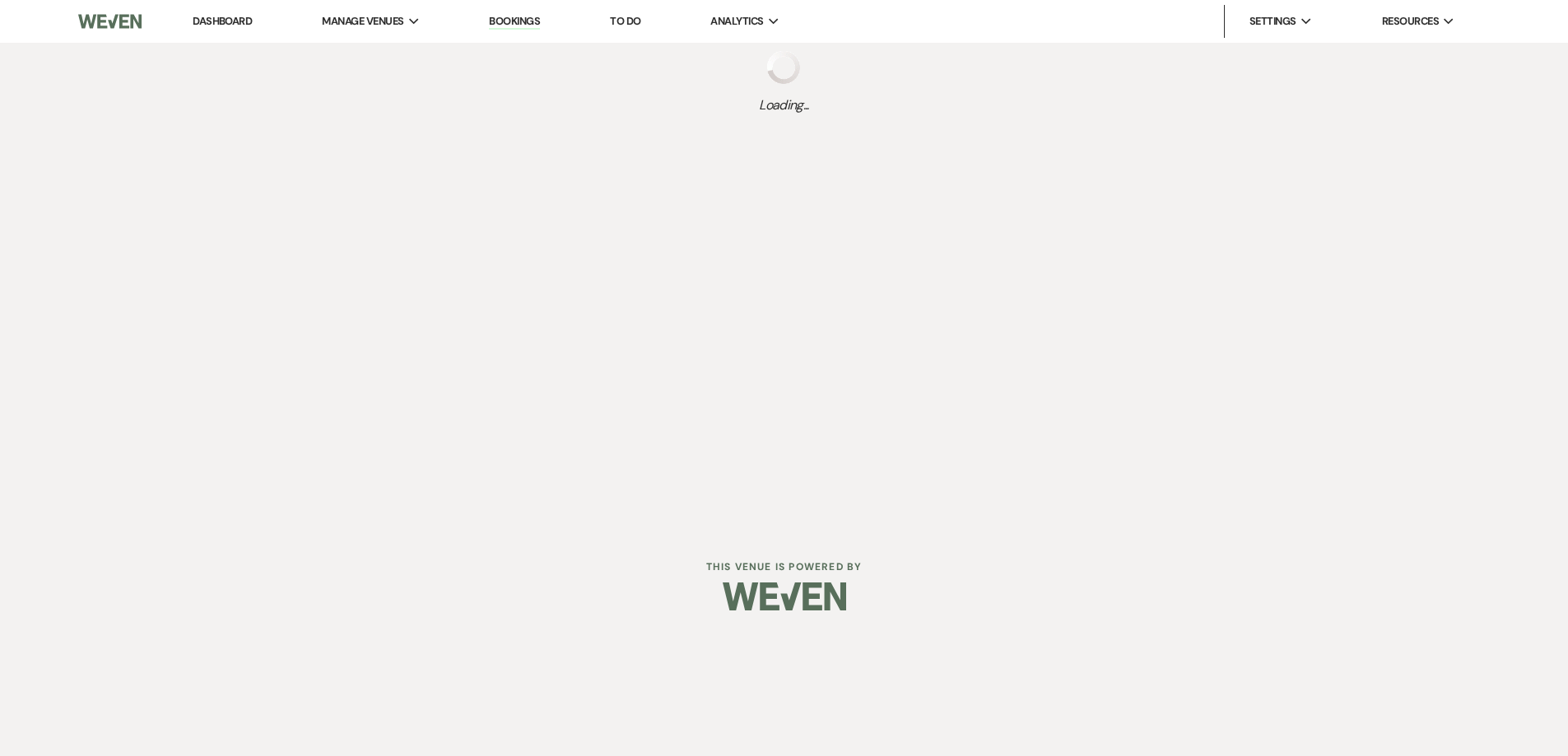
select select "5"
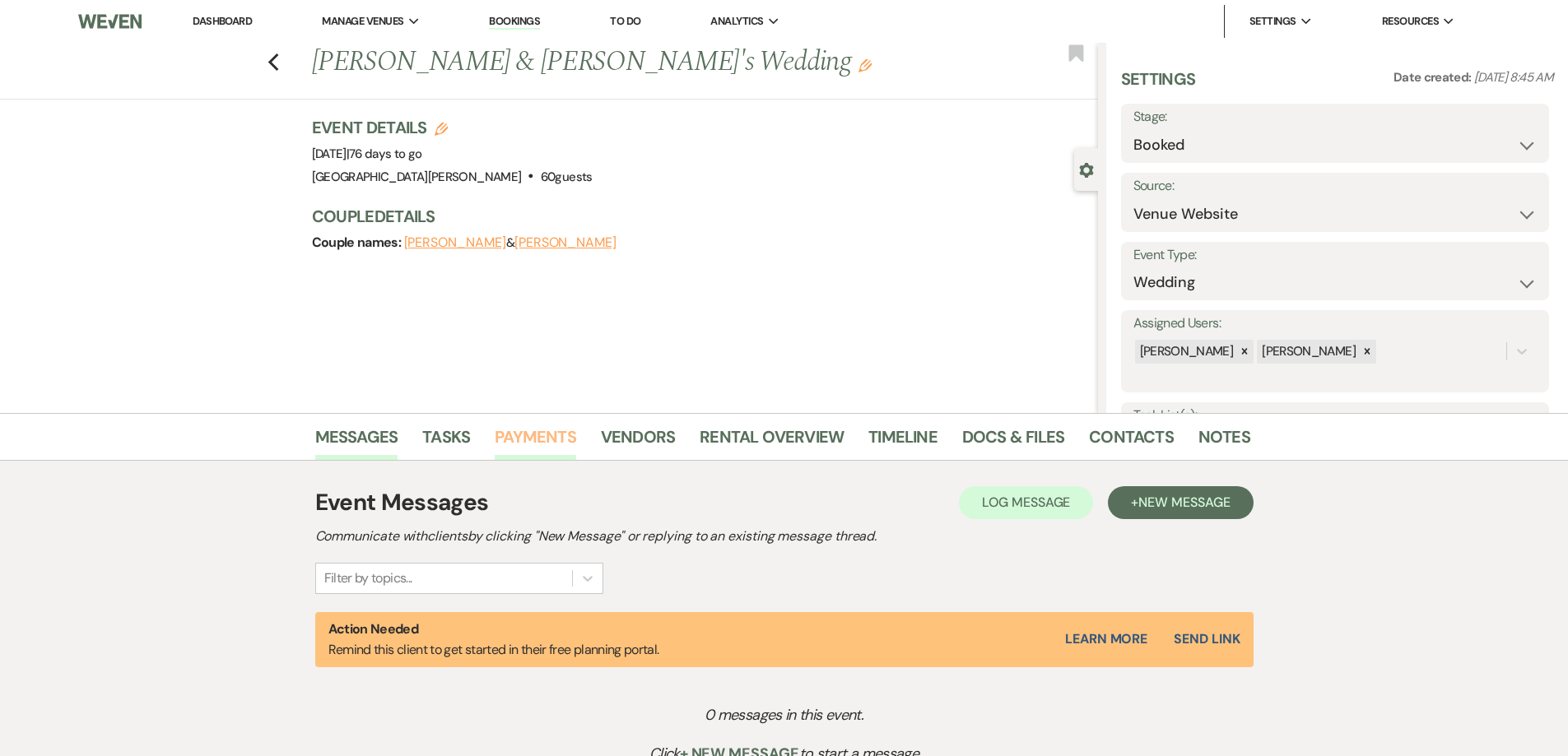
click at [526, 433] on link "Payments" at bounding box center [535, 442] width 81 height 37
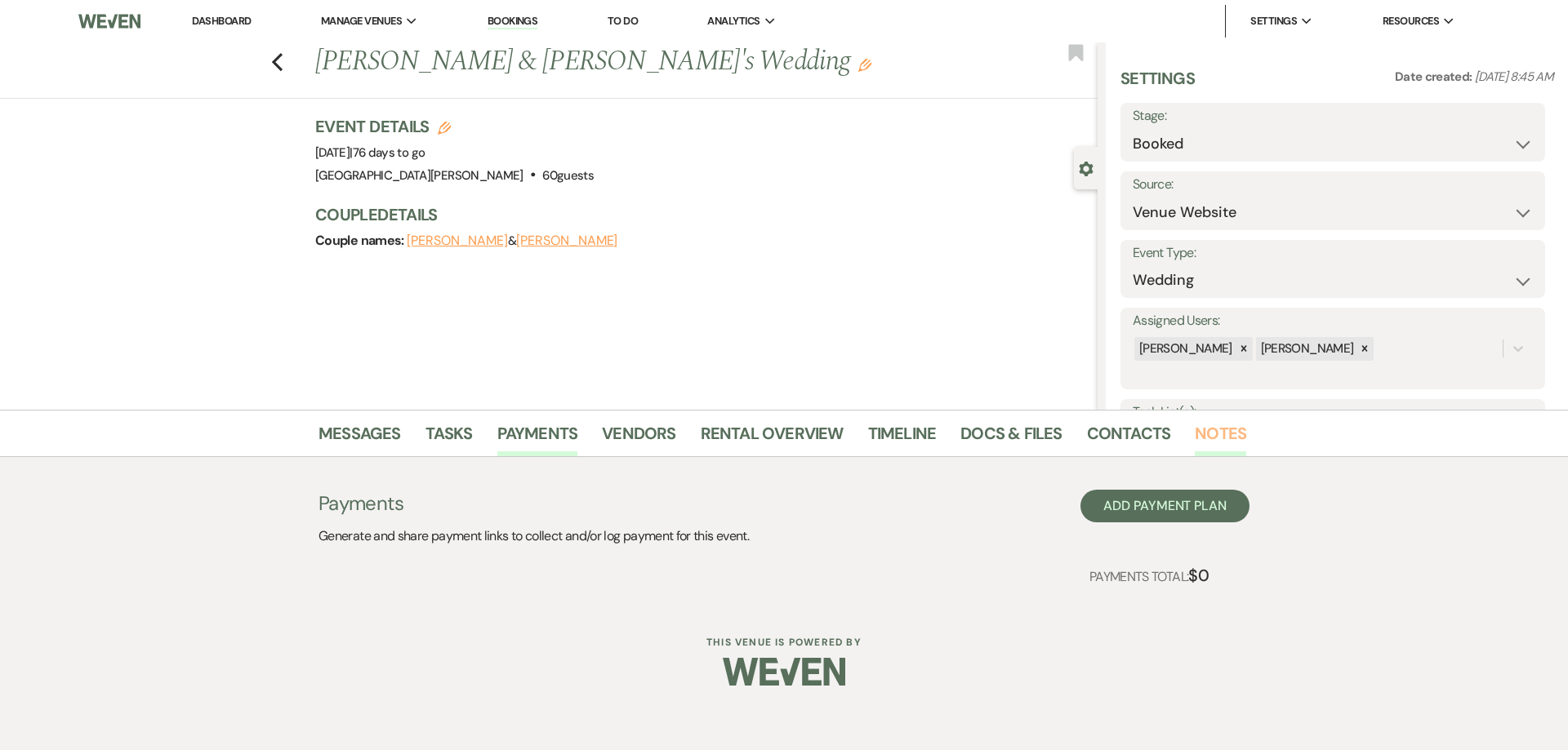
click at [1221, 435] on link "Notes" at bounding box center [1221, 438] width 51 height 36
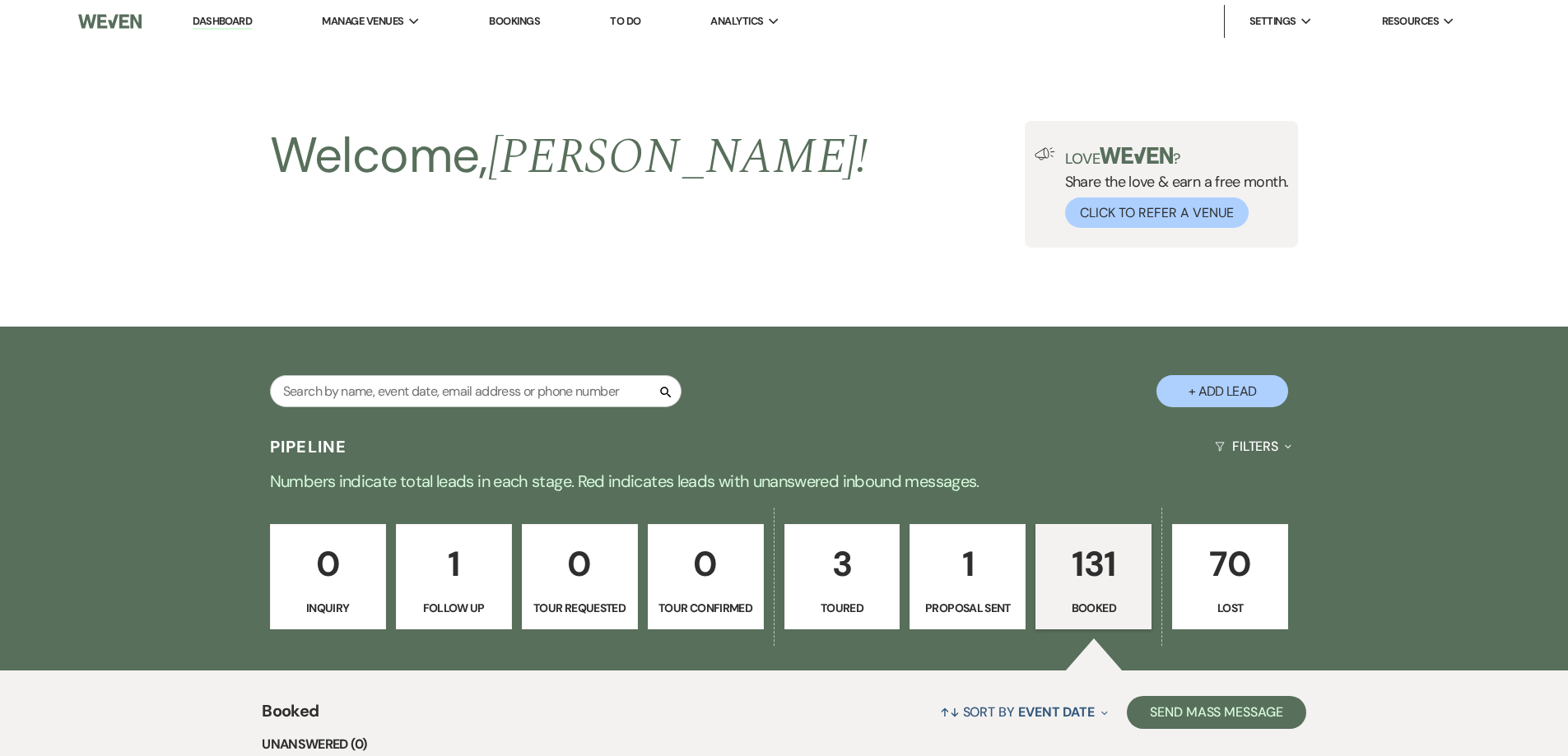
scroll to position [1399, 0]
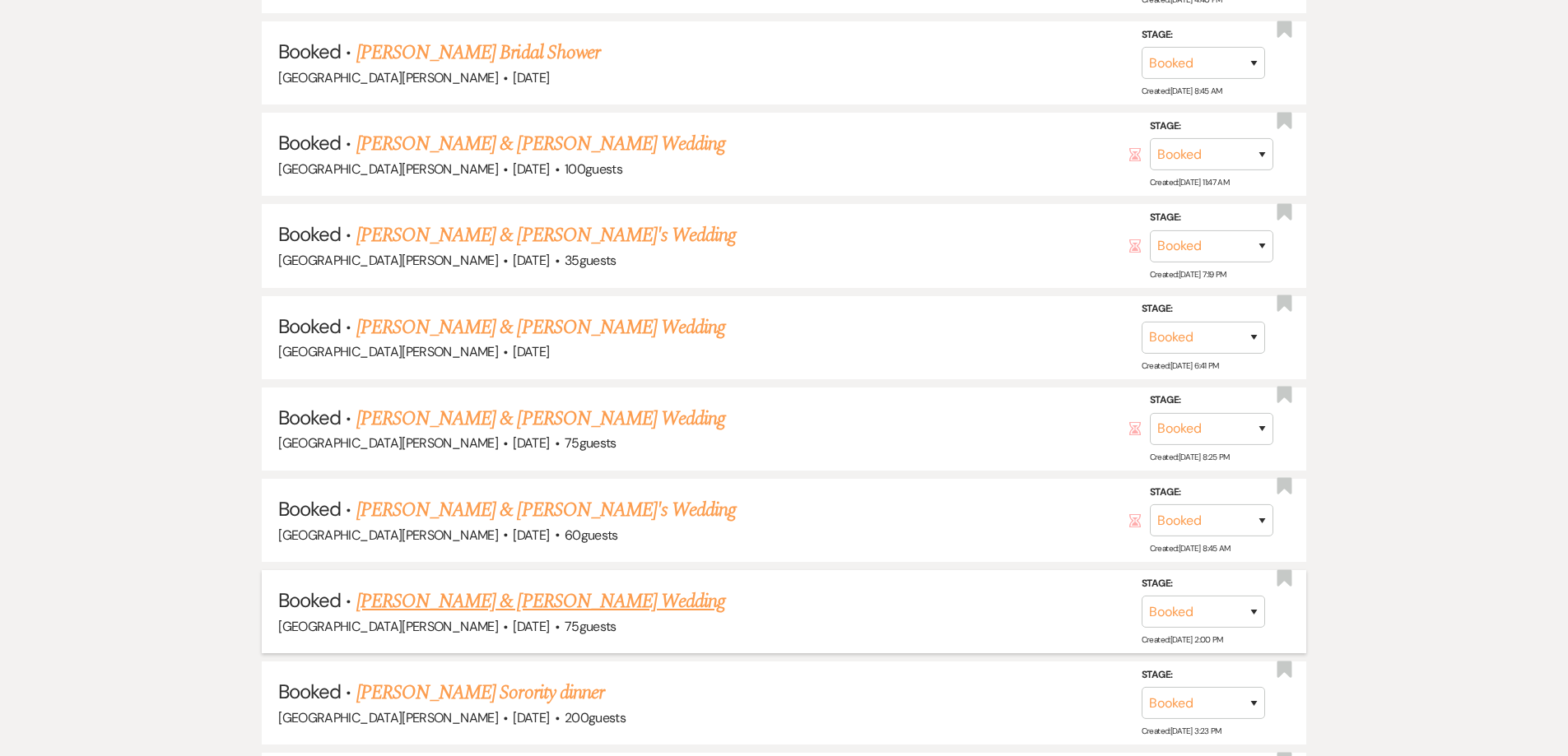
click at [539, 602] on link "[PERSON_NAME] & [PERSON_NAME] Wedding" at bounding box center [541, 601] width 369 height 29
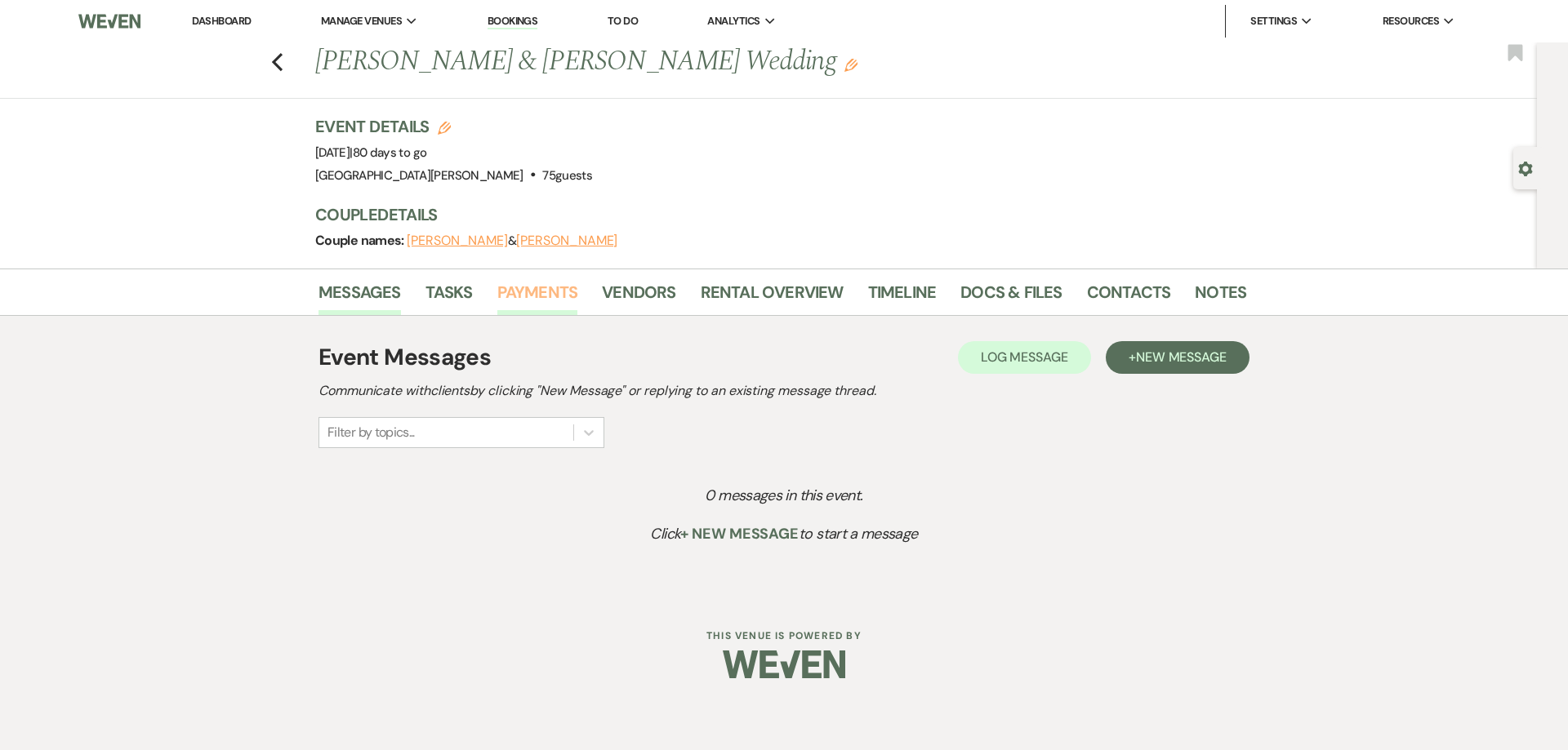
click at [512, 290] on link "Payments" at bounding box center [537, 297] width 80 height 36
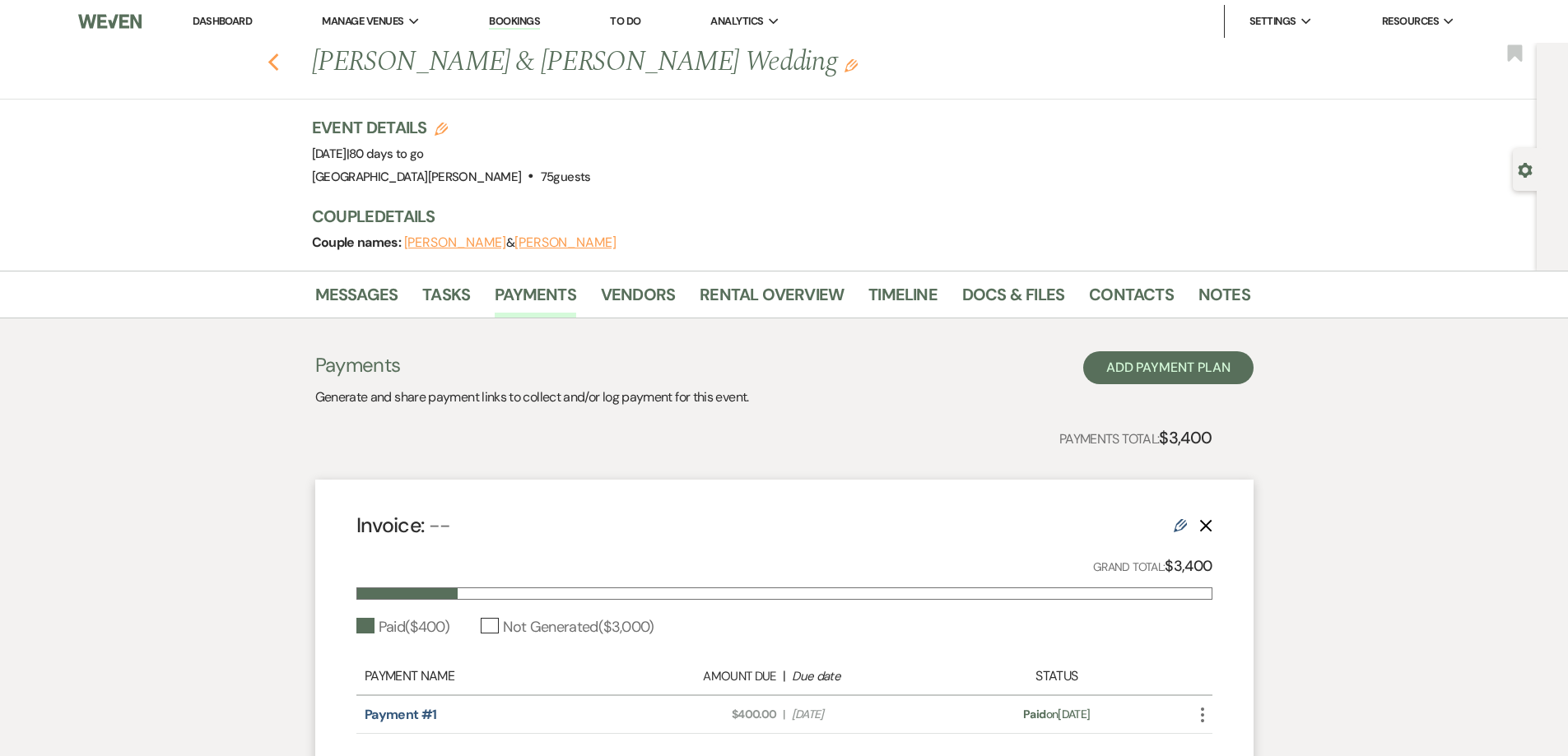
click at [278, 60] on use "button" at bounding box center [273, 62] width 11 height 18
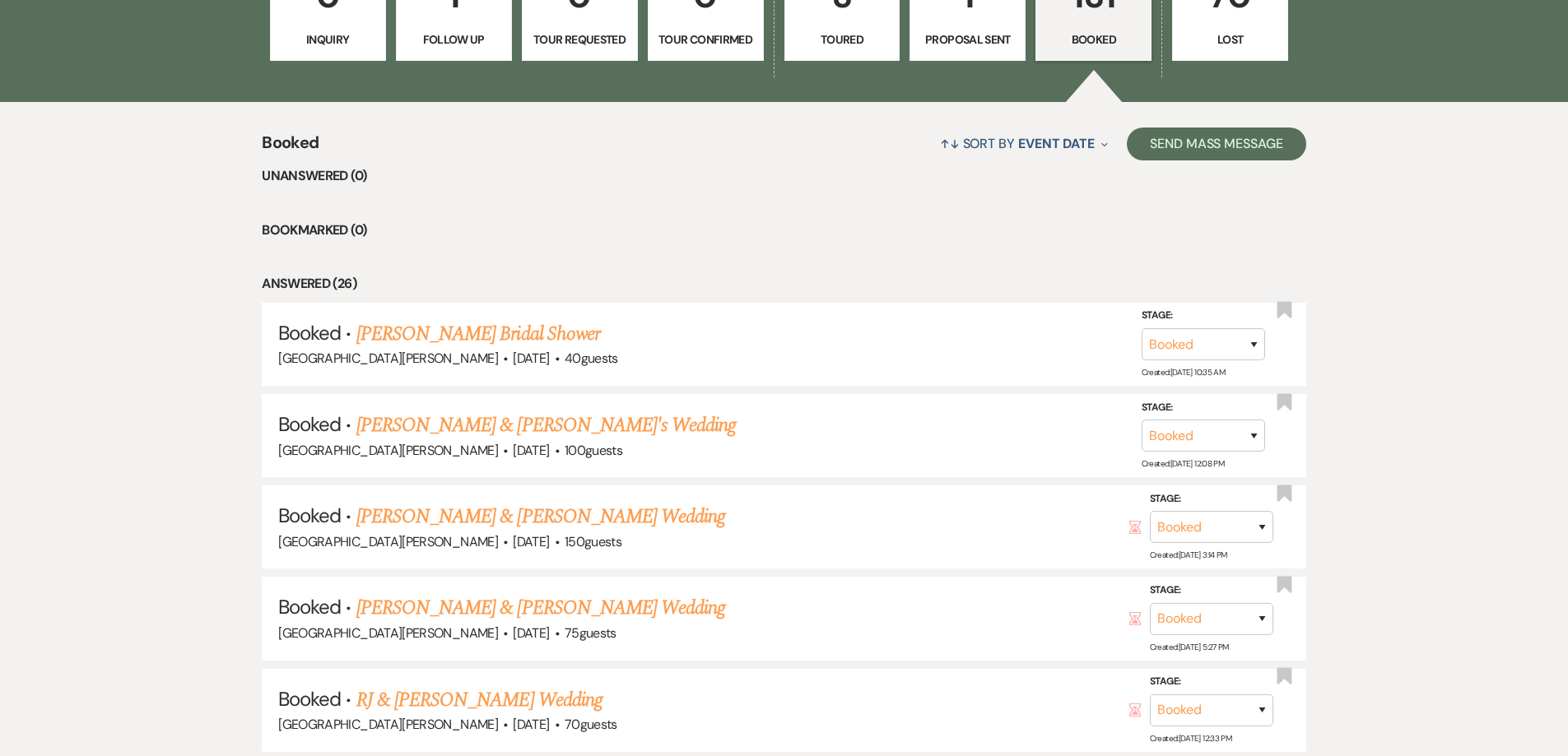
scroll to position [576, 0]
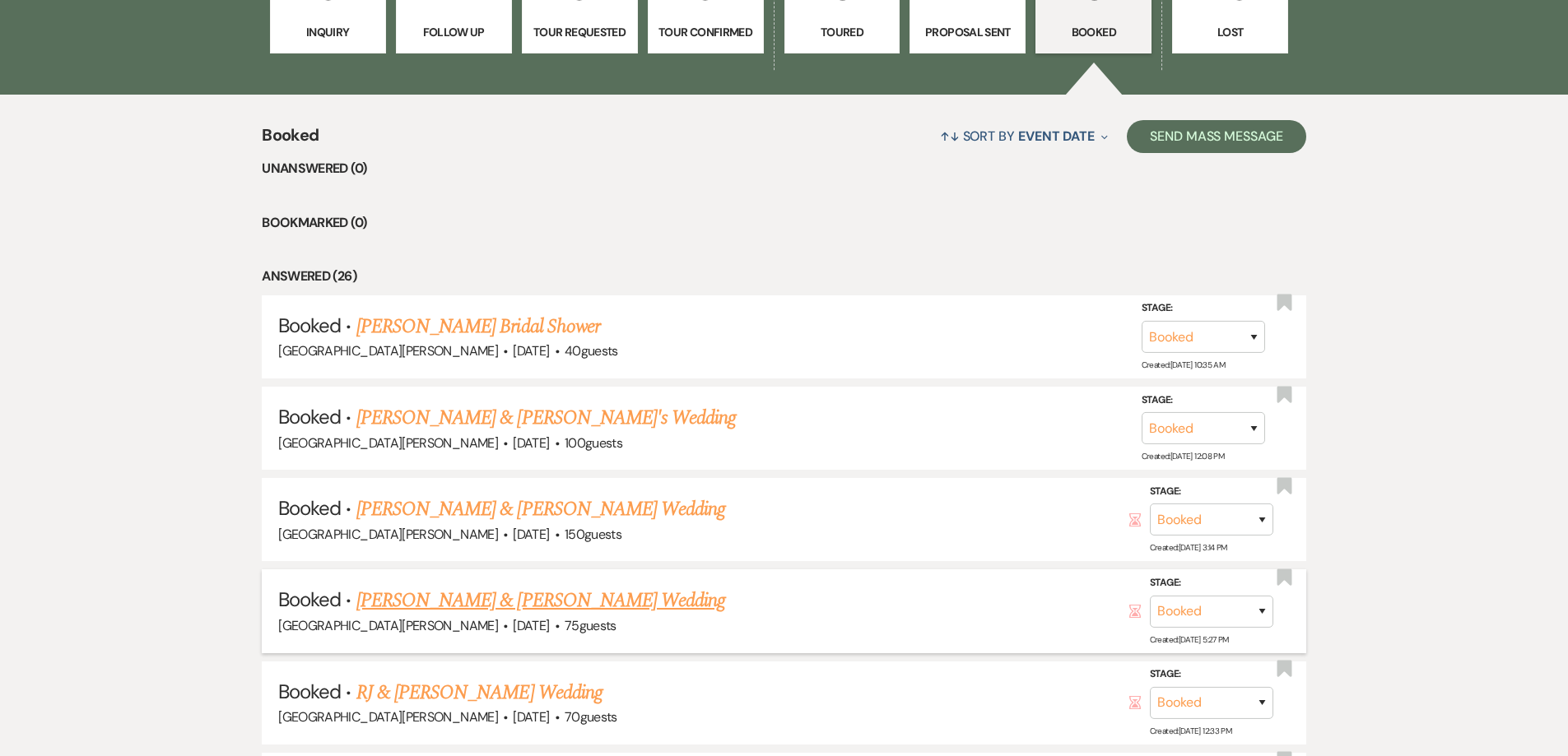
click at [449, 603] on link "[PERSON_NAME] & [PERSON_NAME] Wedding" at bounding box center [541, 600] width 369 height 29
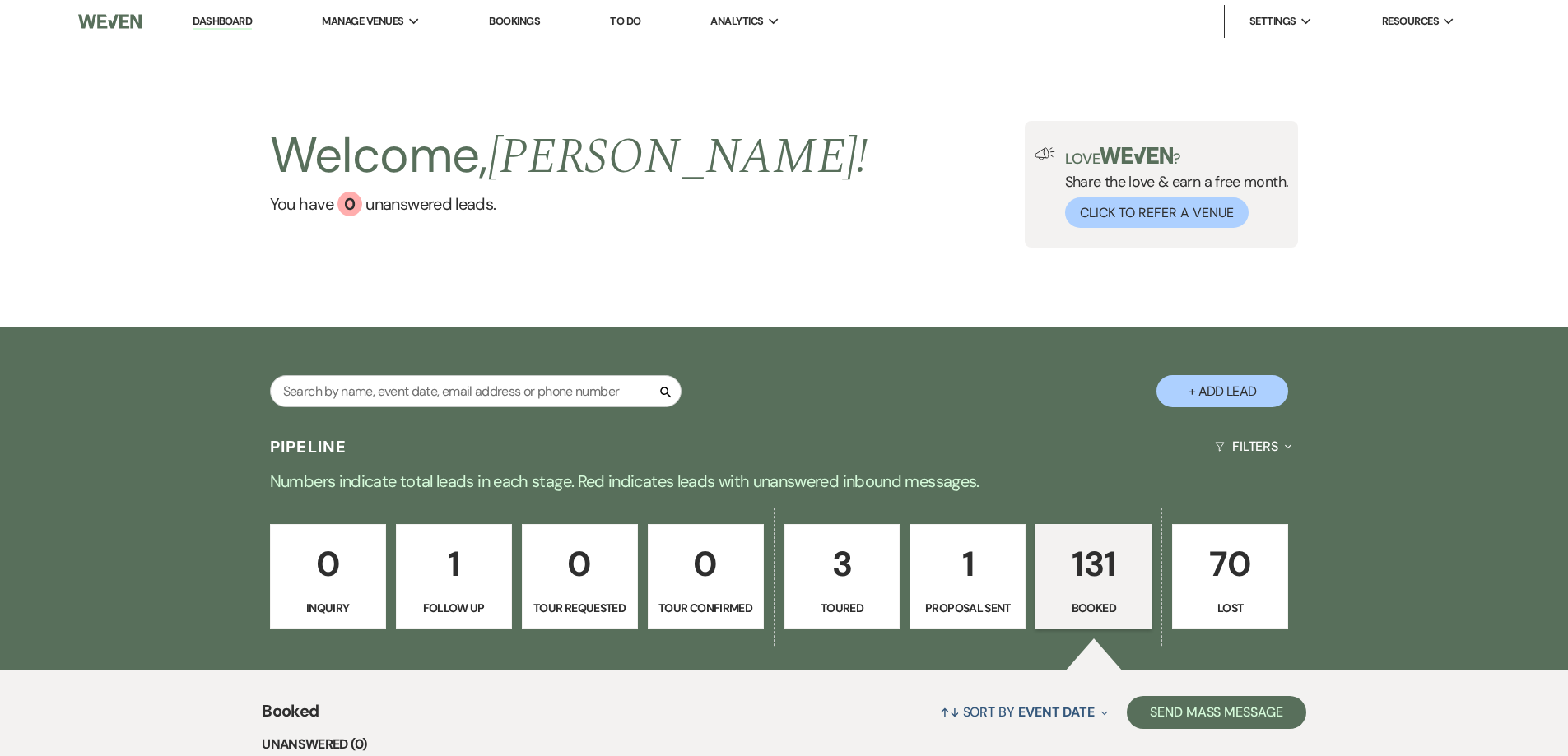
select select "8"
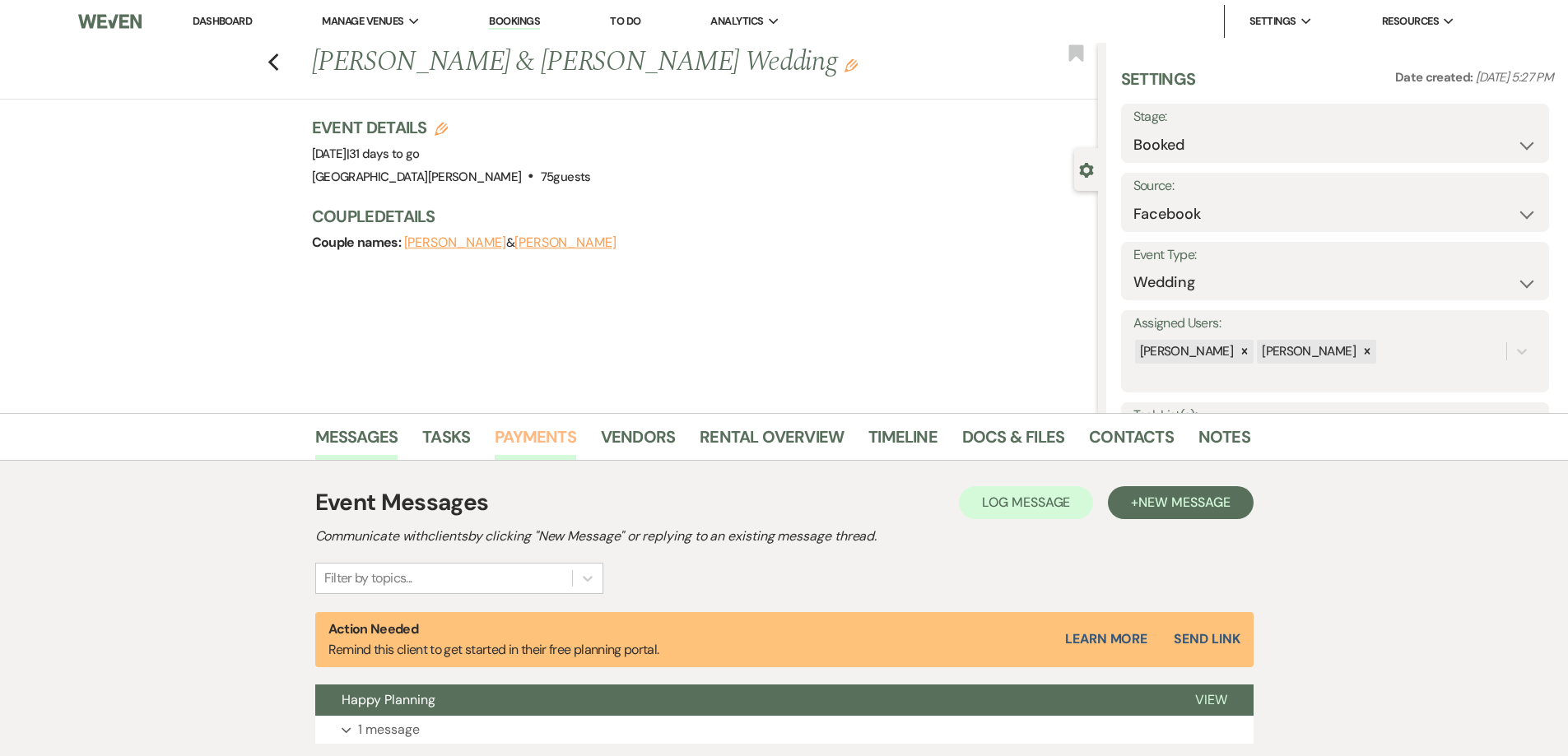
click at [527, 439] on link "Payments" at bounding box center [535, 442] width 81 height 37
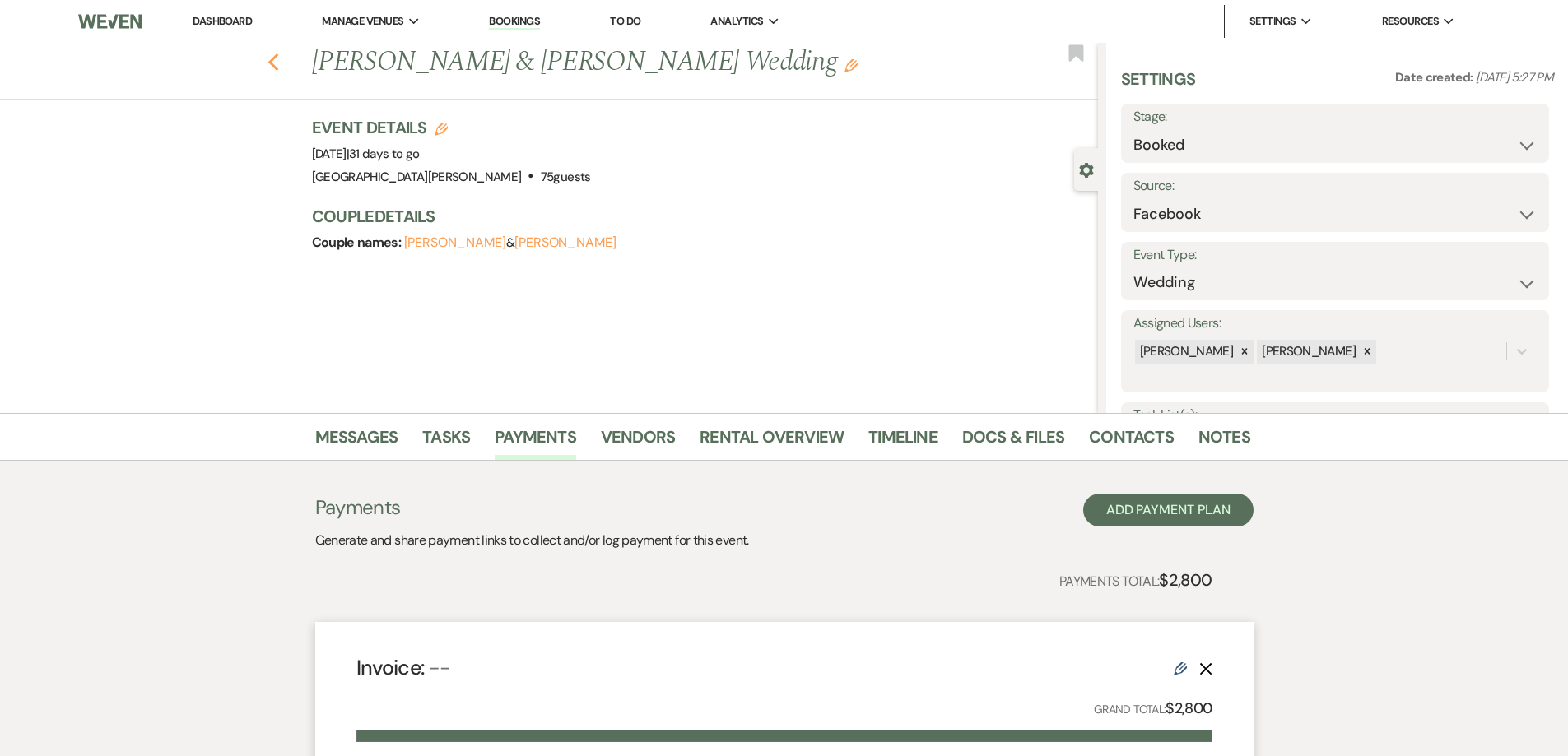
click at [278, 57] on use "button" at bounding box center [273, 62] width 11 height 18
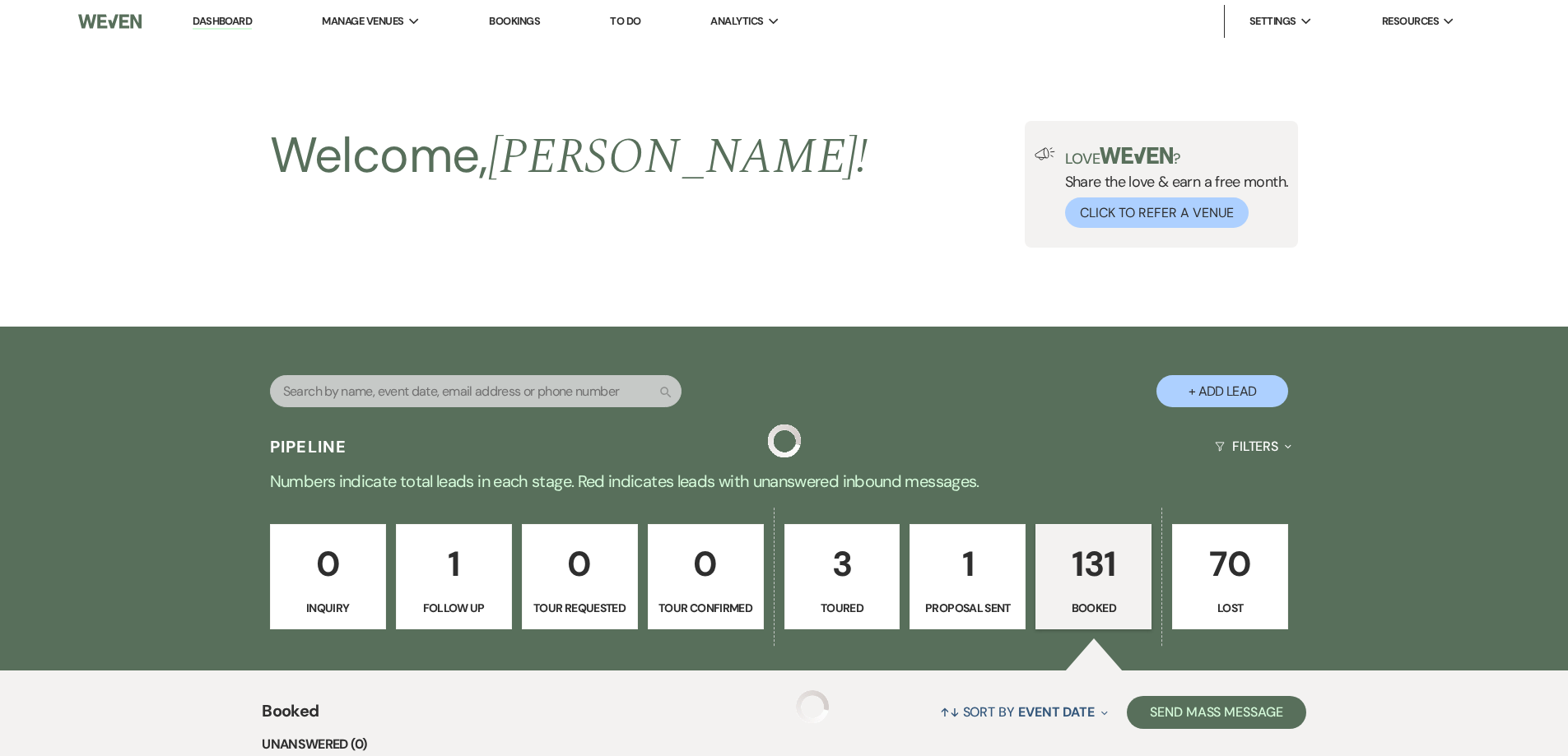
scroll to position [576, 0]
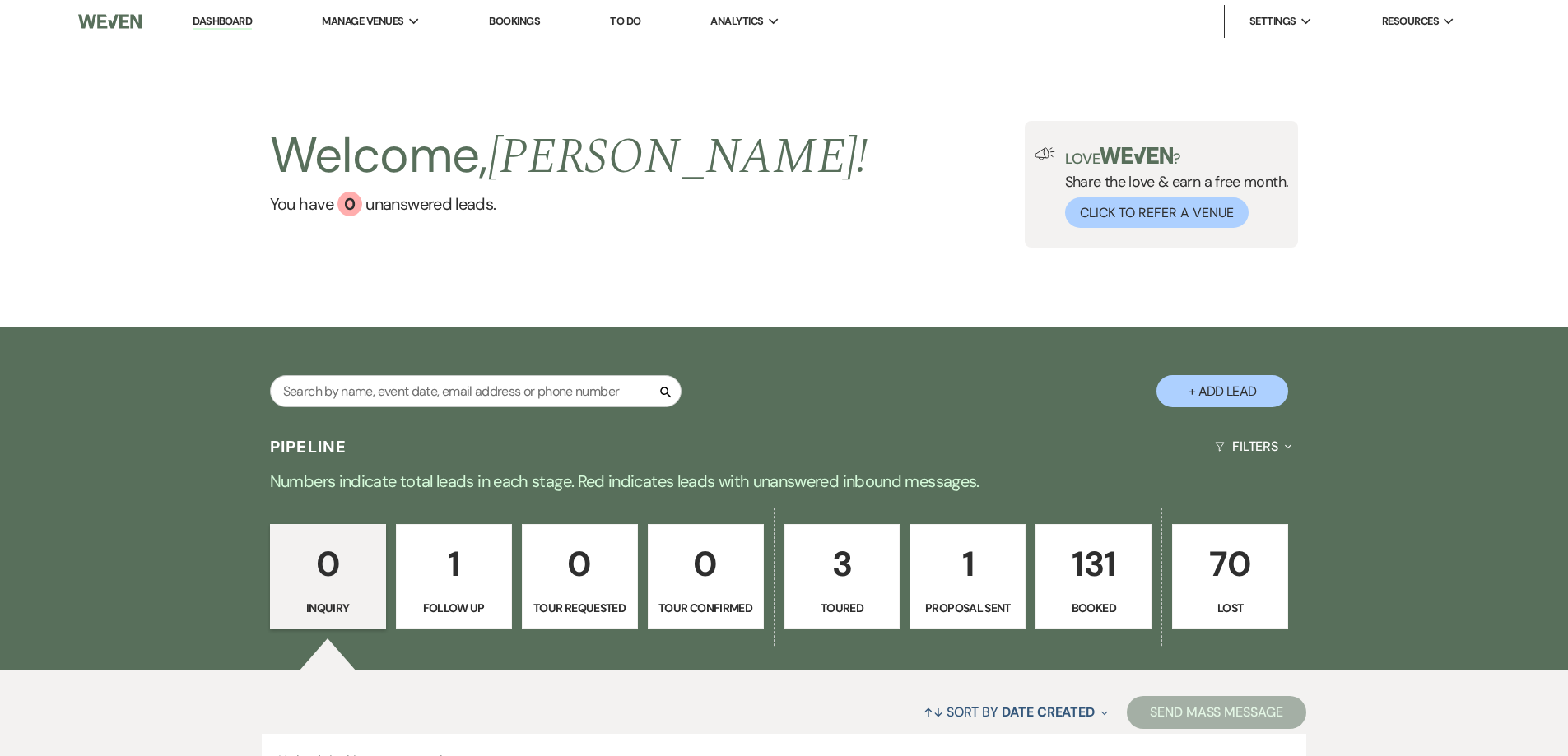
click at [1090, 557] on p "131" at bounding box center [1093, 564] width 94 height 55
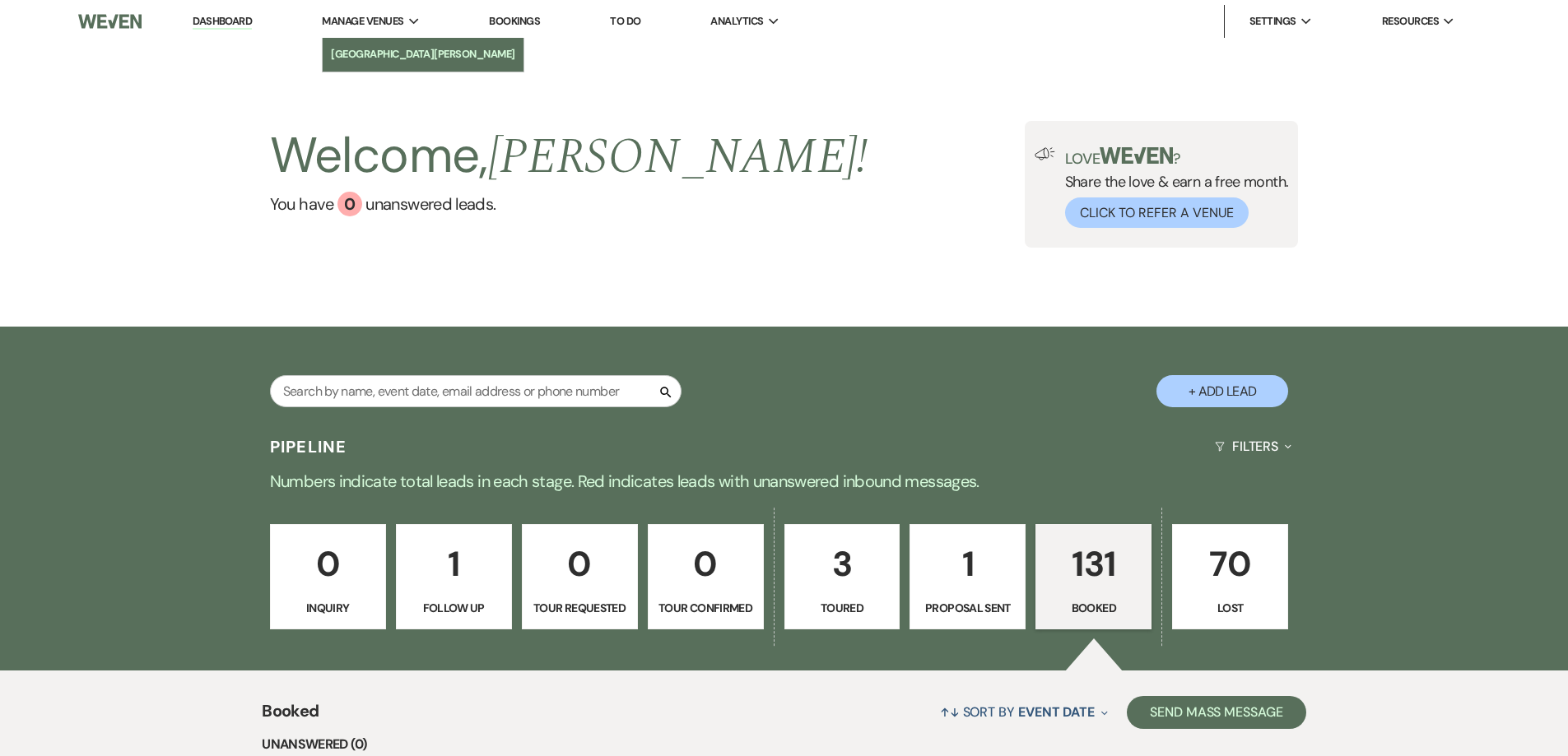
click at [383, 54] on li "[GEOGRAPHIC_DATA][PERSON_NAME]" at bounding box center [422, 54] width 184 height 16
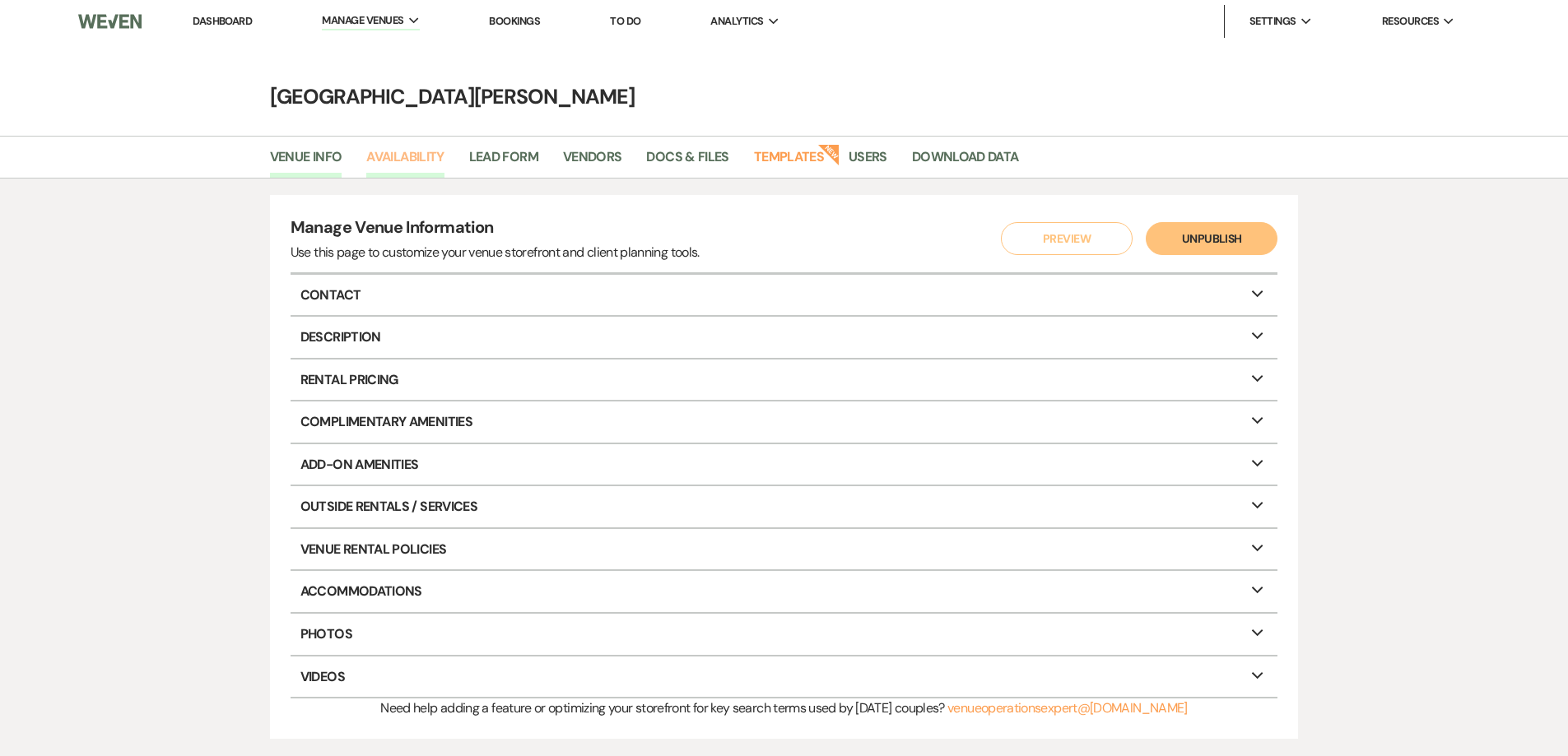
click at [412, 157] on link "Availability" at bounding box center [404, 161] width 78 height 31
select select "3"
select select "2026"
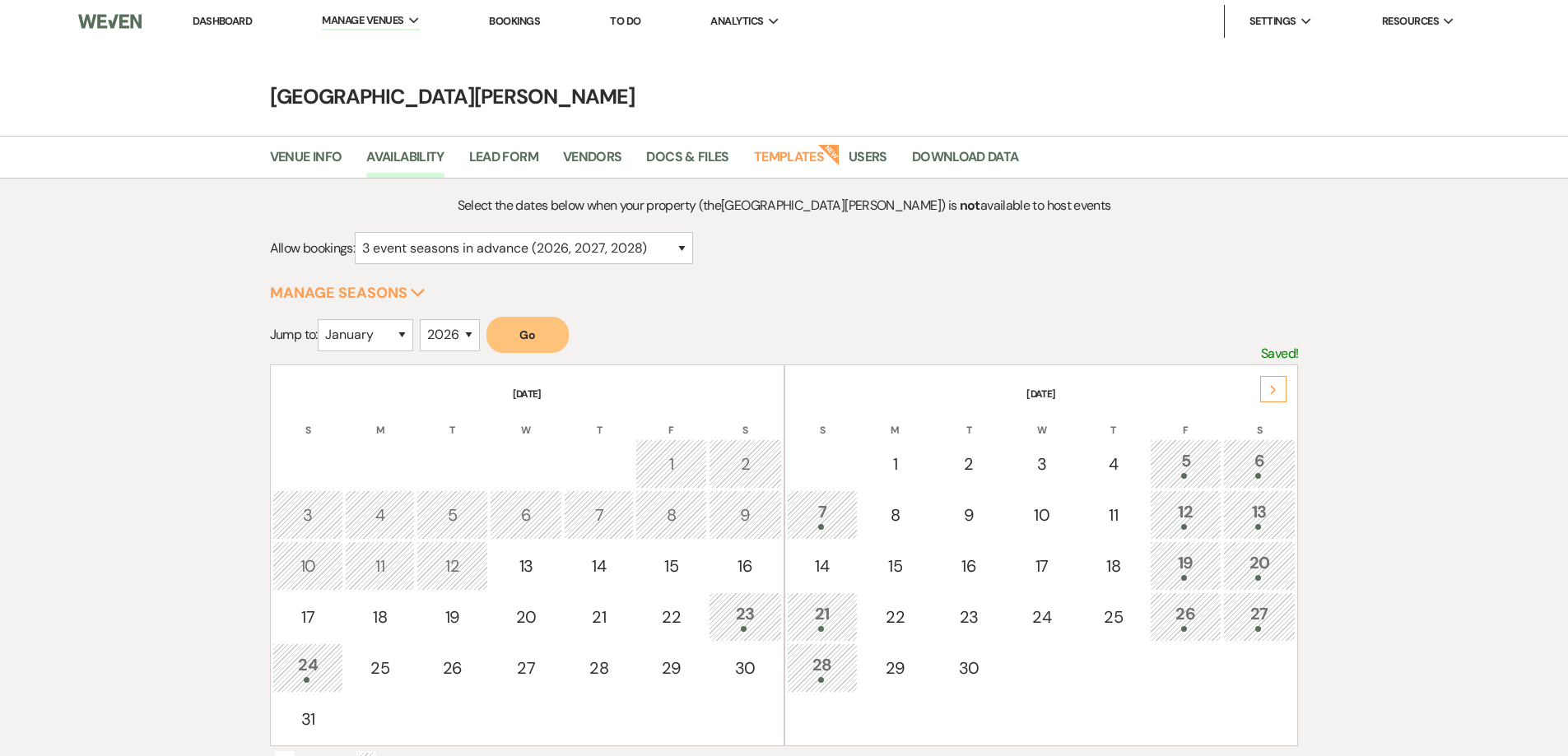
click at [1277, 387] on icon "Next" at bounding box center [1273, 389] width 8 height 10
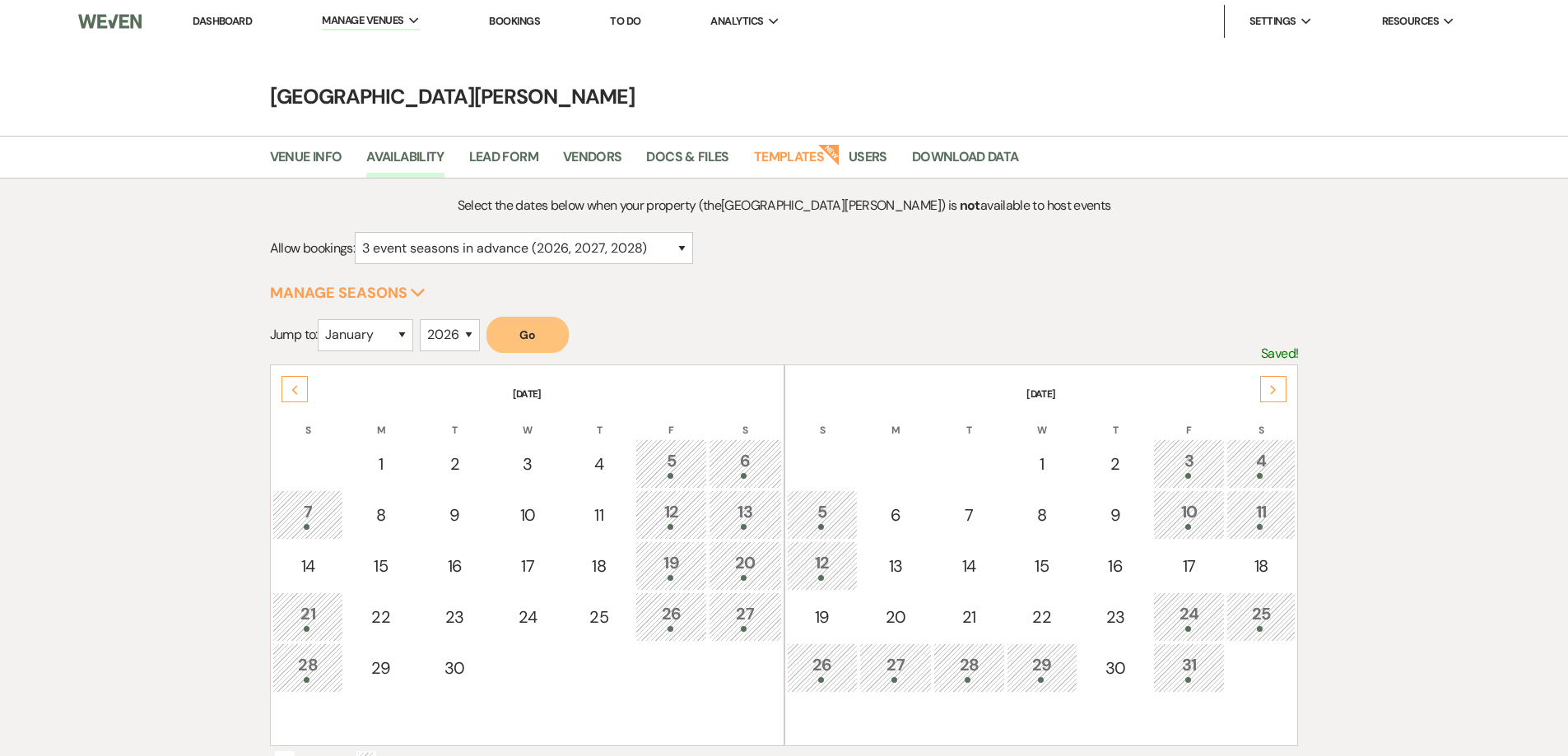
click at [1277, 387] on icon "Next" at bounding box center [1273, 389] width 8 height 10
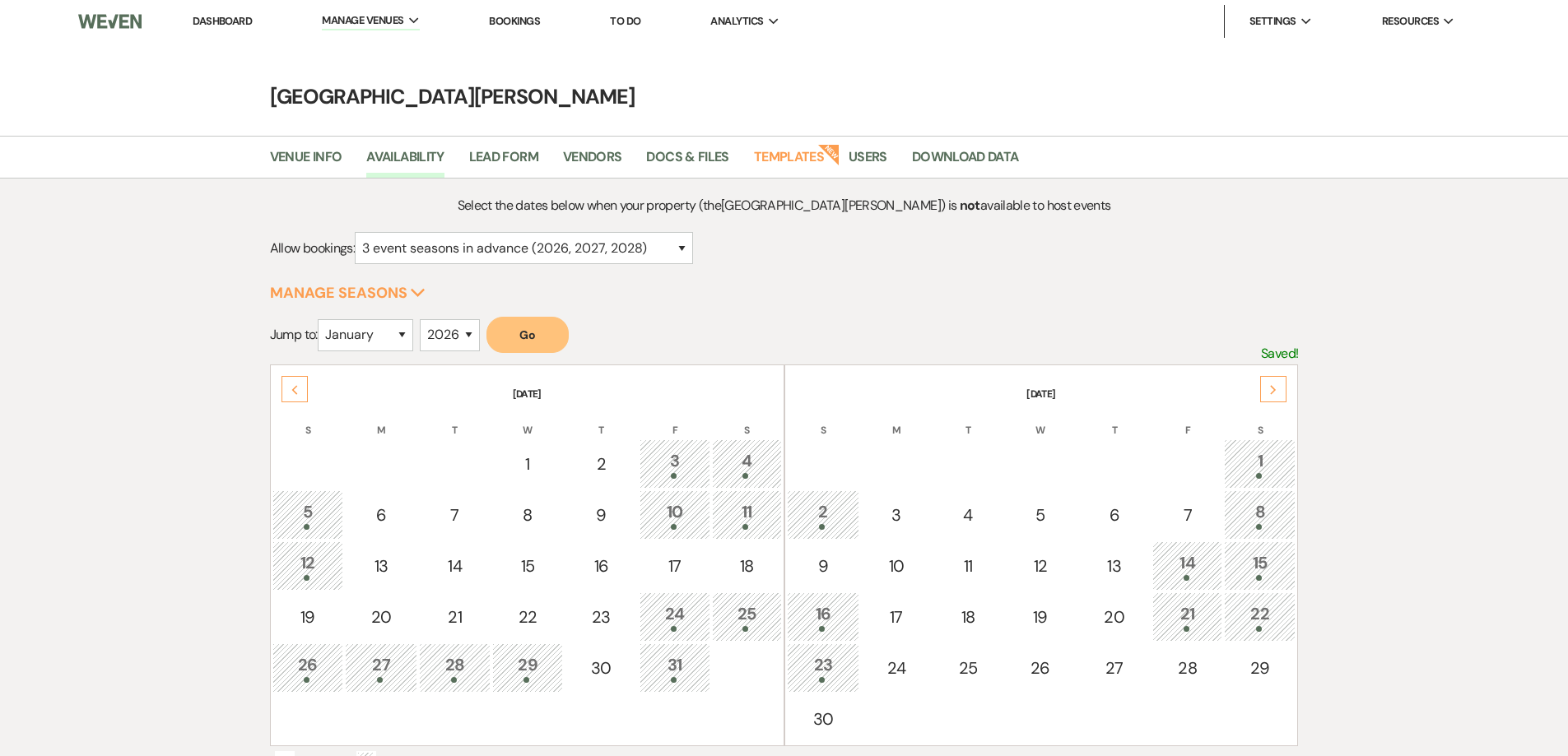
click at [1277, 387] on icon "Next" at bounding box center [1273, 389] width 8 height 10
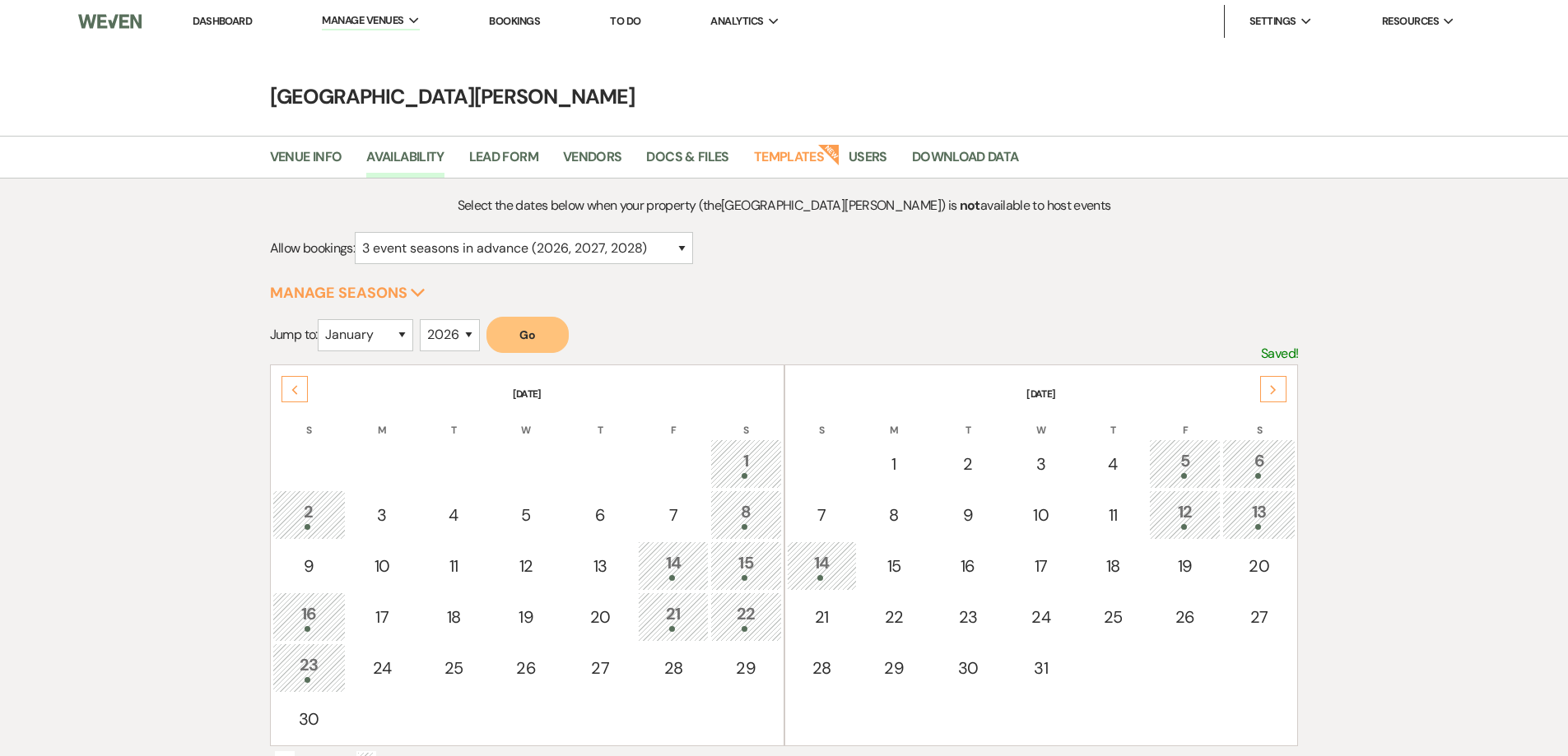
click at [1195, 464] on div "5" at bounding box center [1185, 464] width 53 height 30
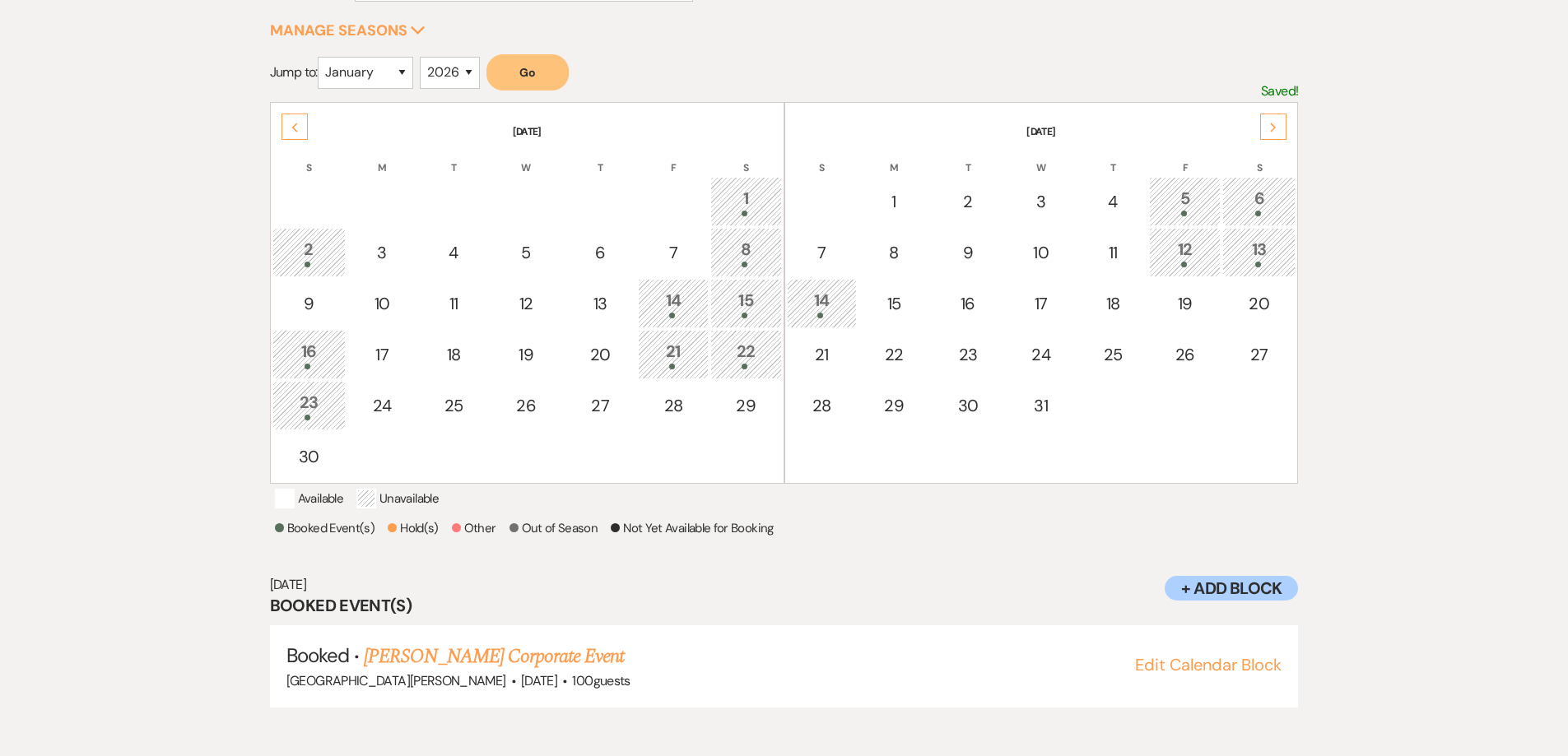
scroll to position [267, 0]
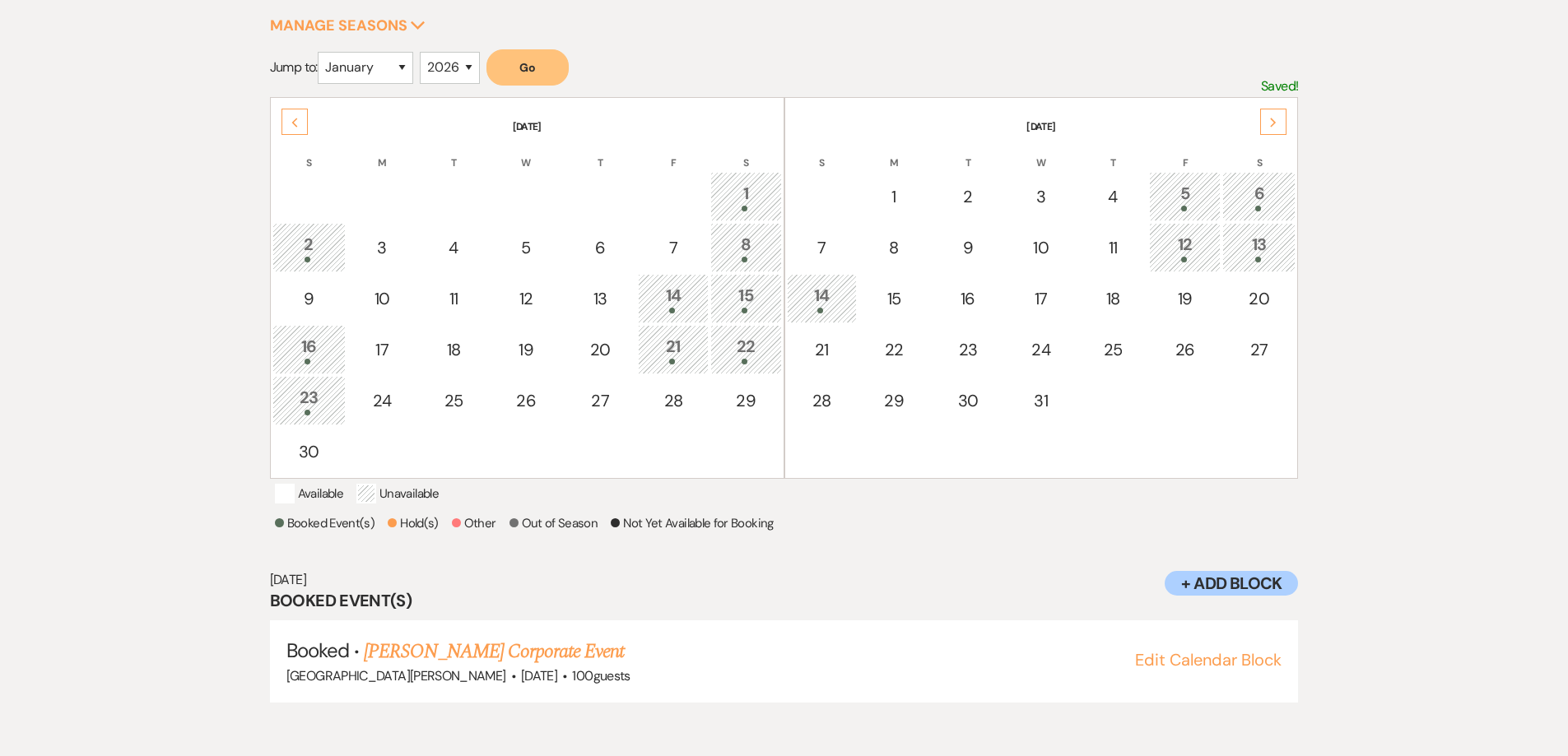
click at [824, 291] on div "14" at bounding box center [821, 298] width 52 height 30
